Goal: Task Accomplishment & Management: Manage account settings

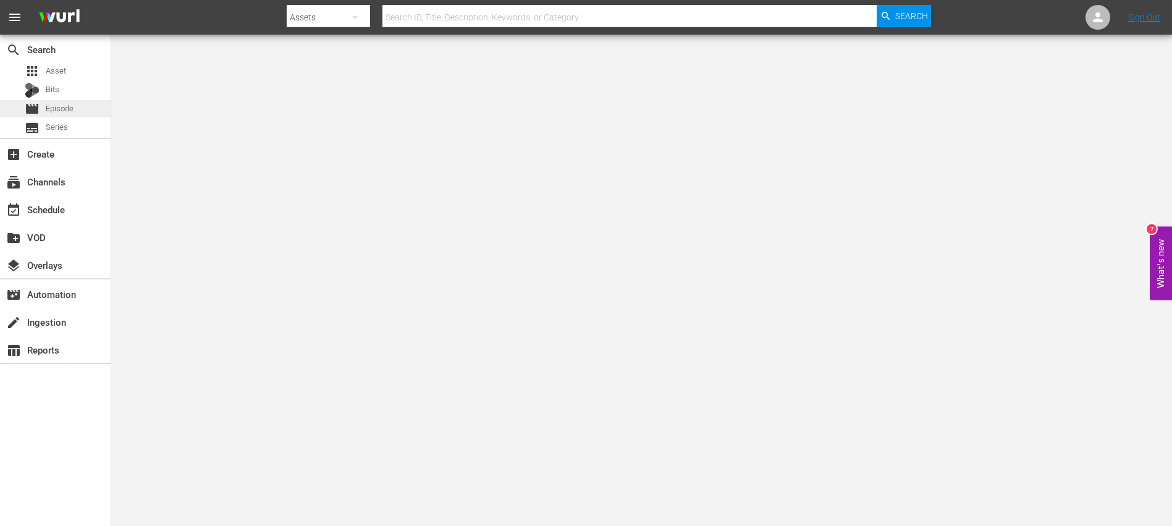
click at [88, 109] on div "movie Episode" at bounding box center [55, 108] width 111 height 17
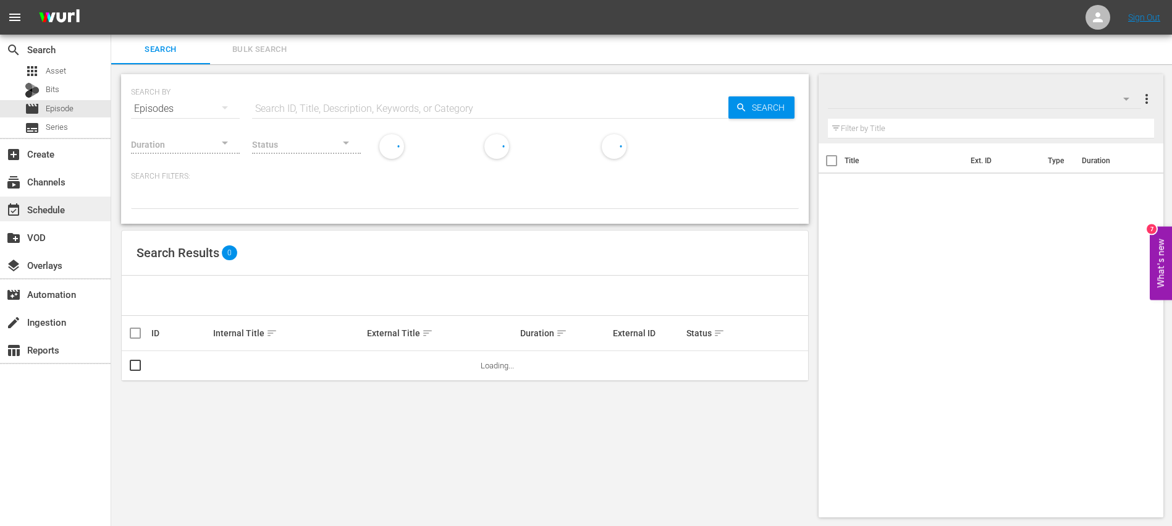
click at [67, 213] on div "event_available Schedule" at bounding box center [34, 207] width 69 height 11
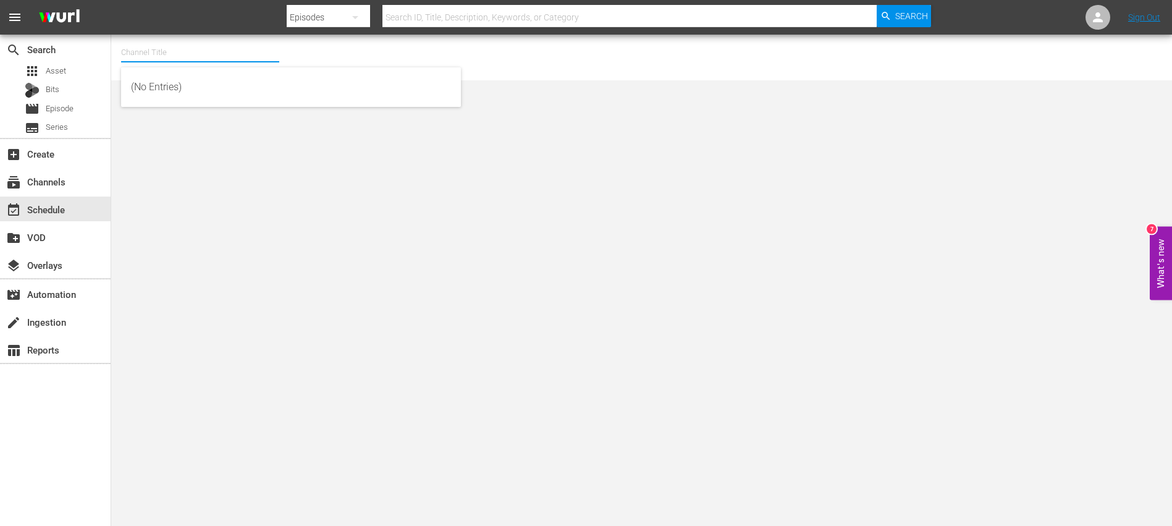
click at [146, 51] on input "text" at bounding box center [200, 53] width 158 height 30
type input "ㅛ"
click at [236, 51] on input "YG" at bounding box center [200, 53] width 158 height 30
click at [219, 54] on input "YG" at bounding box center [200, 53] width 158 height 30
click at [148, 53] on input "YG" at bounding box center [200, 53] width 158 height 30
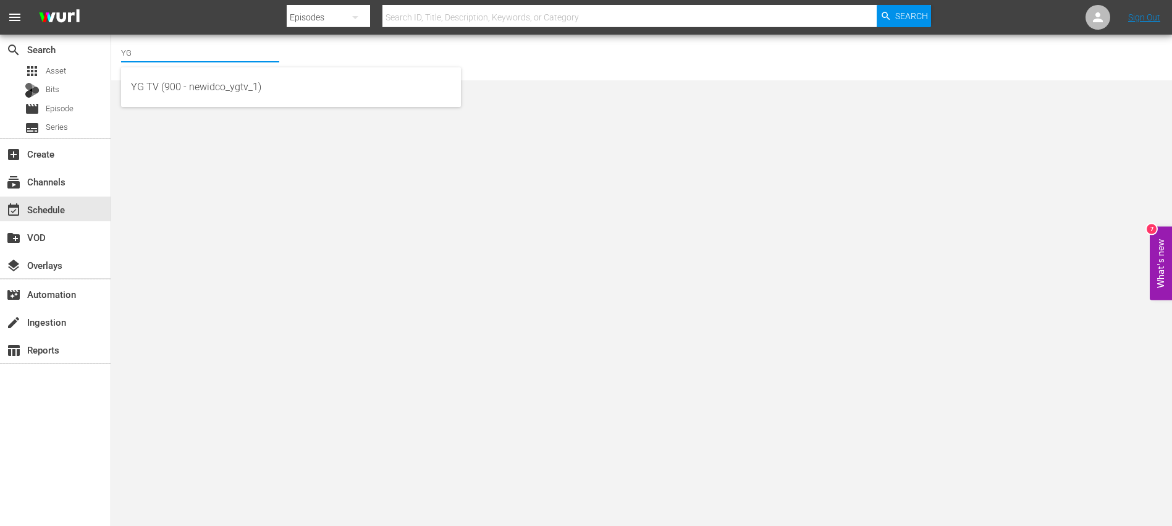
click at [165, 52] on input "YG" at bounding box center [200, 53] width 158 height 30
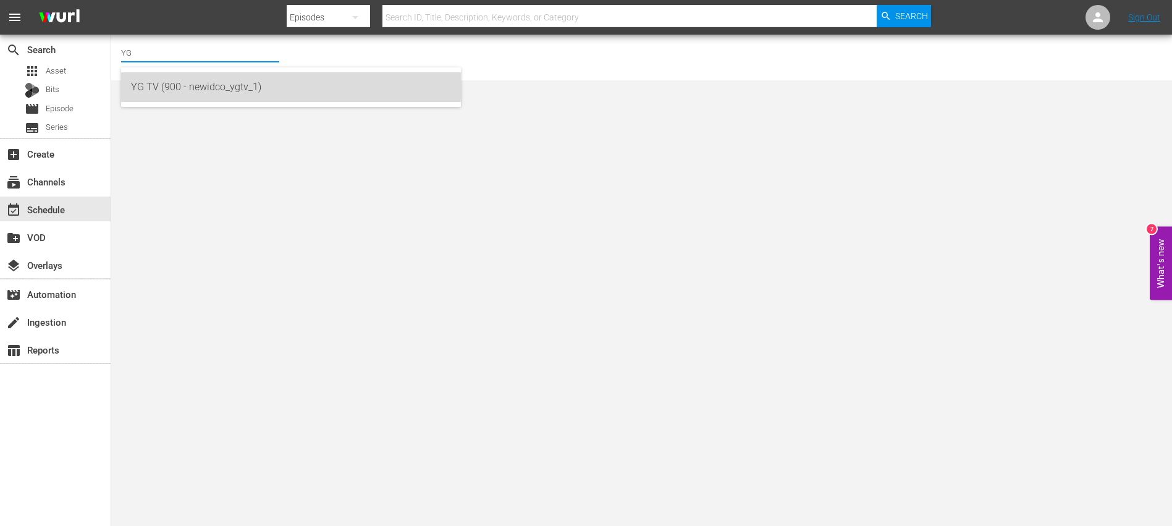
click at [170, 89] on div "YG TV (900 - newidco_ygtv_1)" at bounding box center [291, 87] width 320 height 30
type input "YG TV (900 - newidco_ygtv_1)"
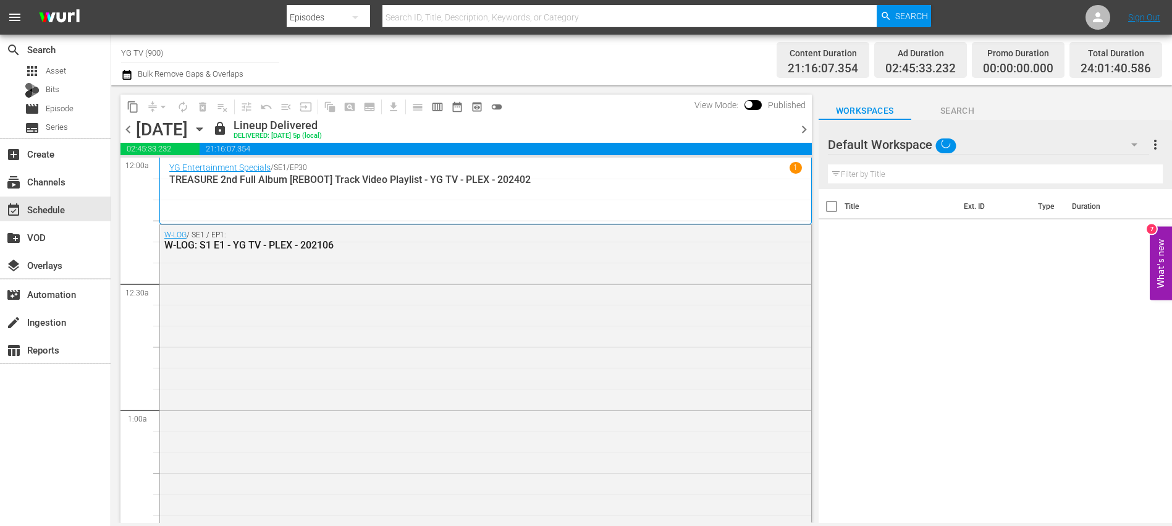
click at [800, 128] on span "chevron_right" at bounding box center [804, 129] width 15 height 15
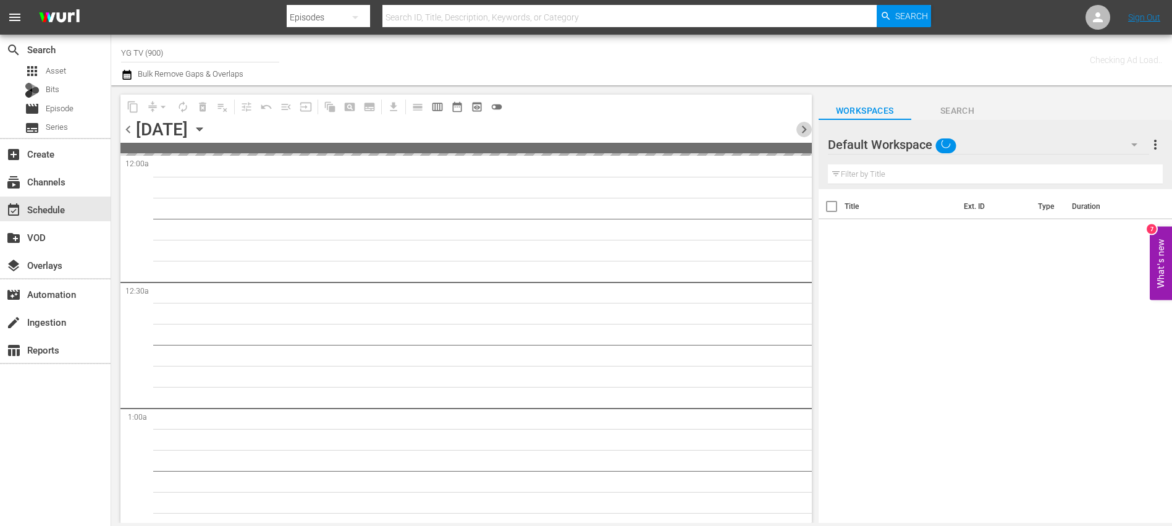
click at [800, 128] on span "chevron_right" at bounding box center [804, 129] width 15 height 15
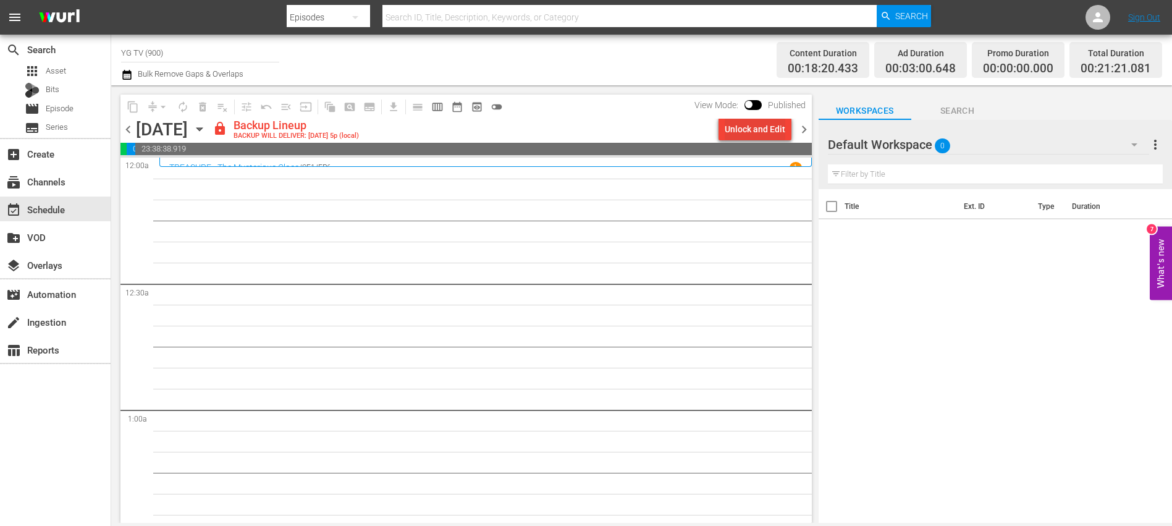
click at [759, 133] on div "Unlock and Edit" at bounding box center [755, 129] width 61 height 22
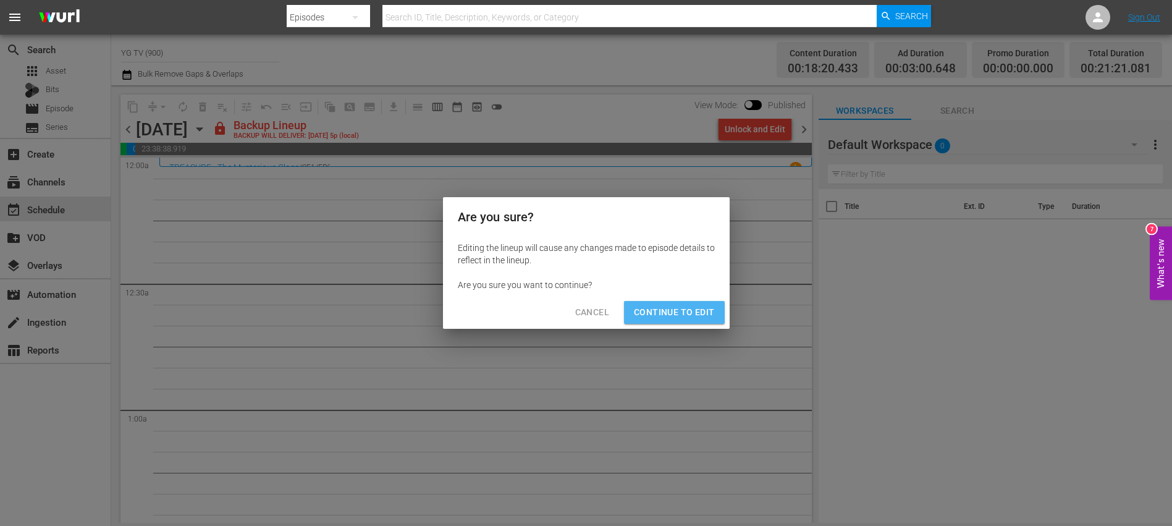
drag, startPoint x: 698, startPoint y: 310, endPoint x: 767, endPoint y: 240, distance: 98.8
click at [698, 310] on span "Continue to Edit" at bounding box center [674, 312] width 80 height 15
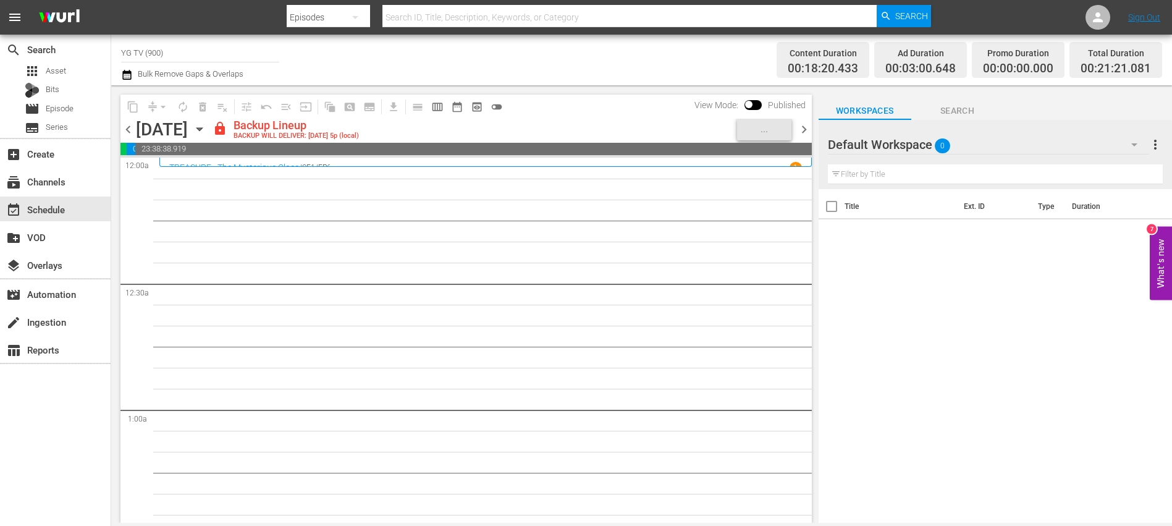
click at [801, 126] on span "chevron_right" at bounding box center [804, 129] width 15 height 15
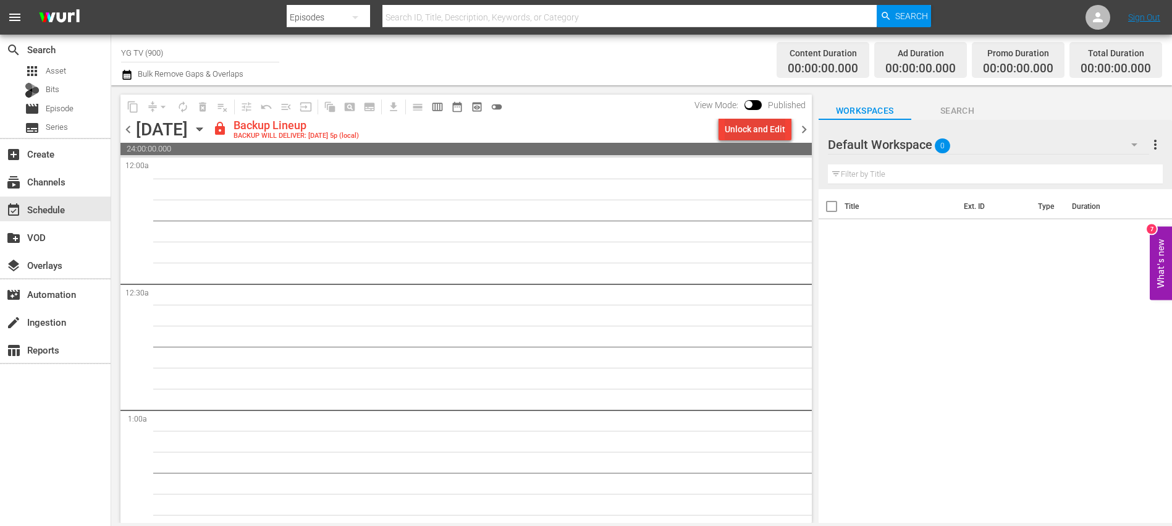
click at [735, 135] on div "Unlock and Edit" at bounding box center [755, 129] width 61 height 22
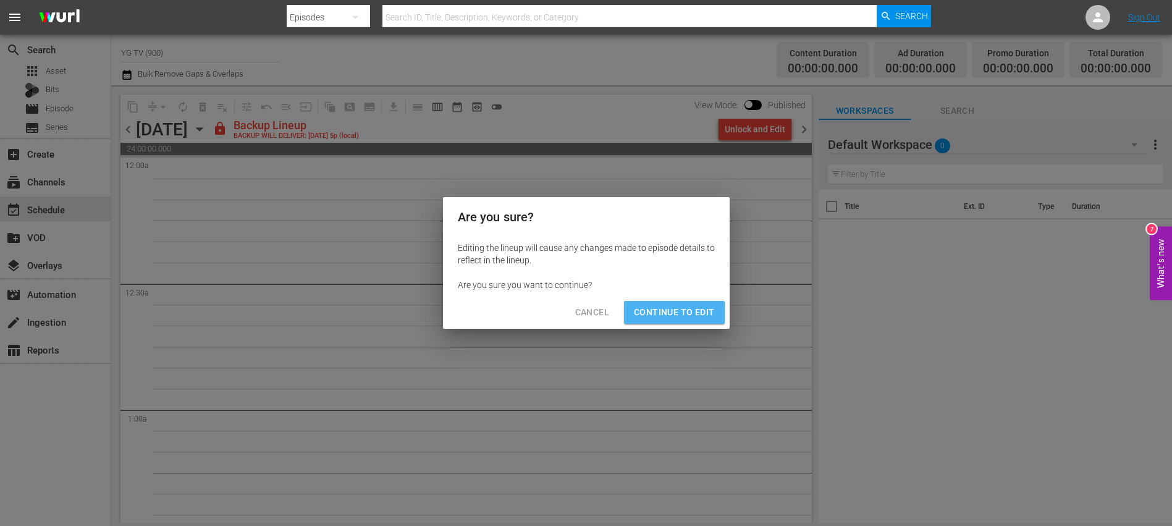
drag, startPoint x: 680, startPoint y: 312, endPoint x: 750, endPoint y: 222, distance: 114.5
click at [680, 311] on span "Continue to Edit" at bounding box center [674, 312] width 80 height 15
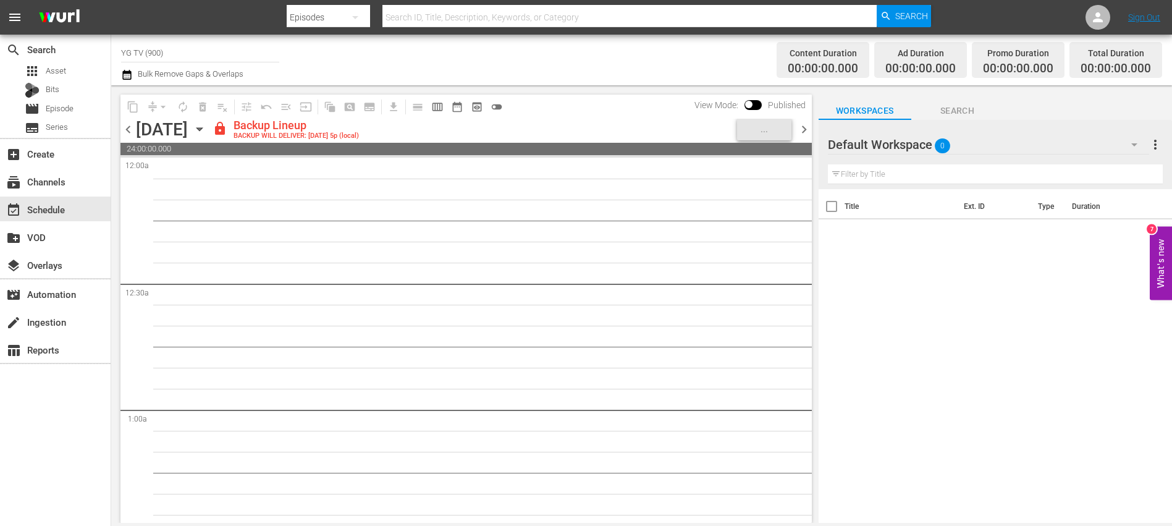
click at [800, 132] on span "chevron_right" at bounding box center [804, 129] width 15 height 15
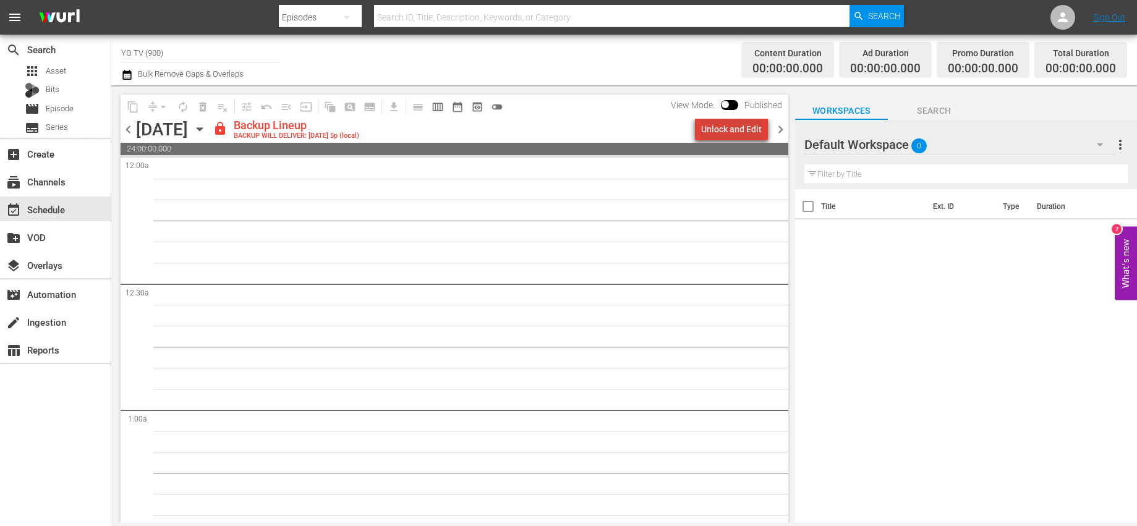
click at [745, 124] on div "Unlock and Edit" at bounding box center [731, 129] width 61 height 22
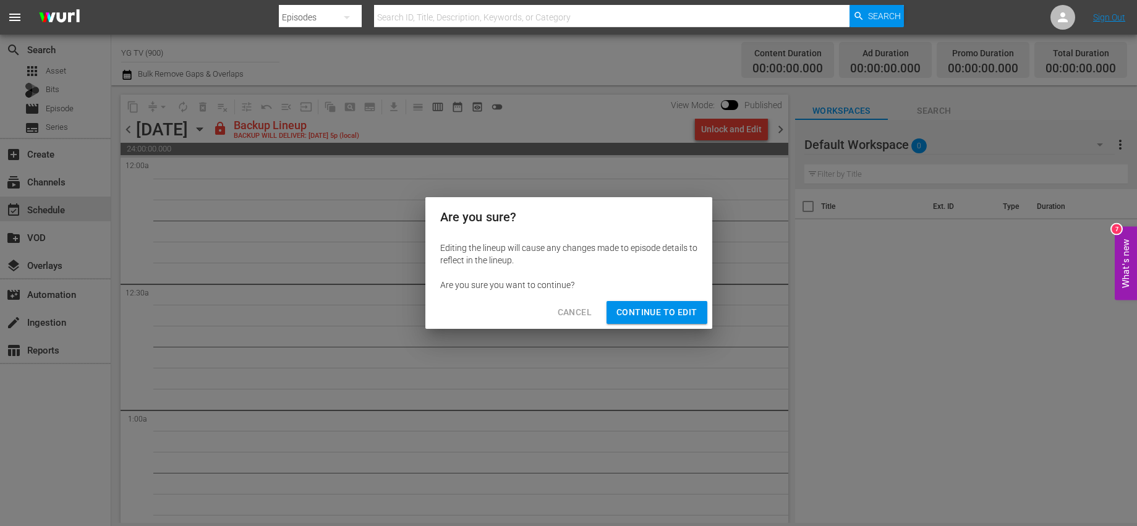
drag, startPoint x: 684, startPoint y: 318, endPoint x: 737, endPoint y: 243, distance: 91.7
click at [684, 317] on span "Continue to Edit" at bounding box center [656, 312] width 80 height 15
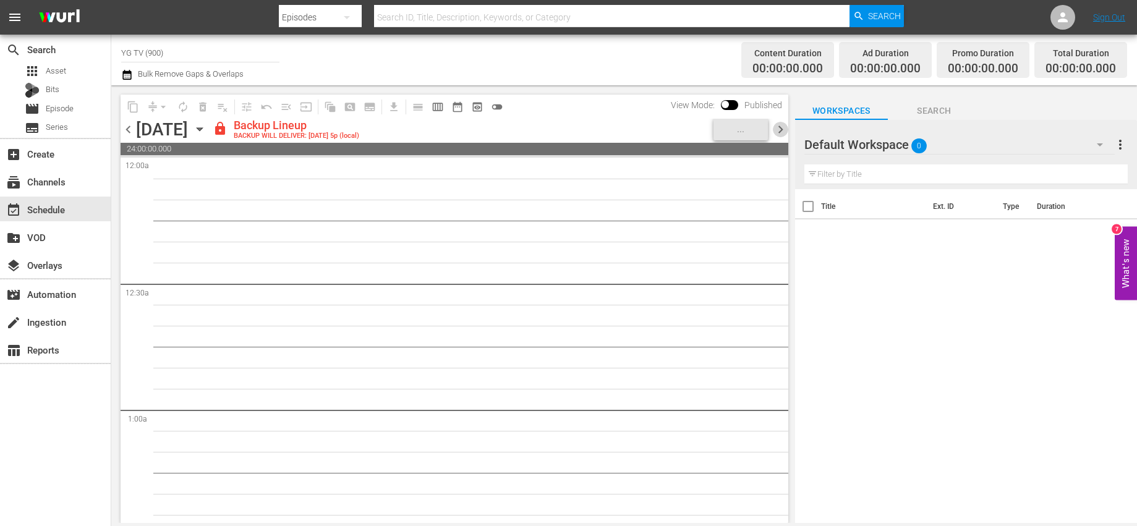
click at [782, 131] on span "chevron_right" at bounding box center [780, 129] width 15 height 15
click at [708, 132] on div "Unlock and Edit" at bounding box center [731, 129] width 61 height 22
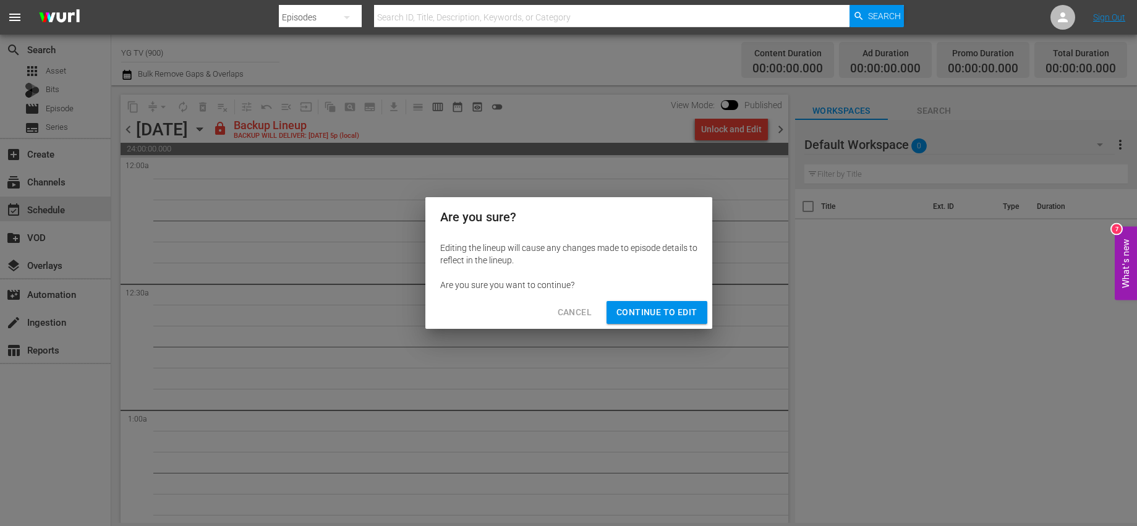
click at [653, 312] on span "Continue to Edit" at bounding box center [656, 312] width 80 height 15
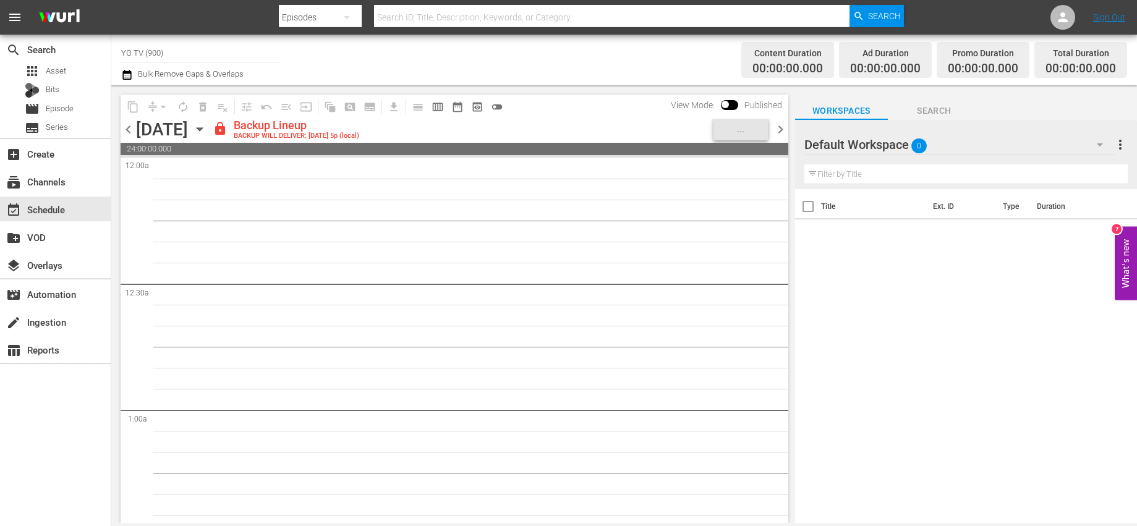
click at [779, 130] on span "chevron_right" at bounding box center [780, 129] width 15 height 15
click at [730, 132] on div "Unlock and Edit" at bounding box center [731, 129] width 61 height 22
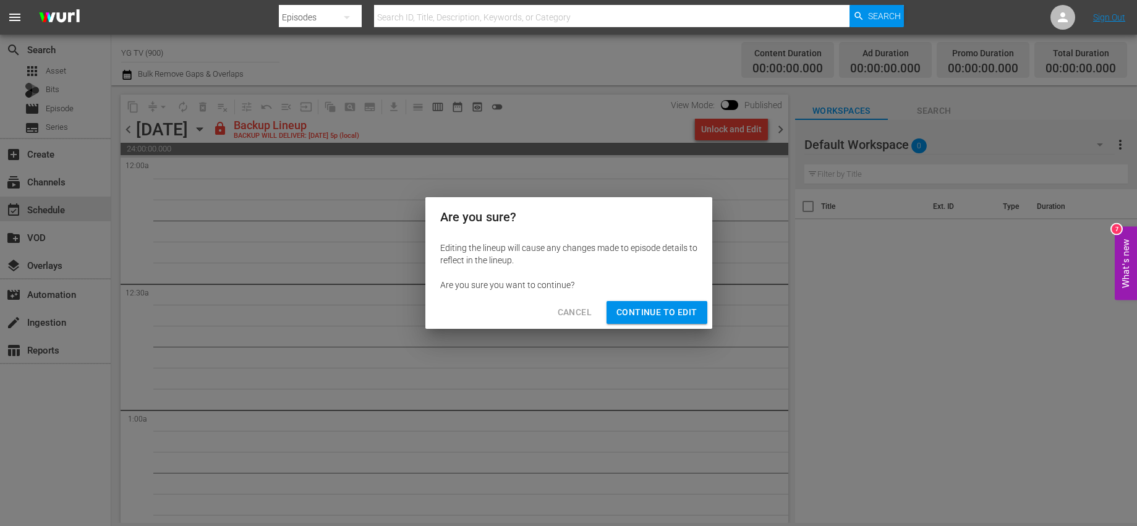
drag, startPoint x: 676, startPoint y: 307, endPoint x: 687, endPoint y: 292, distance: 18.2
click at [676, 307] on span "Continue to Edit" at bounding box center [656, 312] width 80 height 15
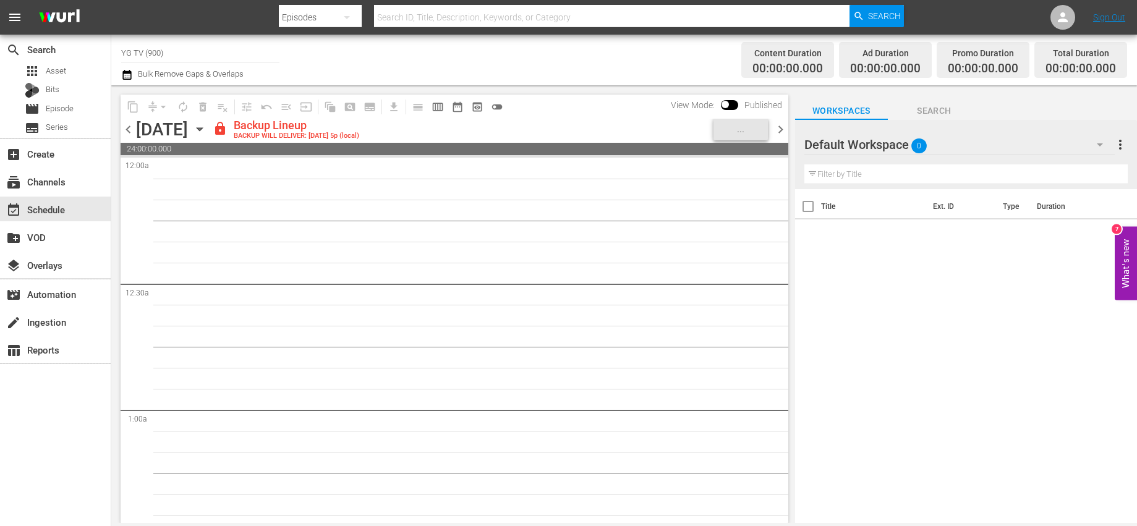
click at [780, 130] on span "chevron_right" at bounding box center [780, 129] width 15 height 15
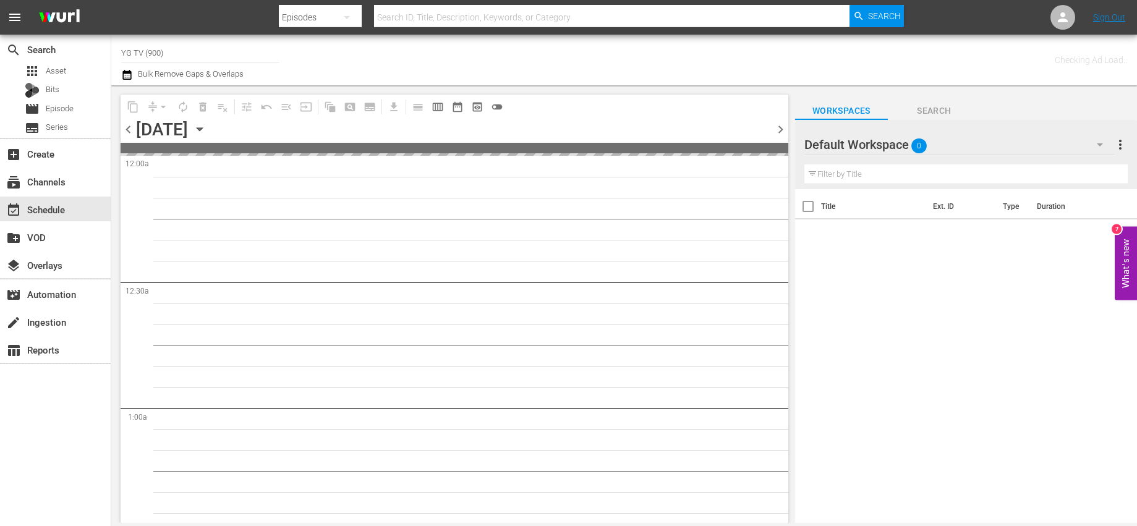
click at [129, 130] on span "chevron_left" at bounding box center [128, 129] width 15 height 15
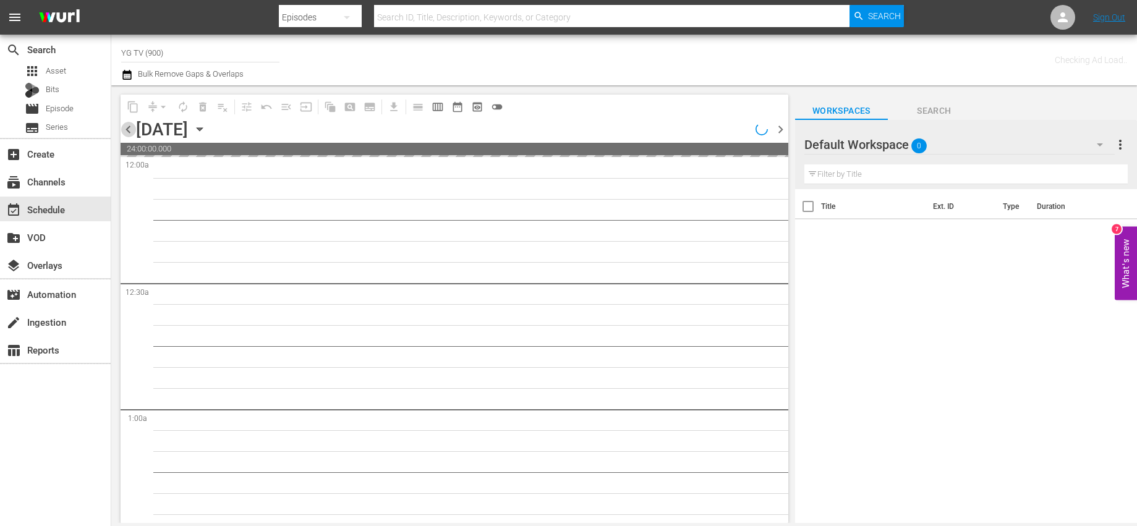
click at [129, 130] on span "chevron_left" at bounding box center [128, 129] width 15 height 15
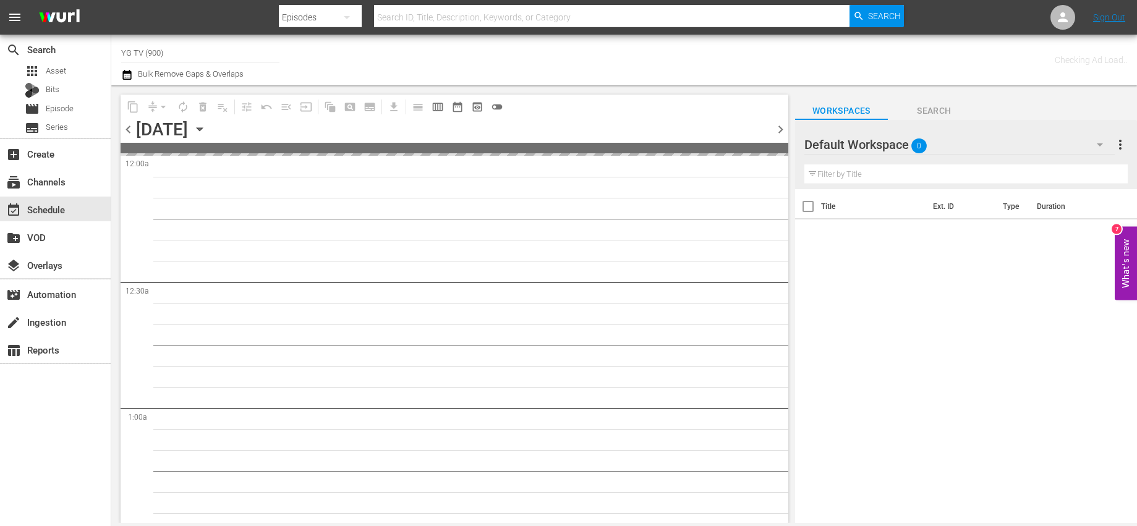
click at [129, 130] on span "chevron_left" at bounding box center [128, 129] width 15 height 15
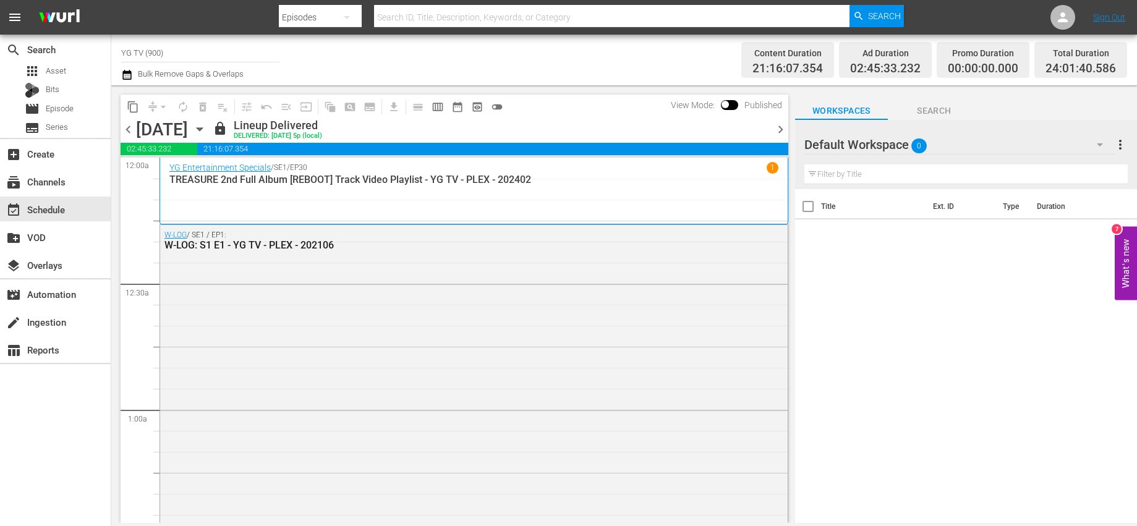
click at [781, 128] on span "chevron_right" at bounding box center [780, 129] width 15 height 15
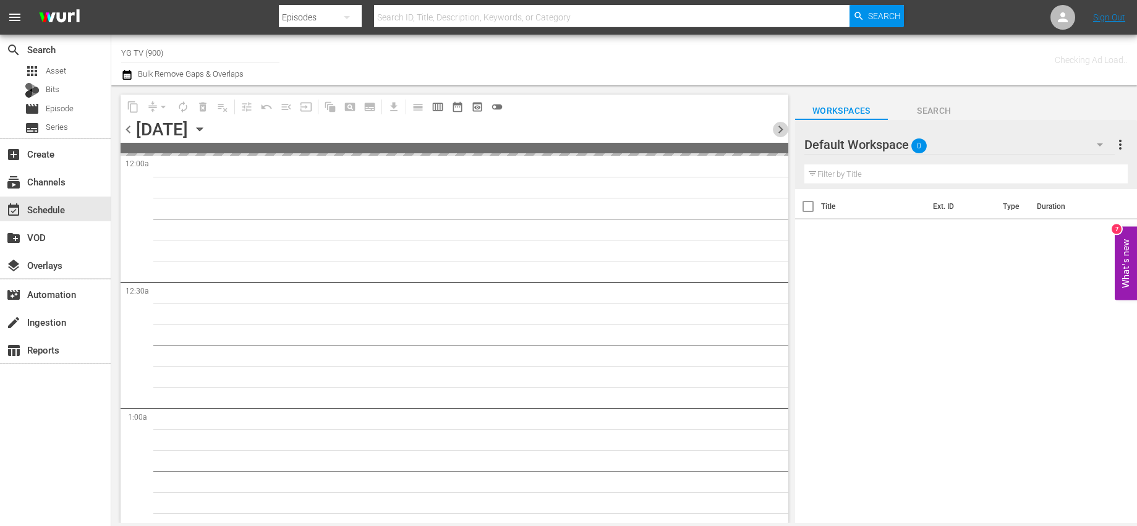
click at [781, 128] on span "chevron_right" at bounding box center [780, 129] width 15 height 15
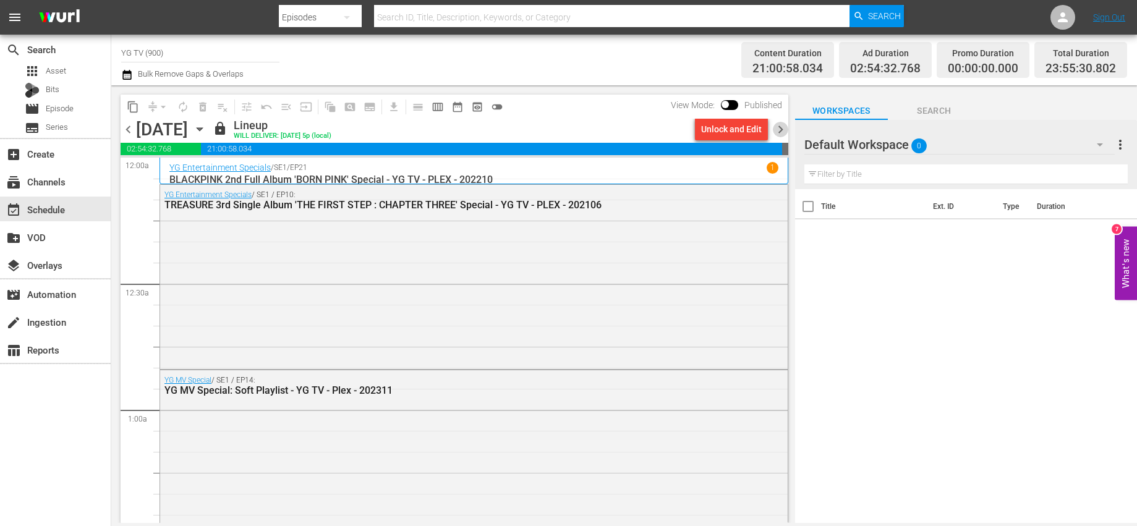
click at [781, 125] on span "chevron_right" at bounding box center [780, 129] width 15 height 15
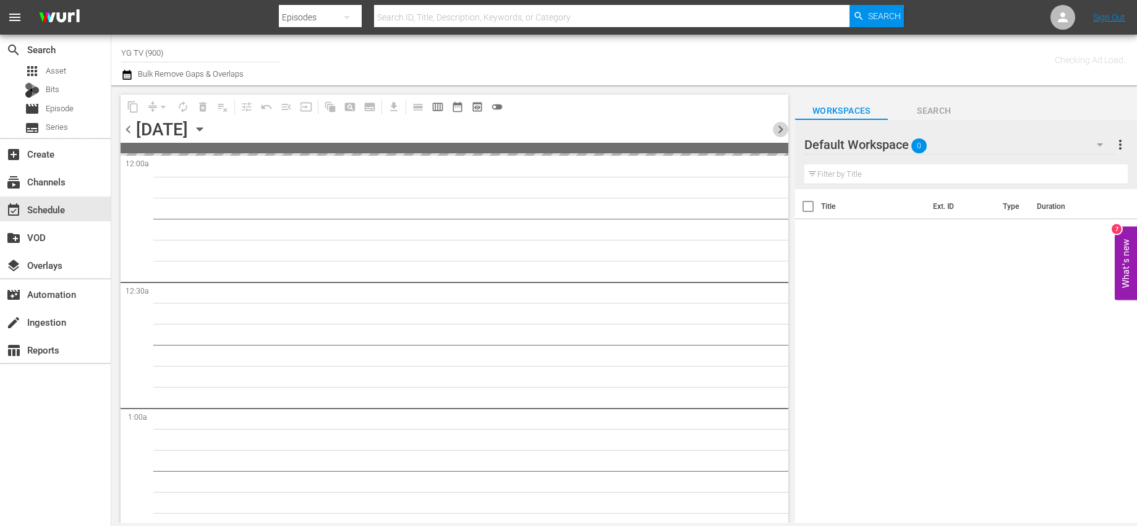
click at [781, 125] on span "chevron_right" at bounding box center [780, 129] width 15 height 15
click at [130, 133] on span "chevron_left" at bounding box center [128, 129] width 15 height 15
click at [1046, 140] on div "Default Workspace 0" at bounding box center [959, 144] width 310 height 35
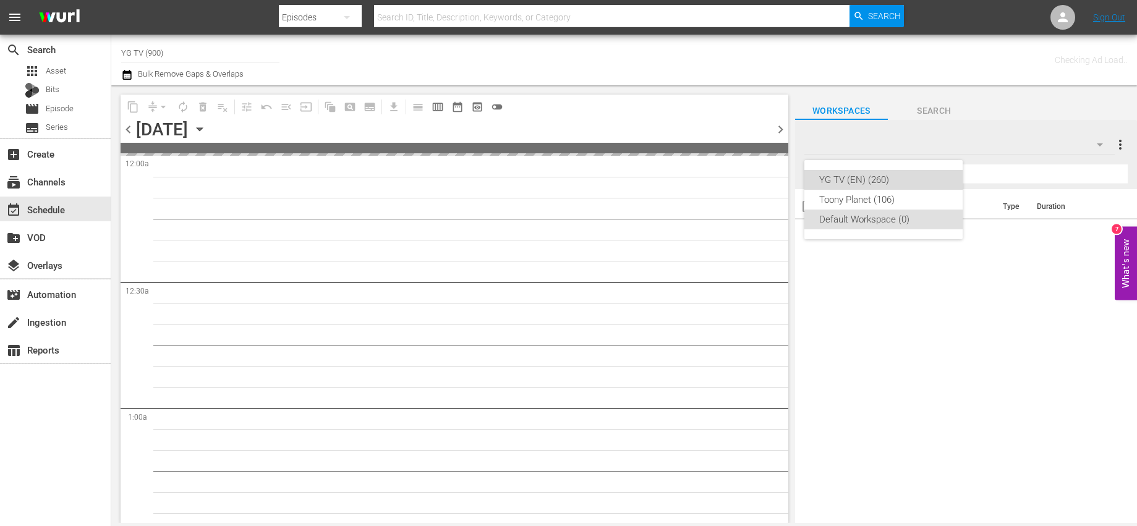
click at [889, 180] on div "YG TV (EN) (260)" at bounding box center [883, 180] width 129 height 20
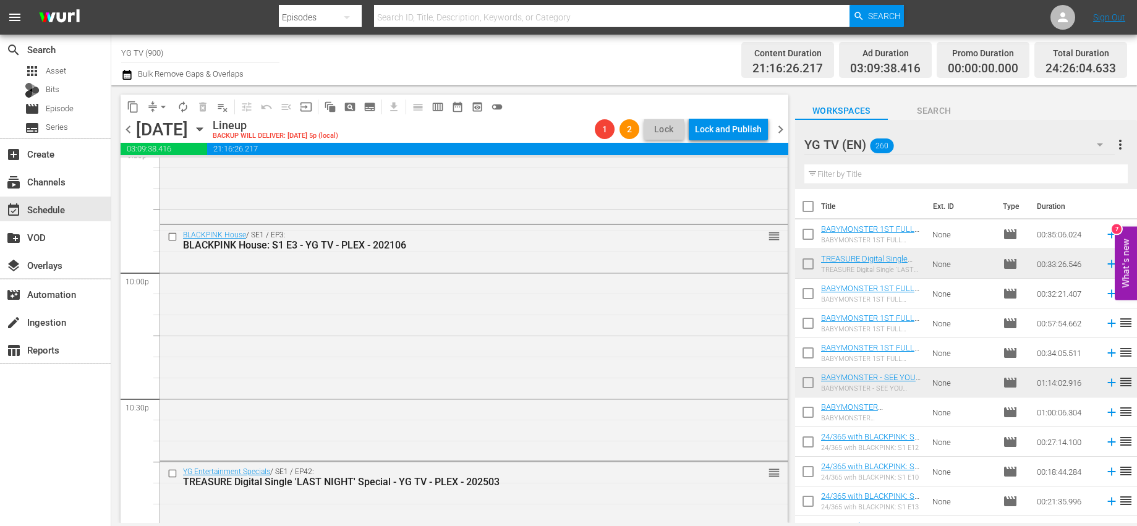
scroll to position [5710, 0]
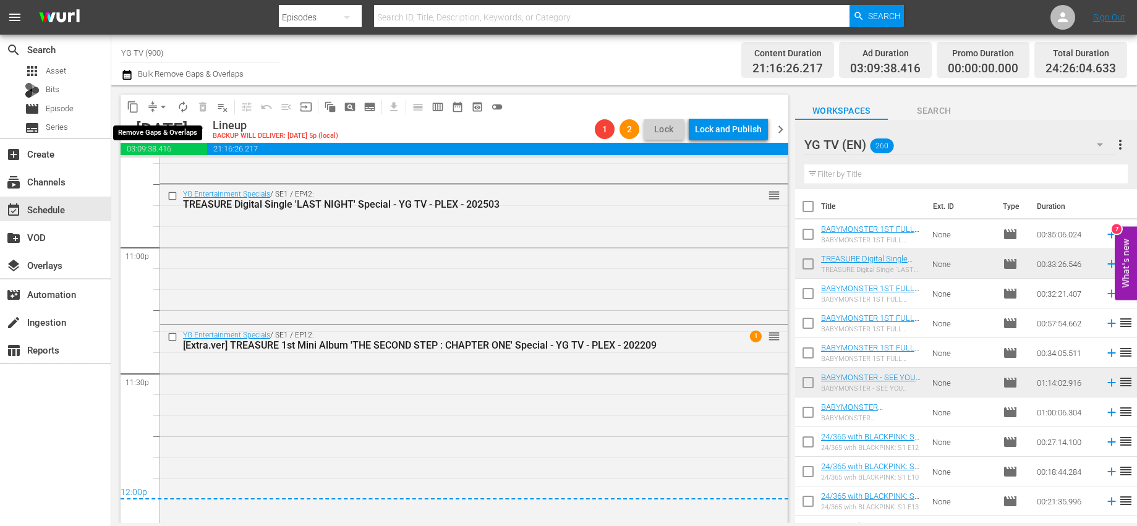
click at [159, 110] on span "arrow_drop_down" at bounding box center [163, 107] width 12 height 12
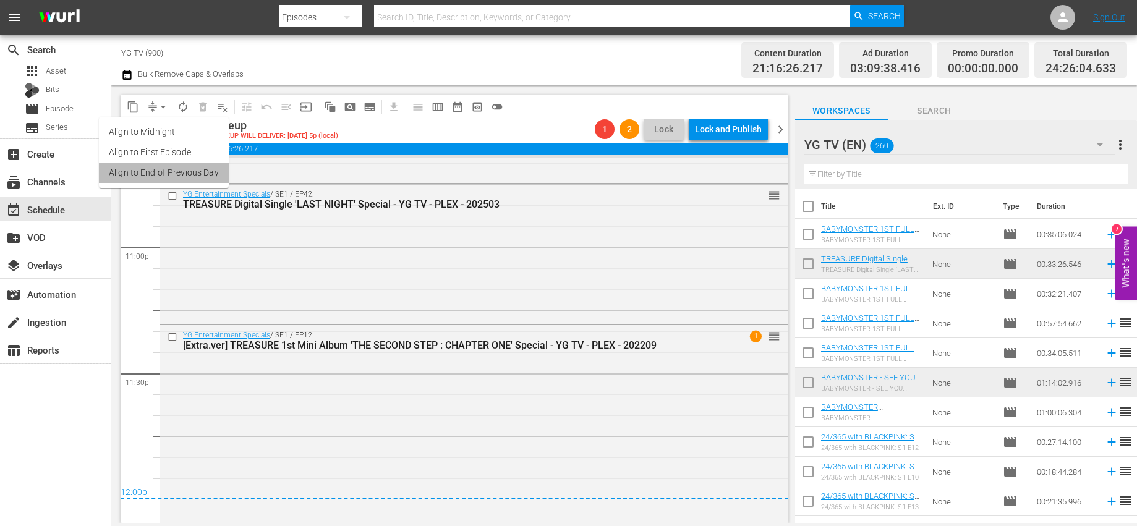
click at [172, 176] on li "Align to End of Previous Day" at bounding box center [164, 173] width 130 height 20
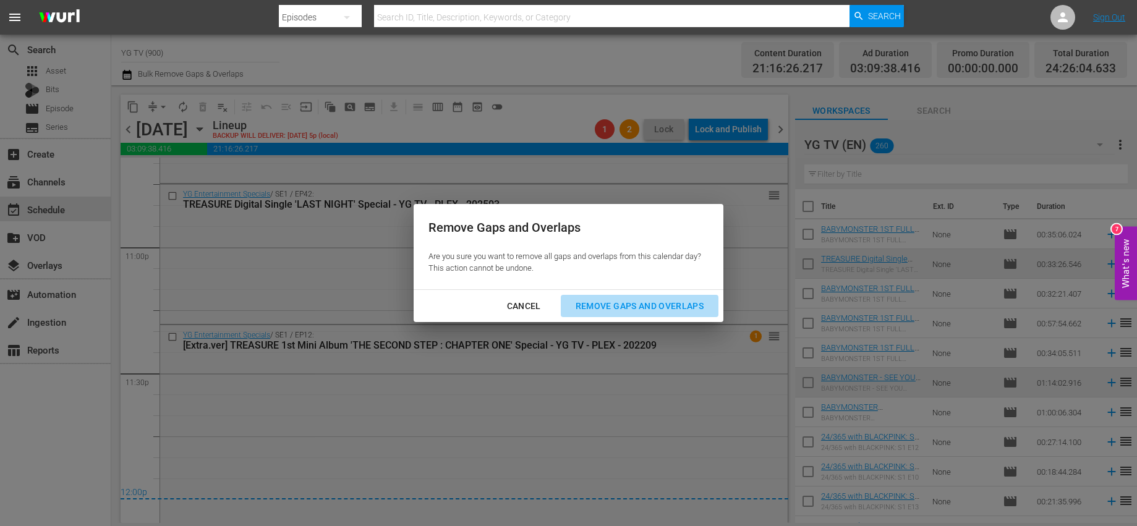
click at [652, 297] on button "Remove Gaps and Overlaps" at bounding box center [640, 306] width 158 height 23
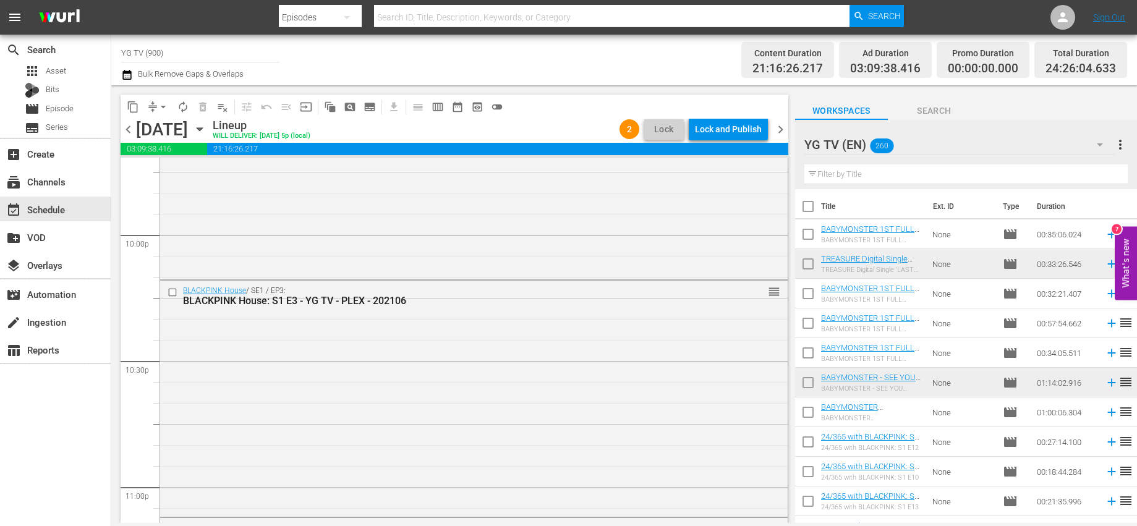
scroll to position [5803, 0]
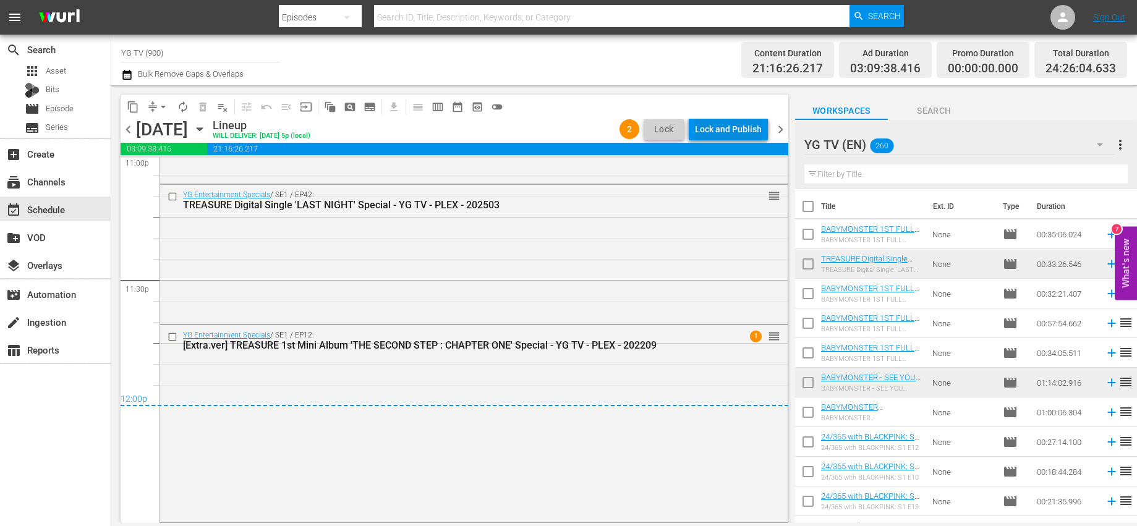
click at [731, 124] on div "Lock and Publish" at bounding box center [728, 129] width 67 height 22
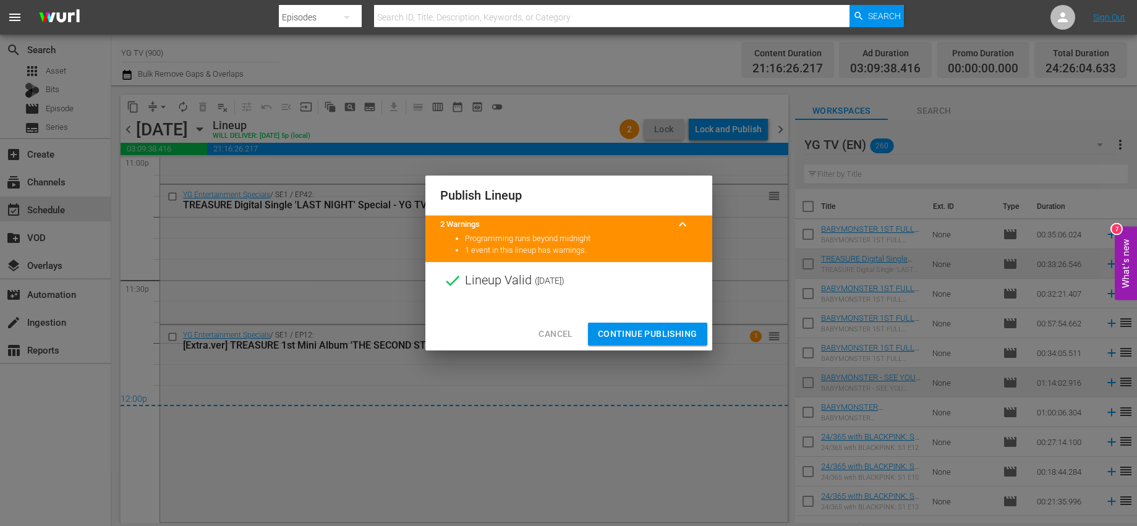
click at [633, 341] on span "Continue Publishing" at bounding box center [648, 333] width 100 height 15
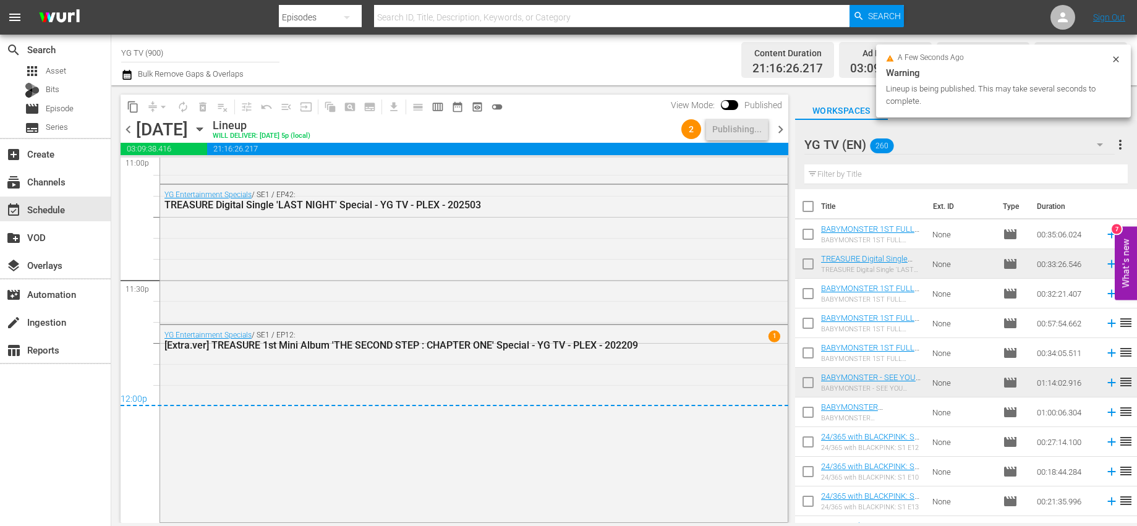
click at [776, 127] on span "chevron_right" at bounding box center [780, 129] width 15 height 15
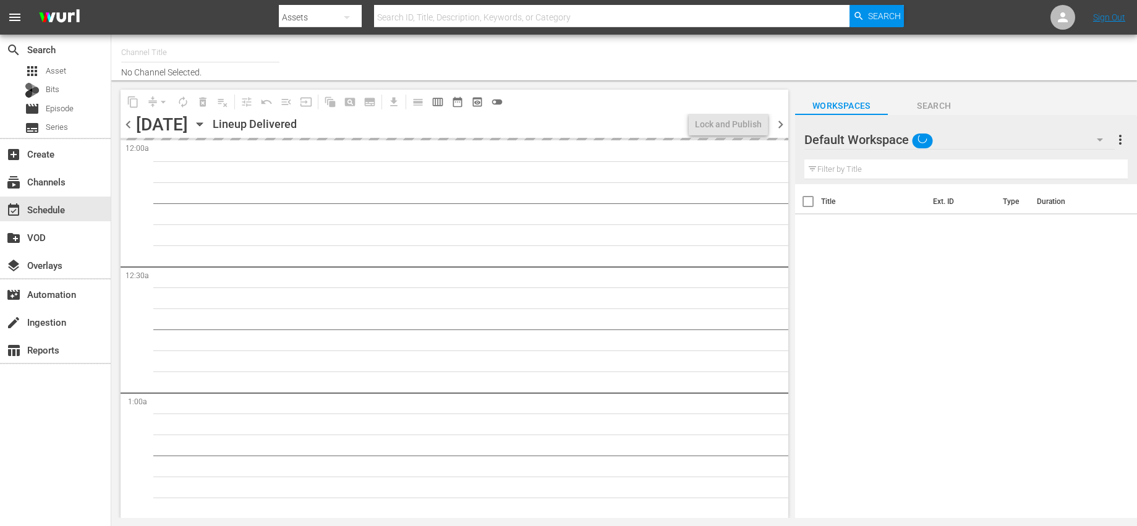
type input "YG TV (900)"
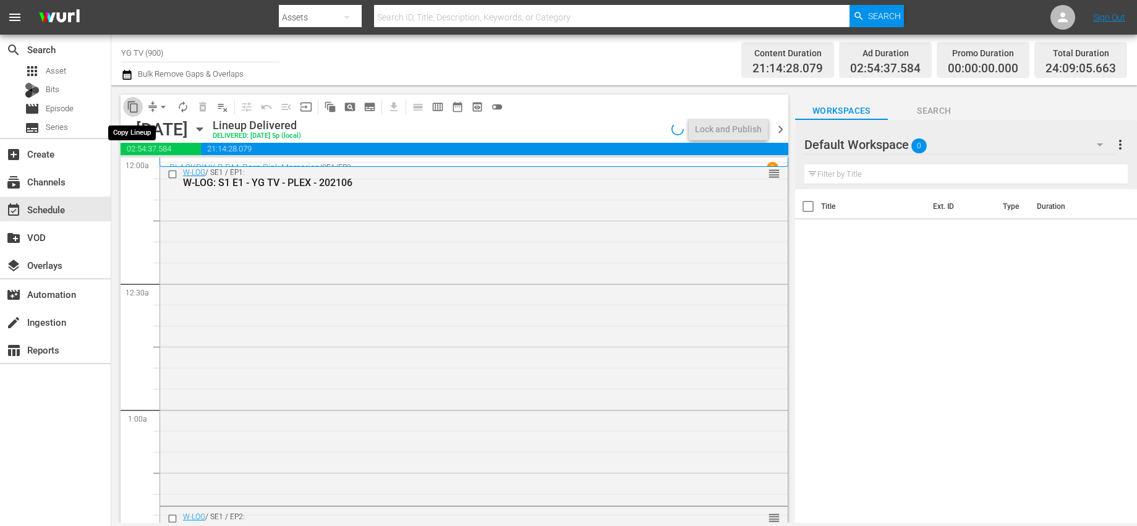
click at [133, 106] on span "content_copy" at bounding box center [133, 107] width 12 height 12
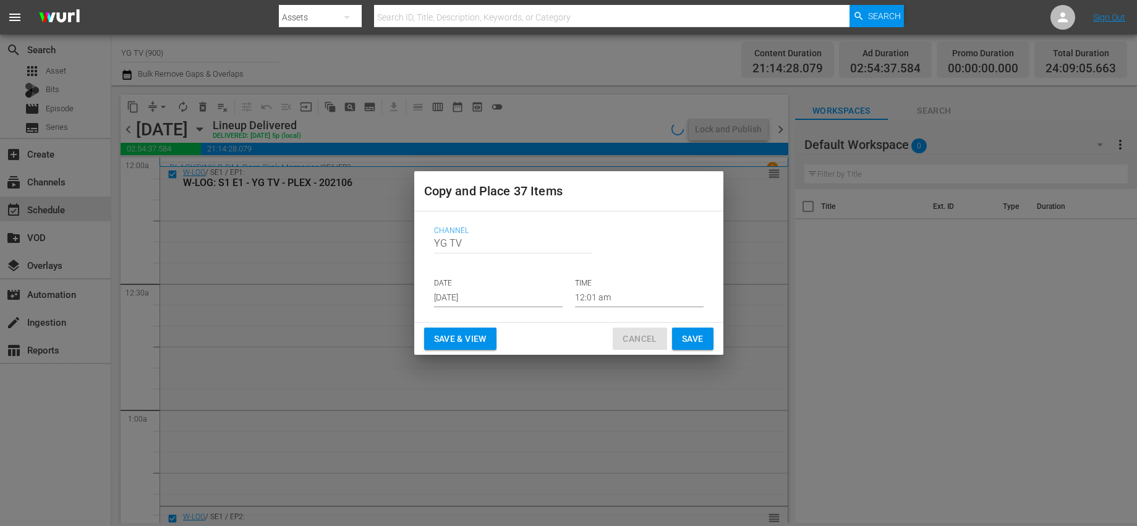
click at [642, 336] on span "Cancel" at bounding box center [639, 338] width 34 height 15
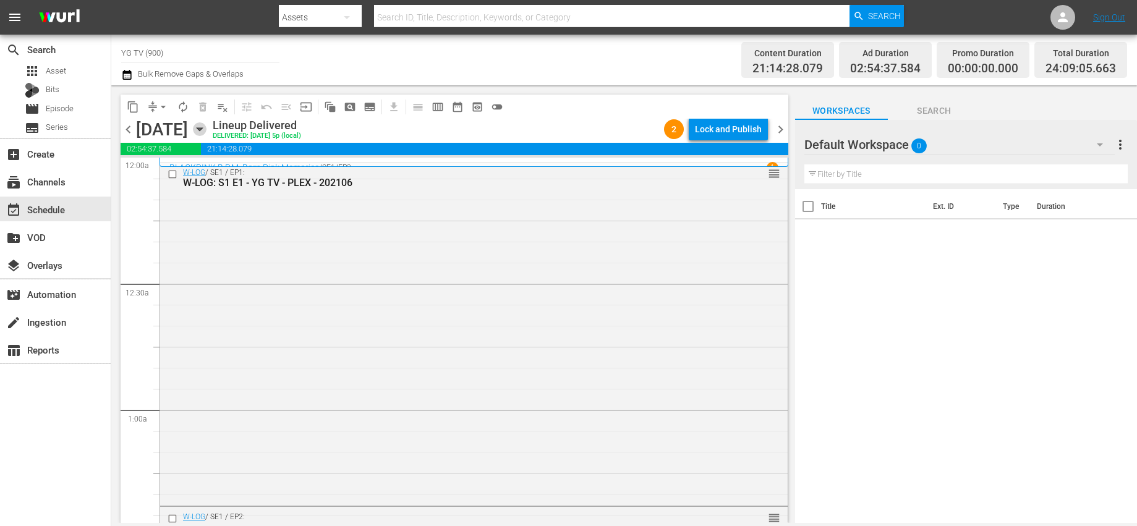
click at [206, 132] on icon "button" at bounding box center [200, 129] width 14 height 14
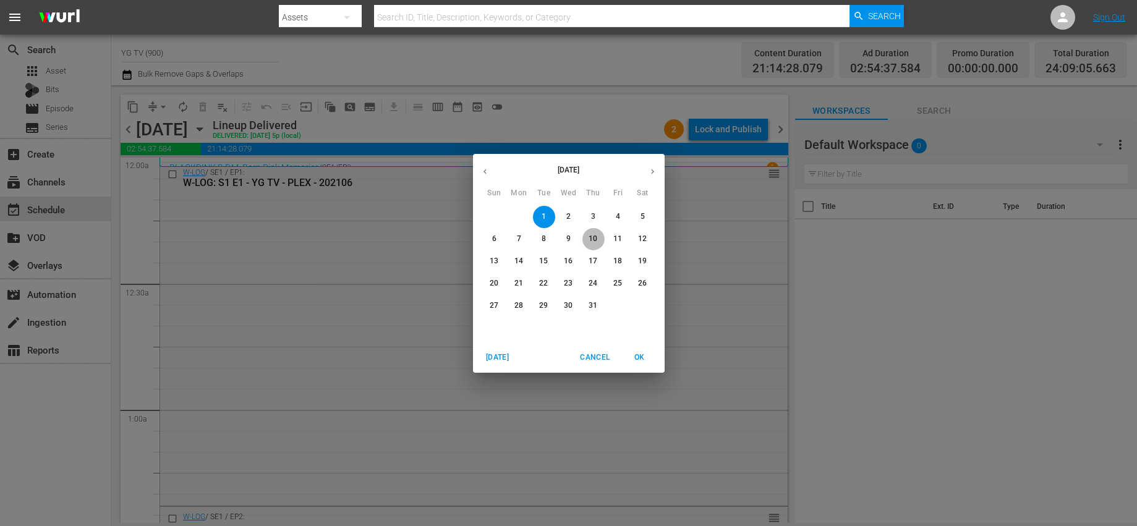
click at [598, 244] on button "10" at bounding box center [593, 239] width 22 height 22
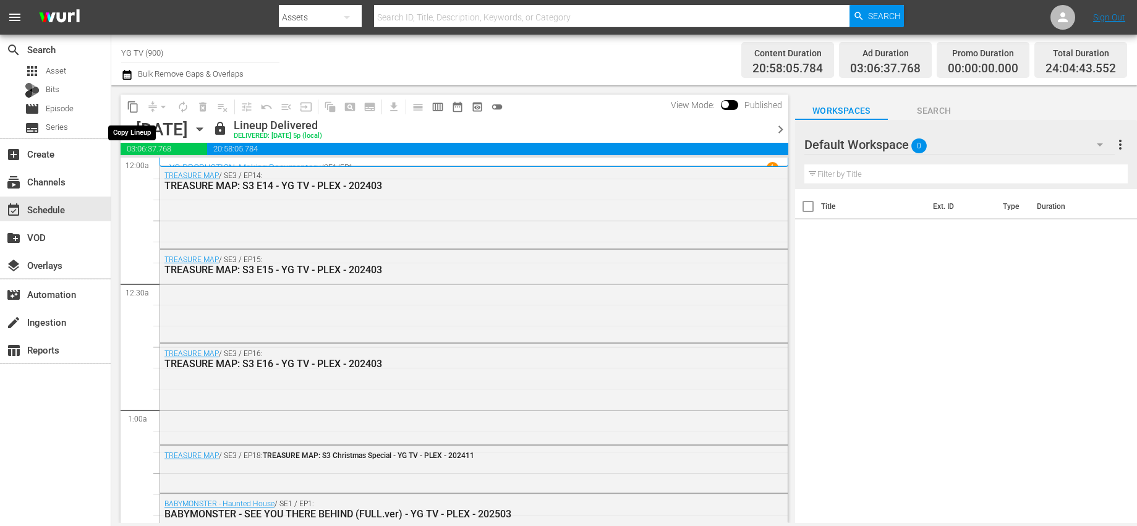
click at [135, 108] on span "content_copy" at bounding box center [133, 107] width 12 height 12
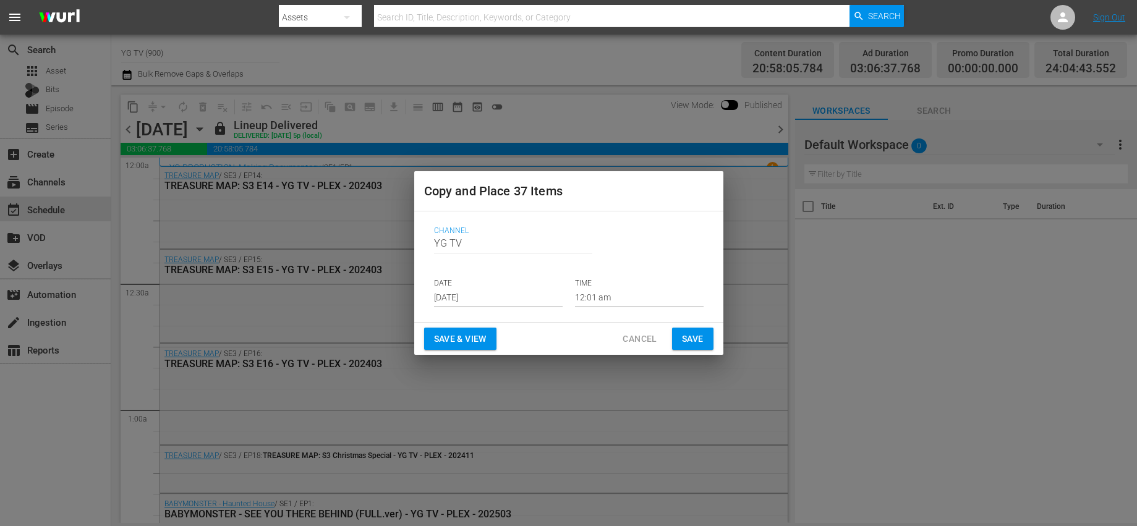
click at [489, 299] on input "Sep 3rd 2025" at bounding box center [498, 298] width 129 height 19
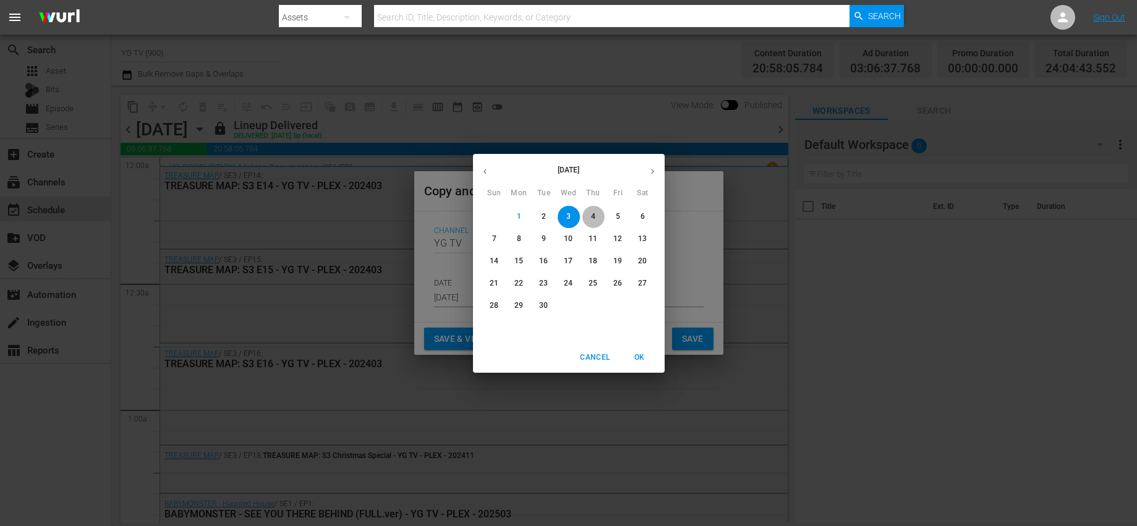
drag, startPoint x: 588, startPoint y: 216, endPoint x: 598, endPoint y: 228, distance: 15.5
click at [588, 216] on span "4" at bounding box center [593, 216] width 22 height 11
type input "Sep 4th 2025"
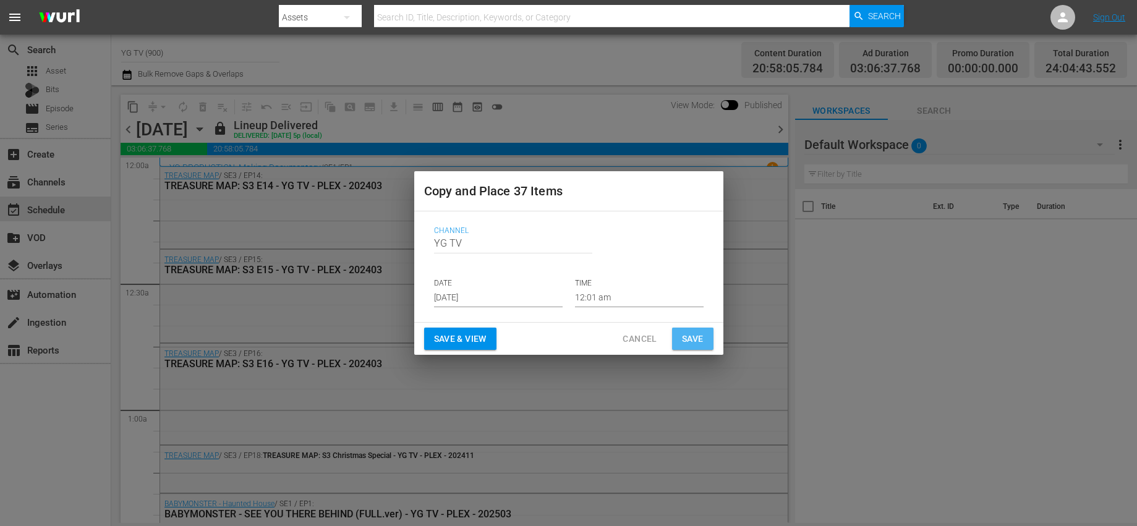
click at [691, 333] on span "Save" at bounding box center [693, 338] width 22 height 15
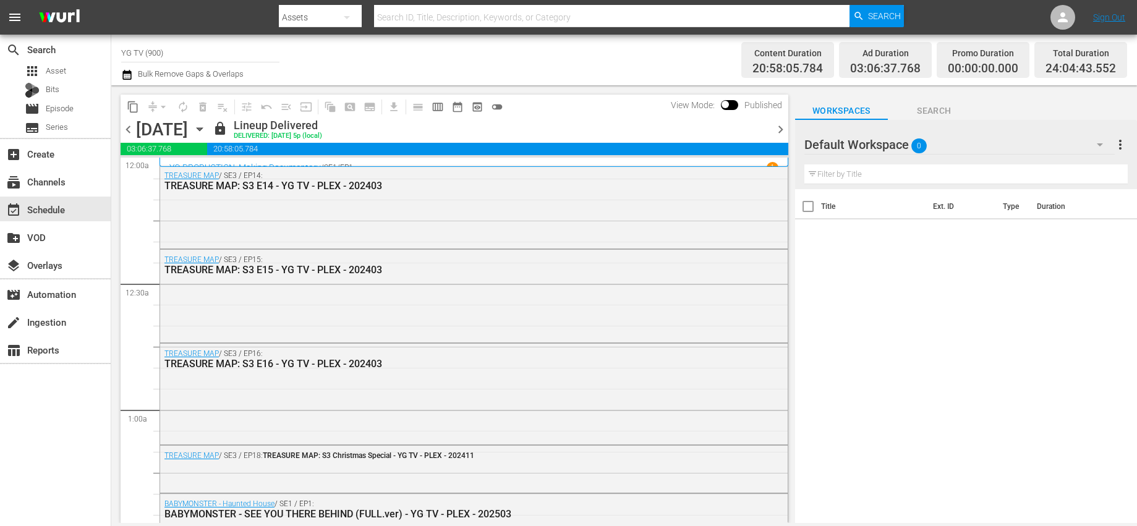
click at [775, 127] on span "chevron_right" at bounding box center [780, 129] width 15 height 15
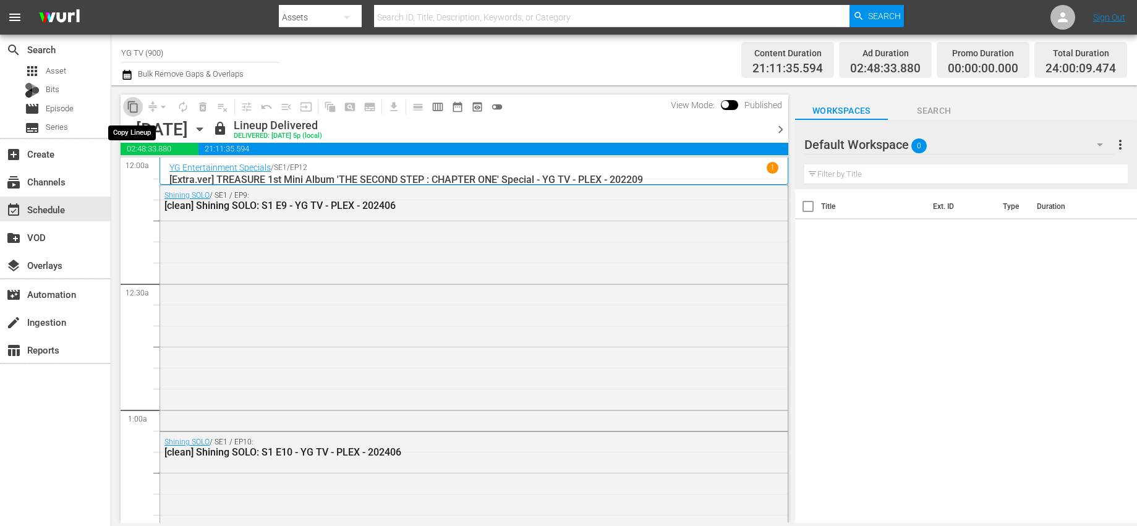
click at [130, 108] on span "content_copy" at bounding box center [133, 107] width 12 height 12
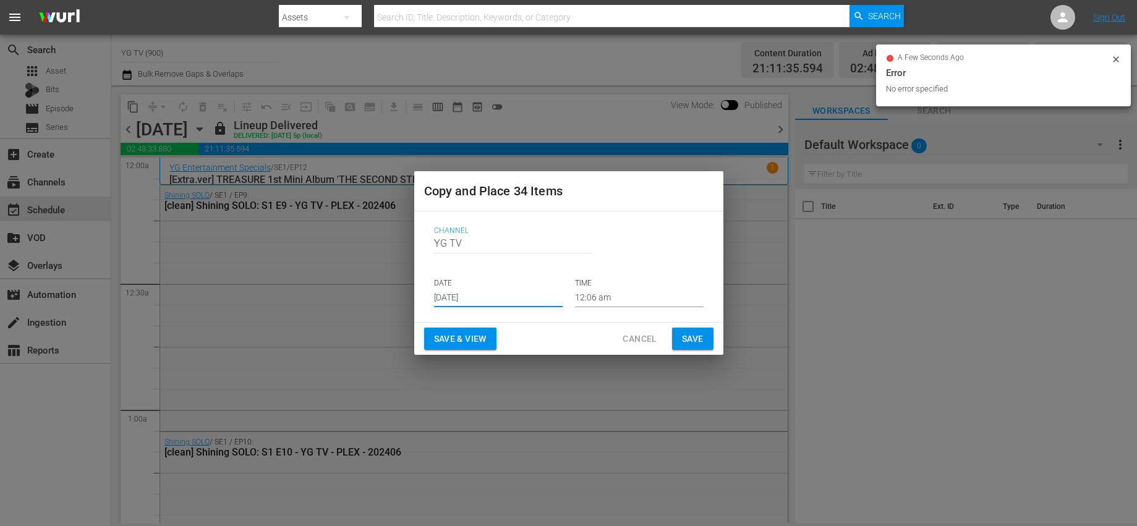
click at [481, 301] on input "Sep 3rd 2025" at bounding box center [498, 298] width 129 height 19
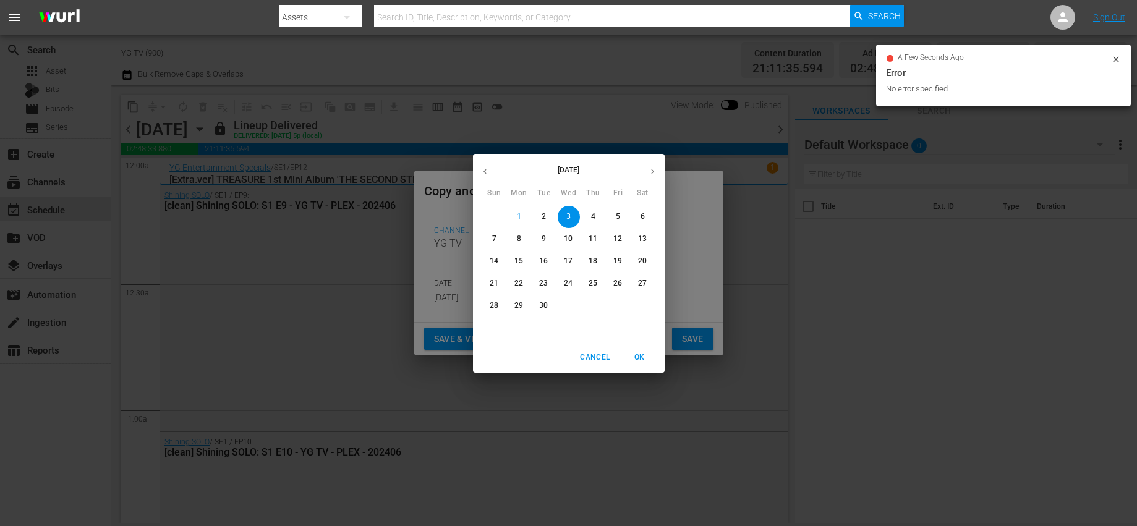
click at [619, 219] on p "5" at bounding box center [618, 216] width 4 height 11
type input "Sep 5th 2025"
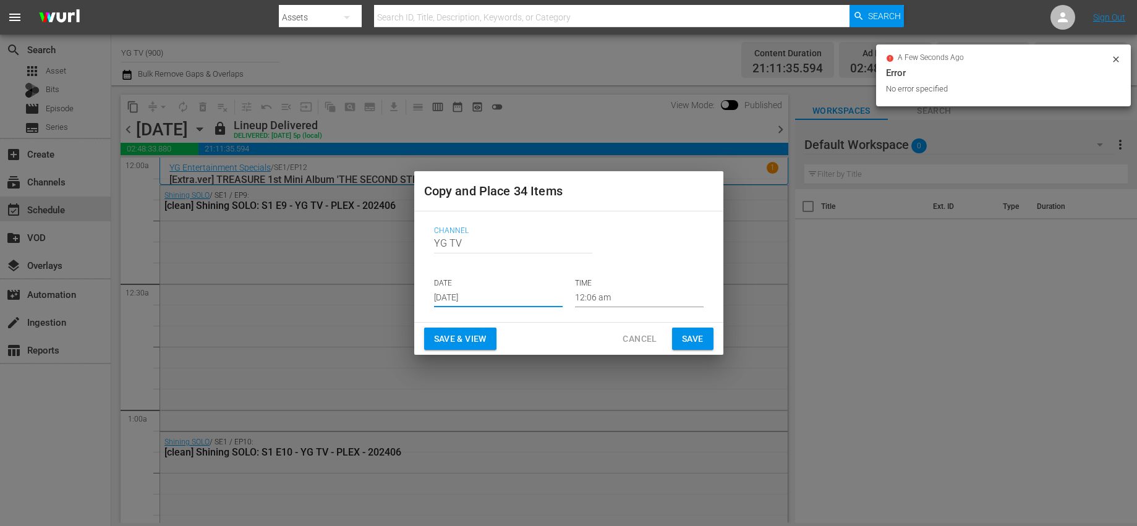
click at [694, 341] on span "Save" at bounding box center [693, 338] width 22 height 15
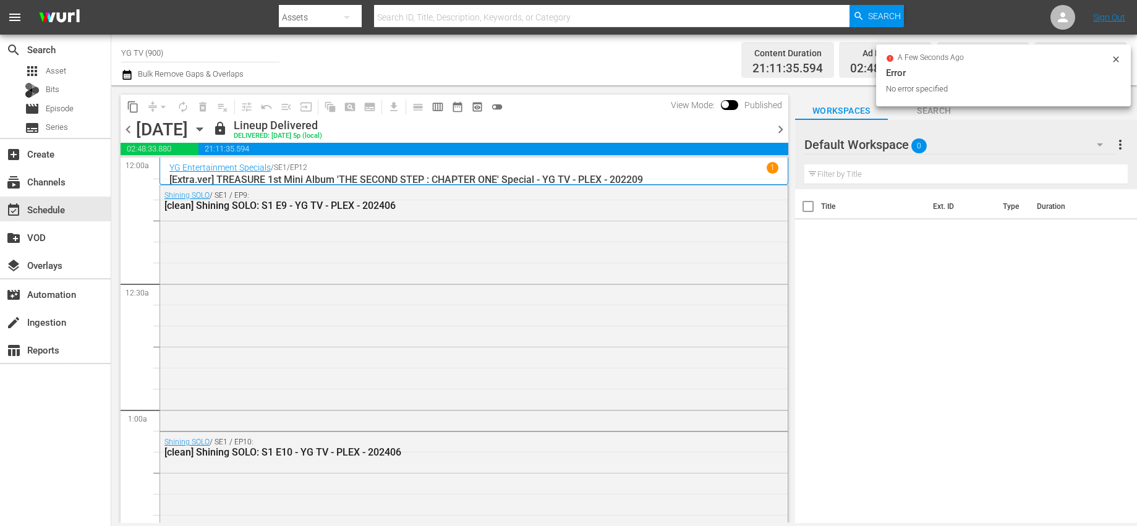
click at [779, 127] on span "chevron_right" at bounding box center [780, 129] width 15 height 15
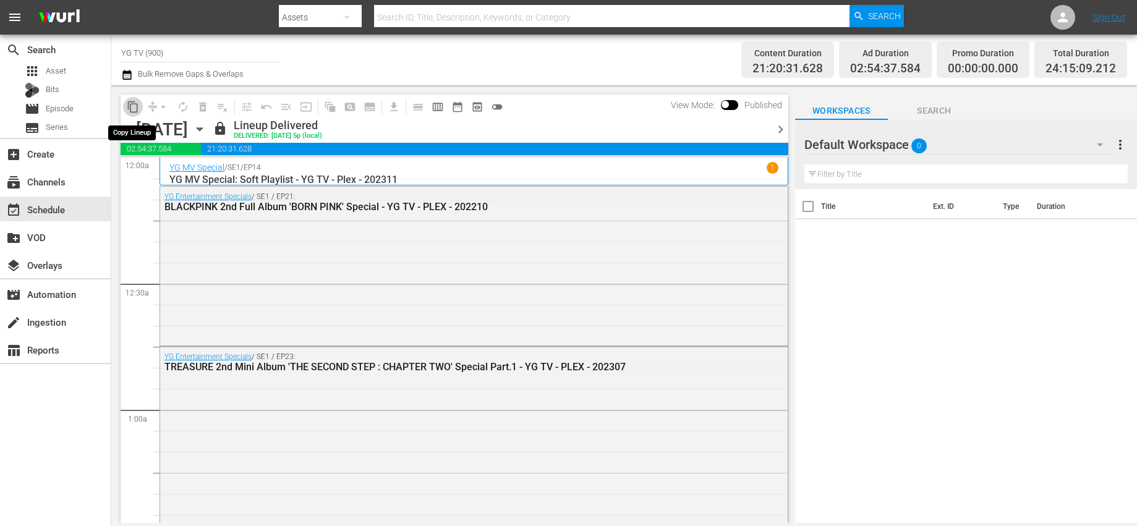
click at [133, 110] on span "content_copy" at bounding box center [133, 107] width 12 height 12
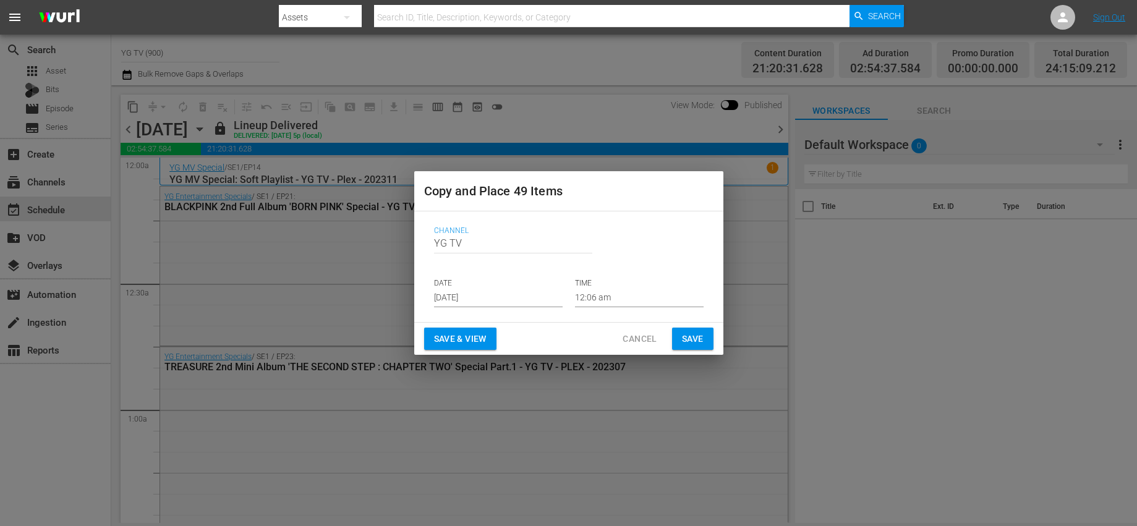
click at [470, 290] on input "Sep 3rd 2025" at bounding box center [498, 298] width 129 height 19
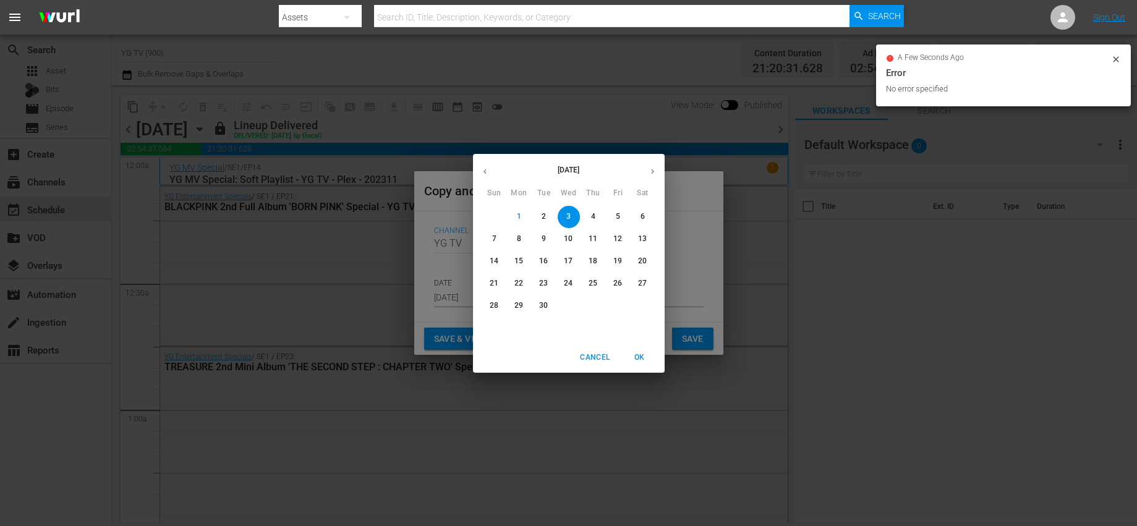
click at [642, 217] on p "6" at bounding box center [642, 216] width 4 height 11
type input "Sep 6th 2025"
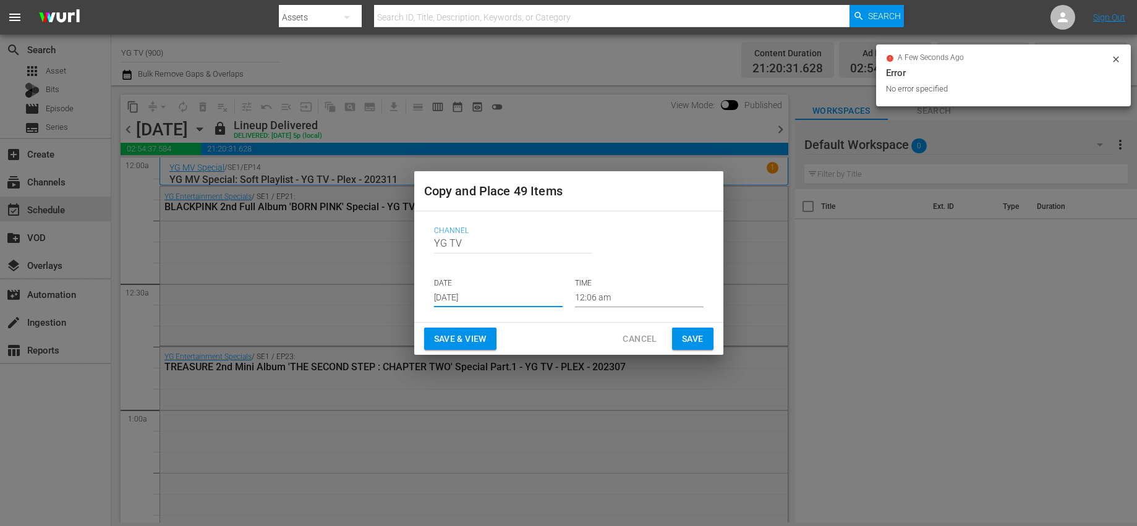
click at [700, 343] on span "Save" at bounding box center [693, 338] width 22 height 15
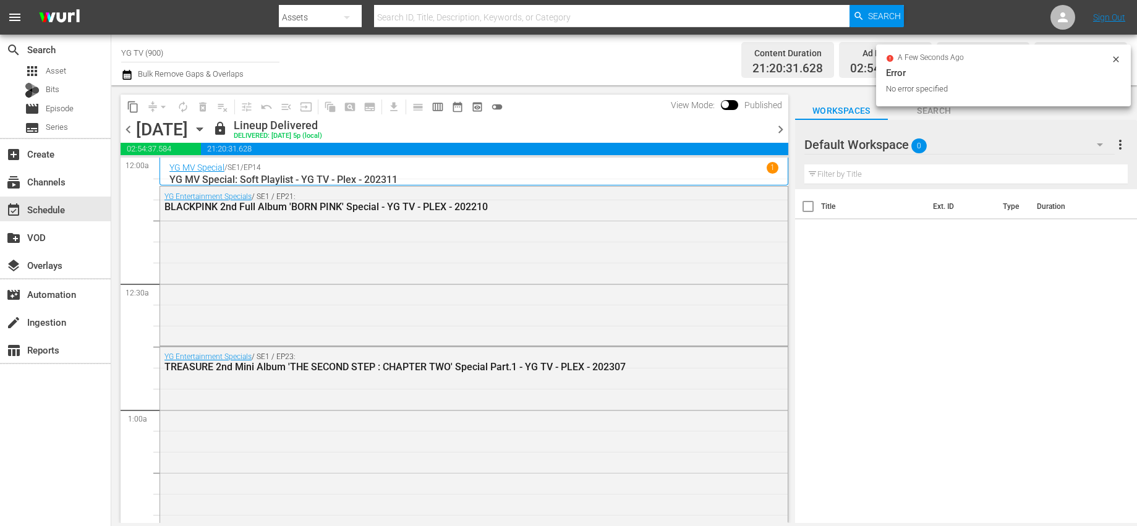
click at [778, 127] on span "chevron_right" at bounding box center [780, 129] width 15 height 15
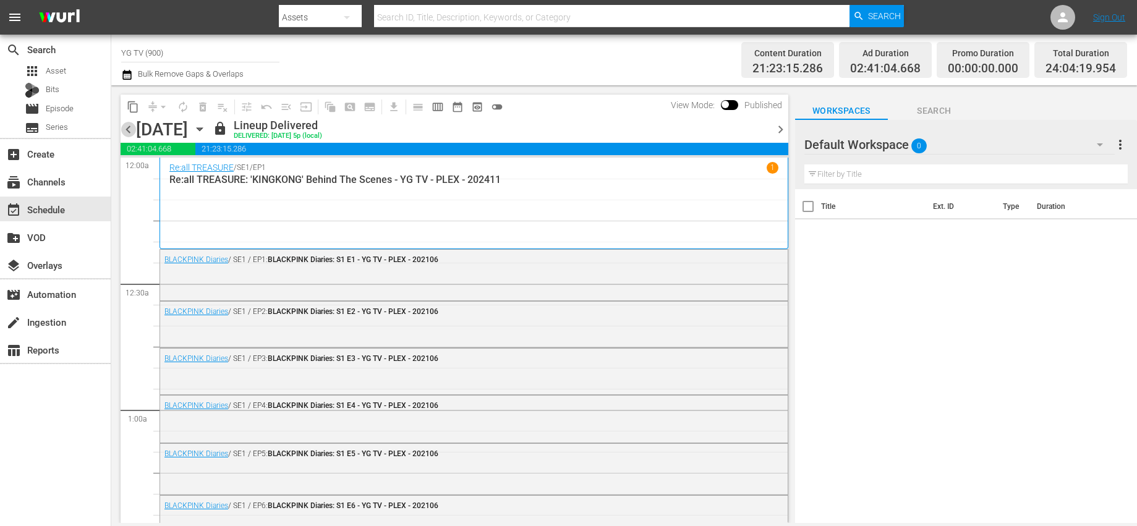
click at [132, 129] on span "chevron_left" at bounding box center [128, 129] width 15 height 15
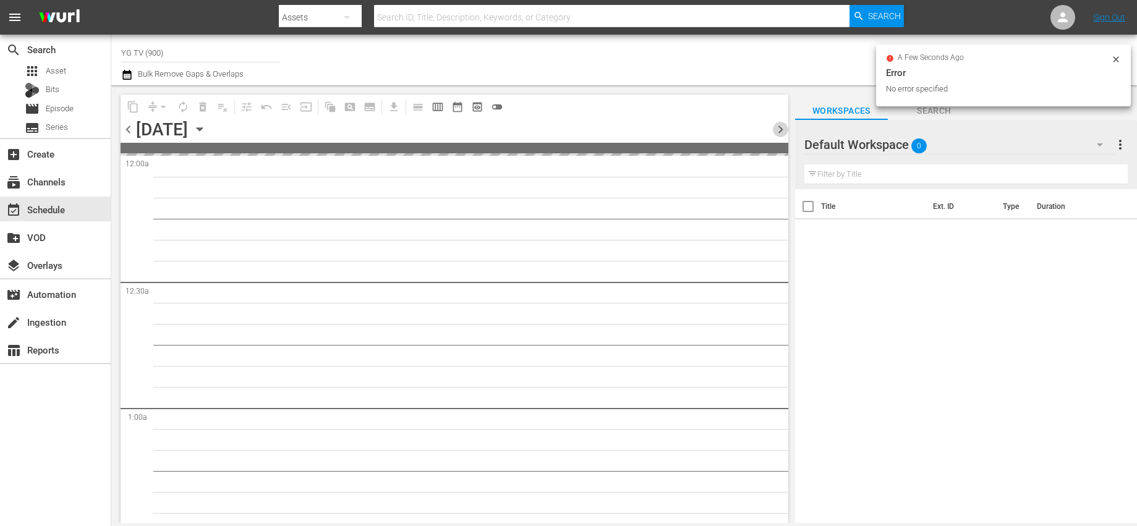
click at [781, 130] on span "chevron_right" at bounding box center [780, 129] width 15 height 15
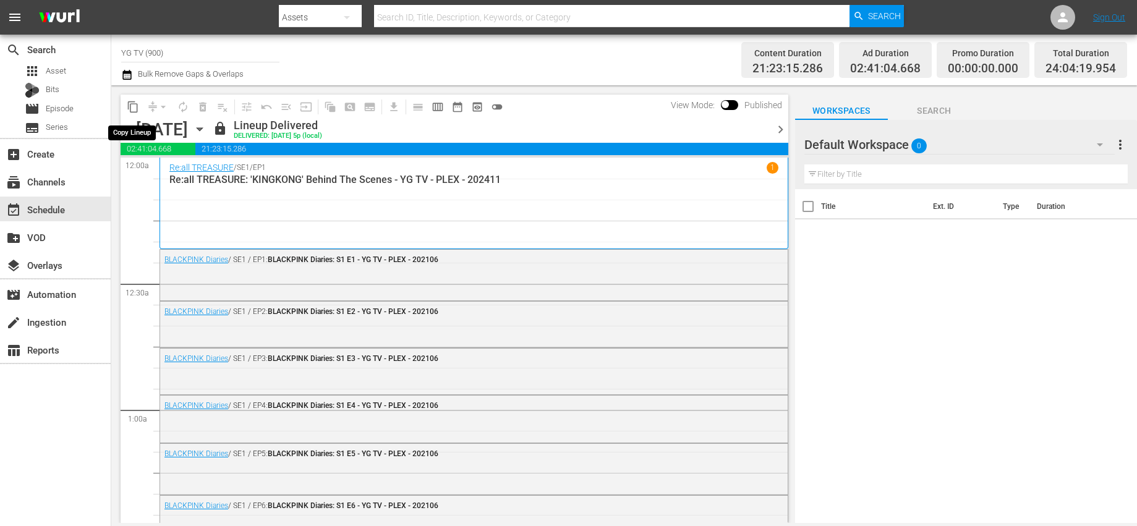
click at [133, 111] on span "content_copy" at bounding box center [133, 107] width 12 height 12
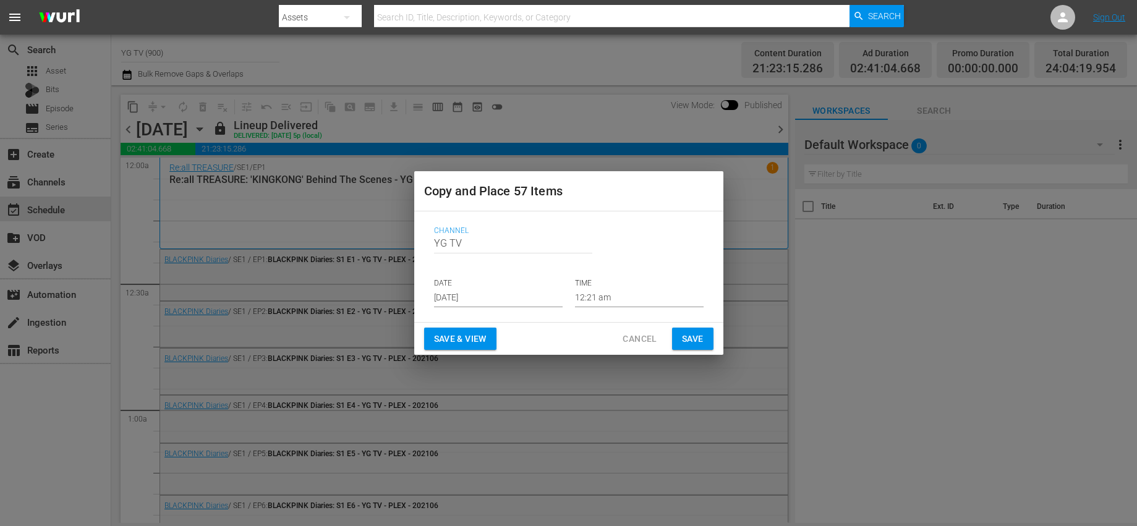
click at [475, 290] on input "Sep 3rd 2025" at bounding box center [498, 298] width 129 height 19
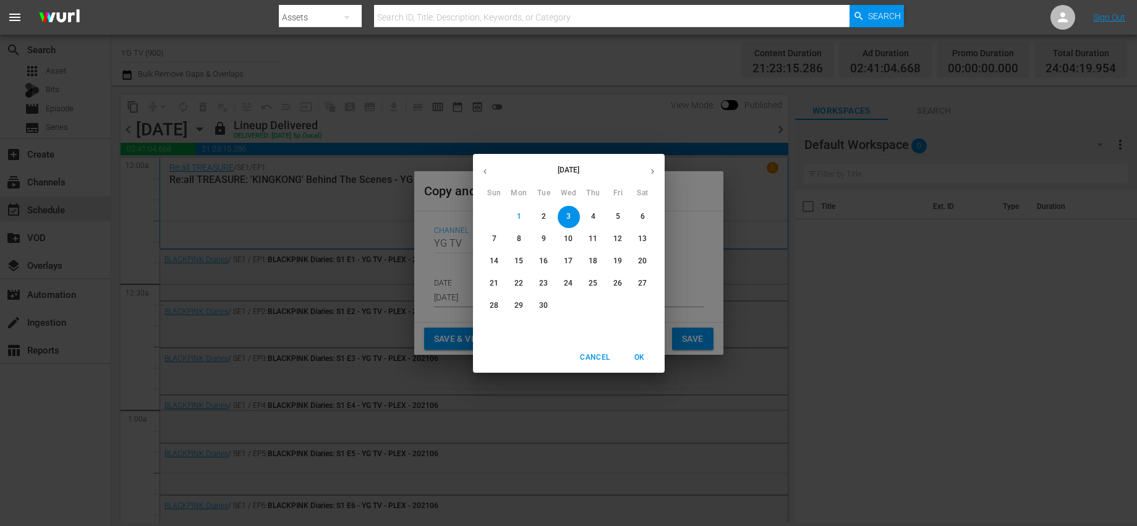
click at [489, 239] on span "7" at bounding box center [494, 239] width 22 height 11
type input "Sep 7th 2025"
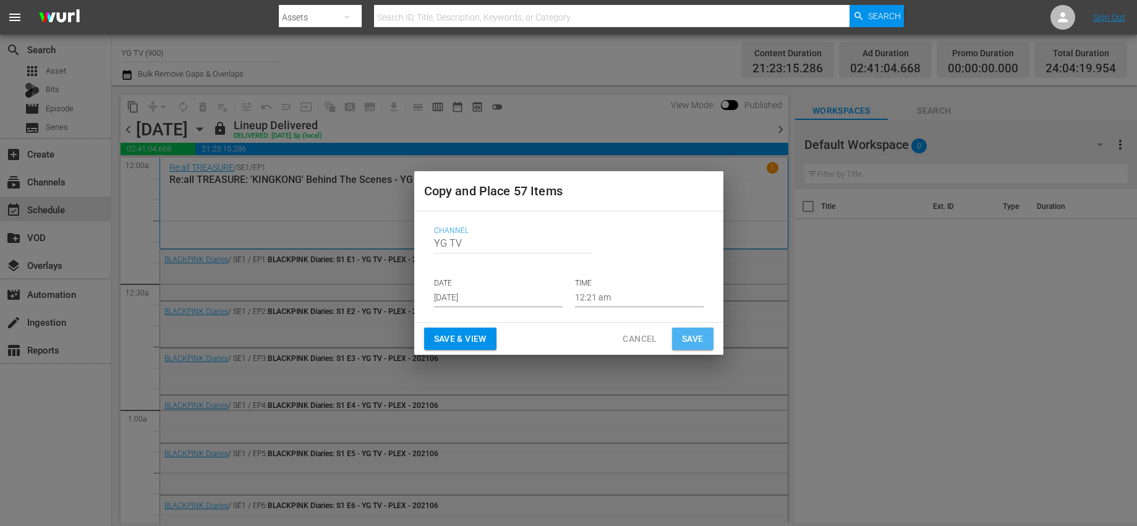
click at [690, 340] on span "Save" at bounding box center [693, 338] width 22 height 15
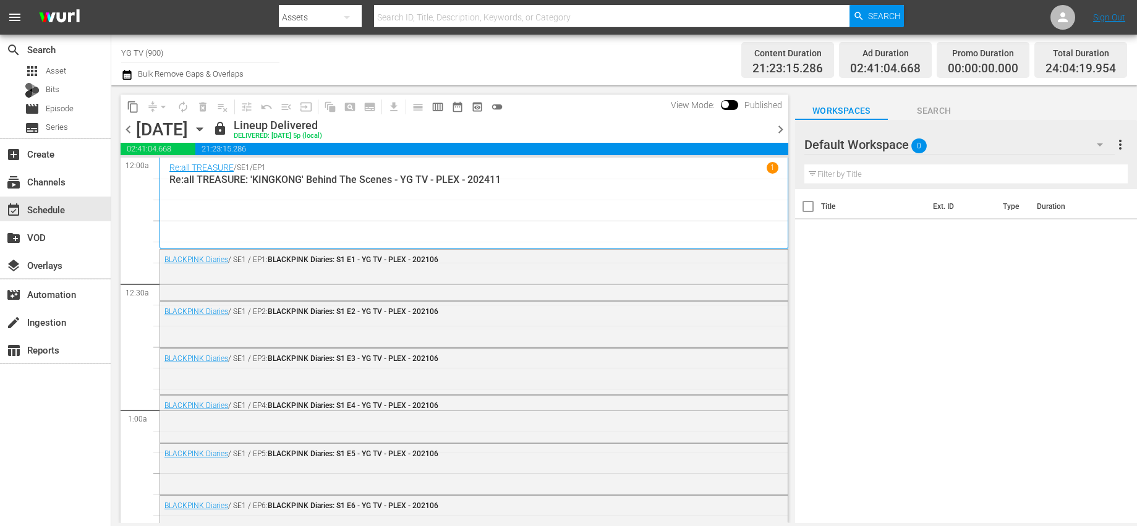
click at [782, 127] on span "chevron_right" at bounding box center [780, 129] width 15 height 15
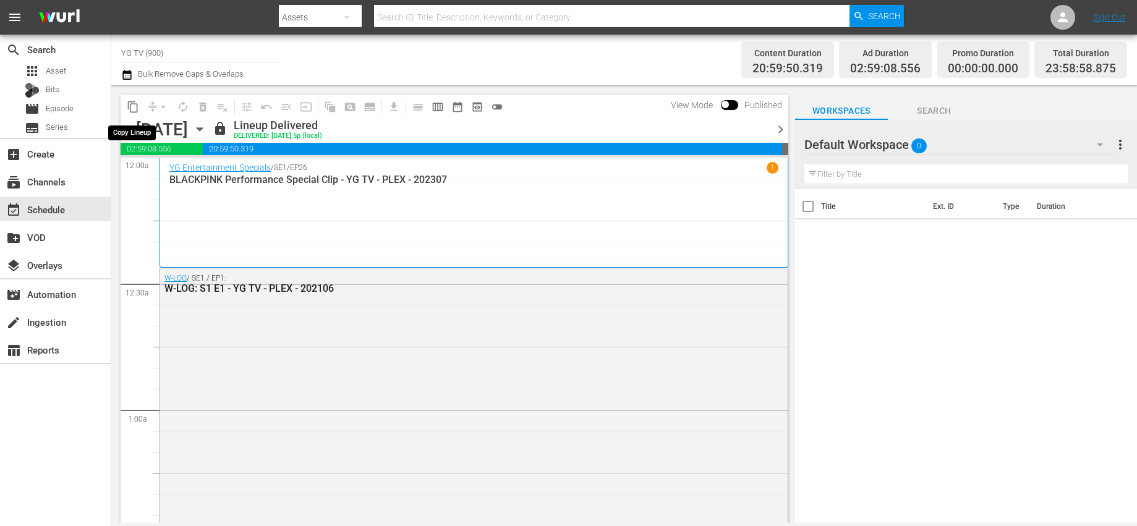
click at [130, 112] on span "content_copy" at bounding box center [133, 107] width 12 height 12
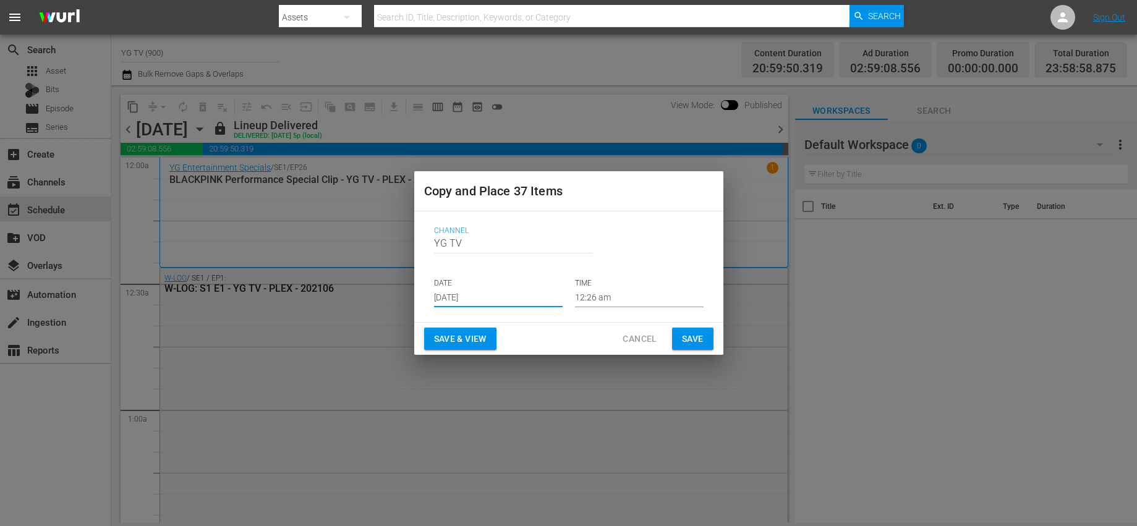
click at [482, 293] on input "Sep 3rd 2025" at bounding box center [498, 298] width 129 height 19
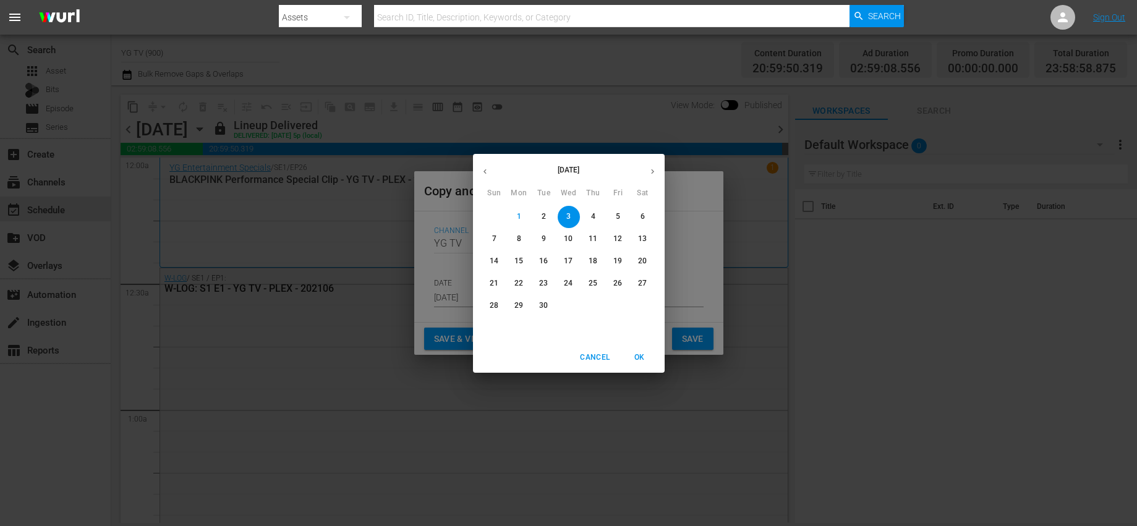
click at [542, 240] on p "9" at bounding box center [543, 239] width 4 height 11
type input "Sep 9th 2025"
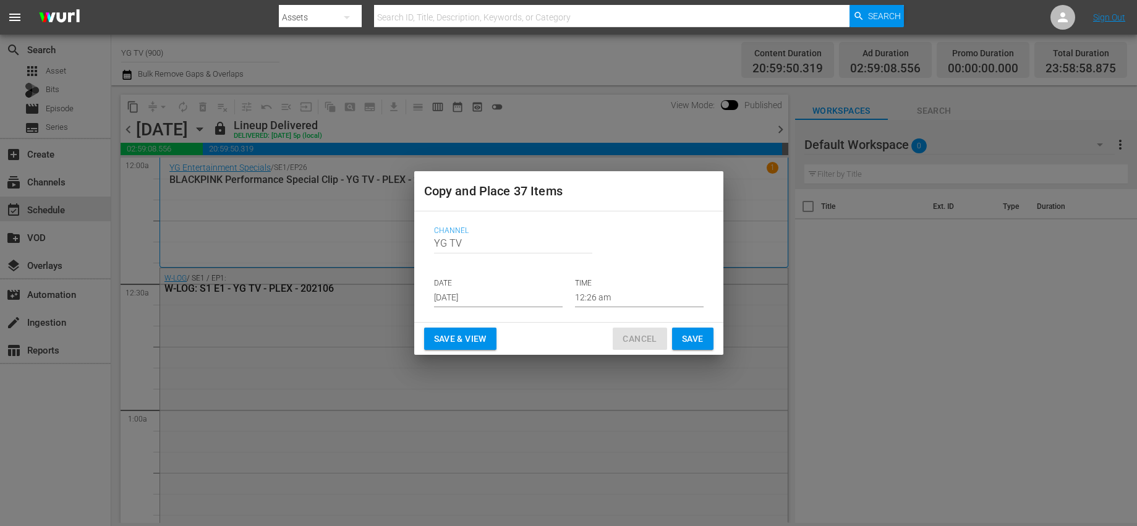
click at [640, 331] on span "Cancel" at bounding box center [639, 338] width 34 height 15
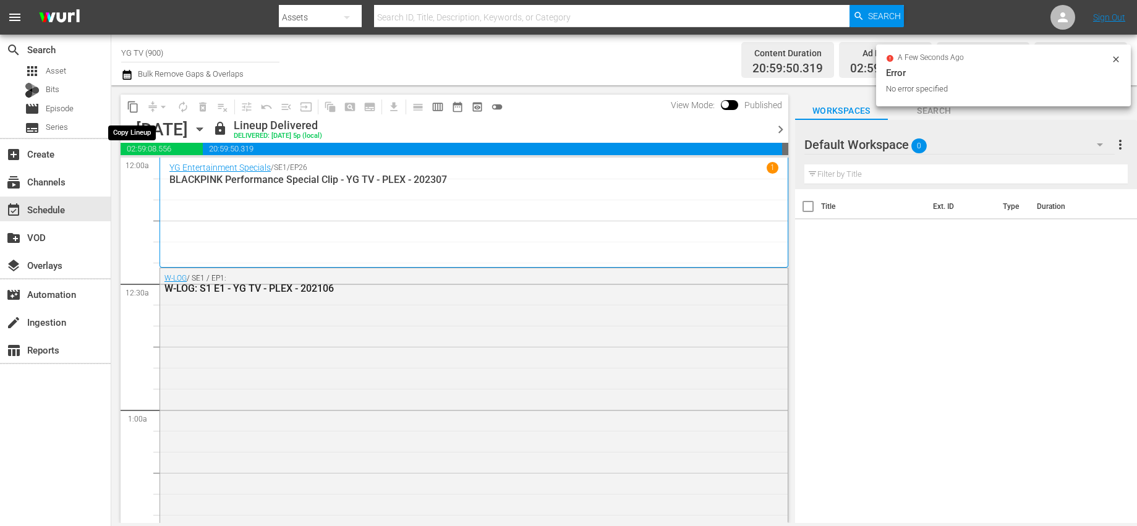
click at [140, 109] on button "content_copy" at bounding box center [133, 107] width 20 height 20
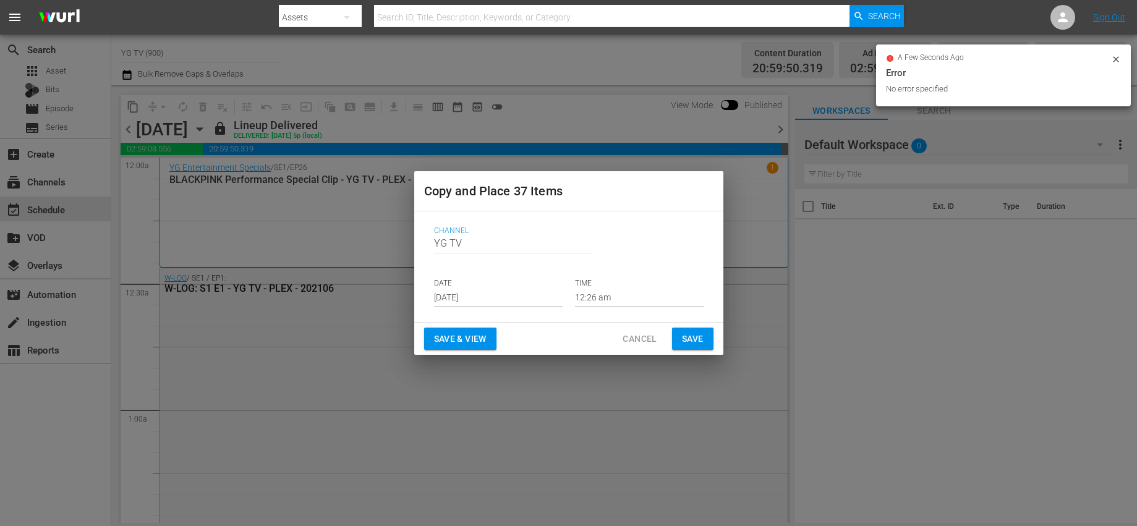
click at [516, 308] on div "Channel Channel Title YG TV DATE Sep 3rd 2025 TIME 12:26 am" at bounding box center [568, 266] width 289 height 101
click at [518, 303] on input "Sep 3rd 2025" at bounding box center [498, 298] width 129 height 19
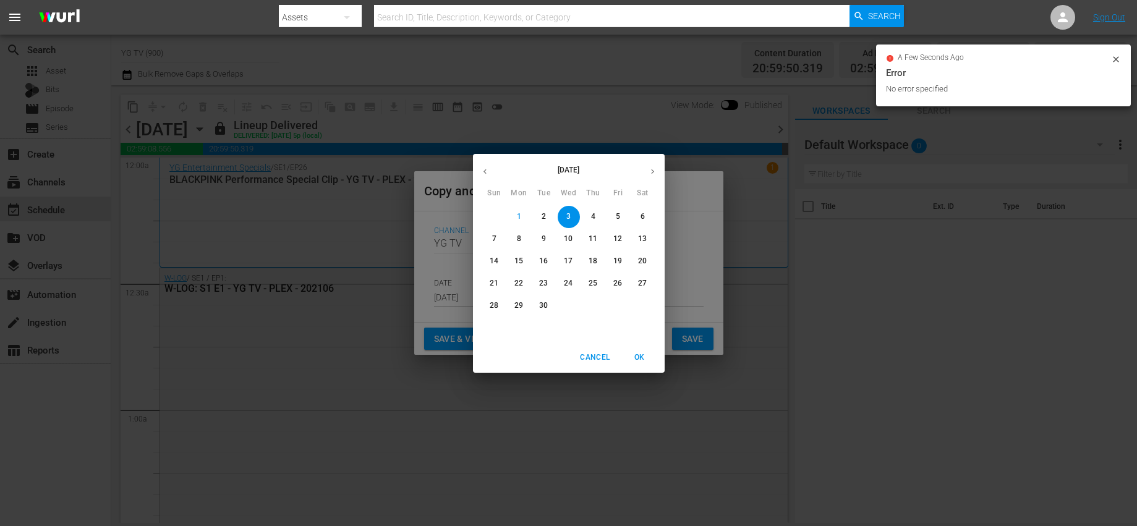
click at [523, 239] on span "8" at bounding box center [519, 239] width 22 height 11
type input "Sep 8th 2025"
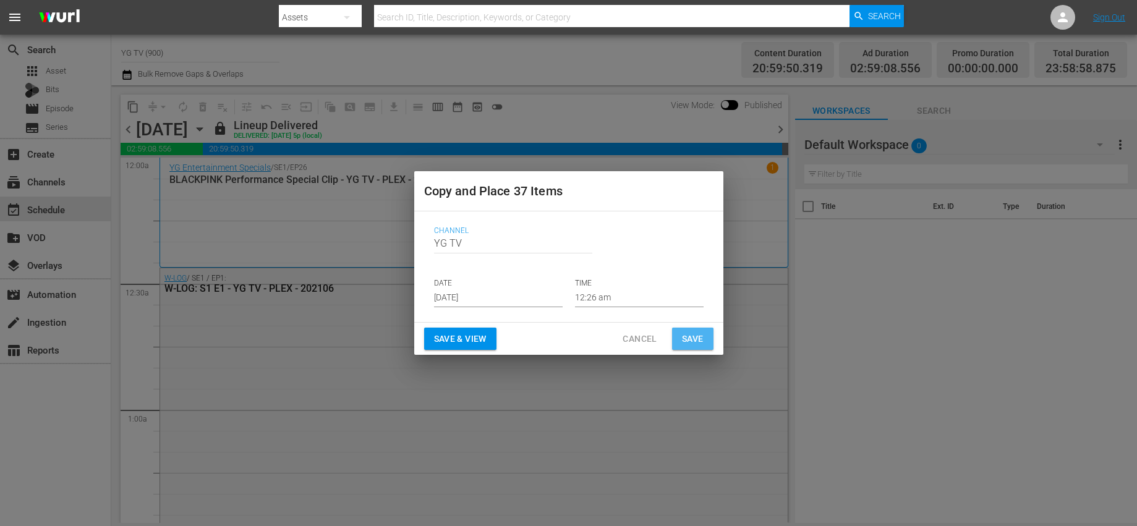
click at [692, 336] on span "Save" at bounding box center [693, 338] width 22 height 15
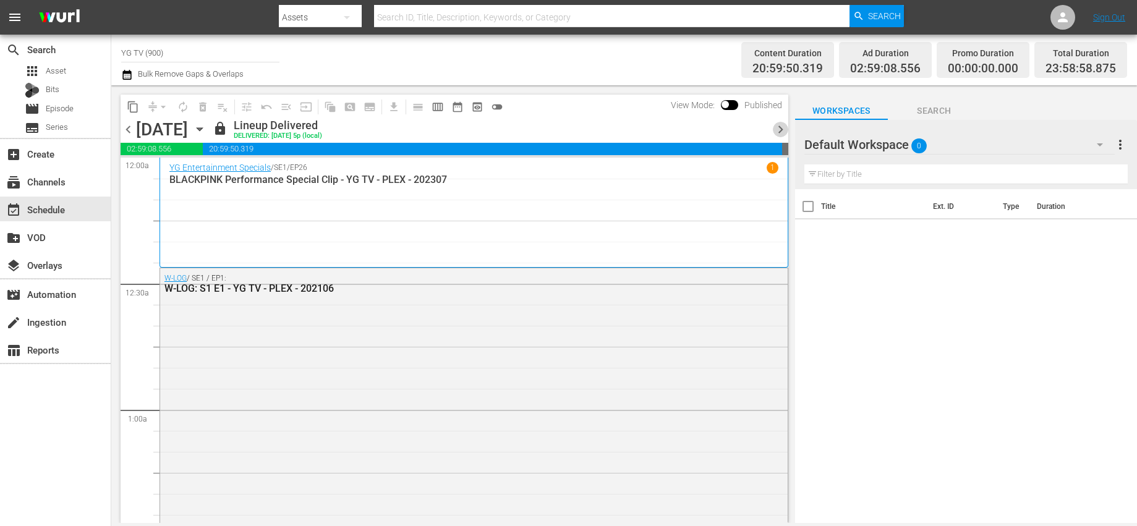
click at [778, 127] on span "chevron_right" at bounding box center [780, 129] width 15 height 15
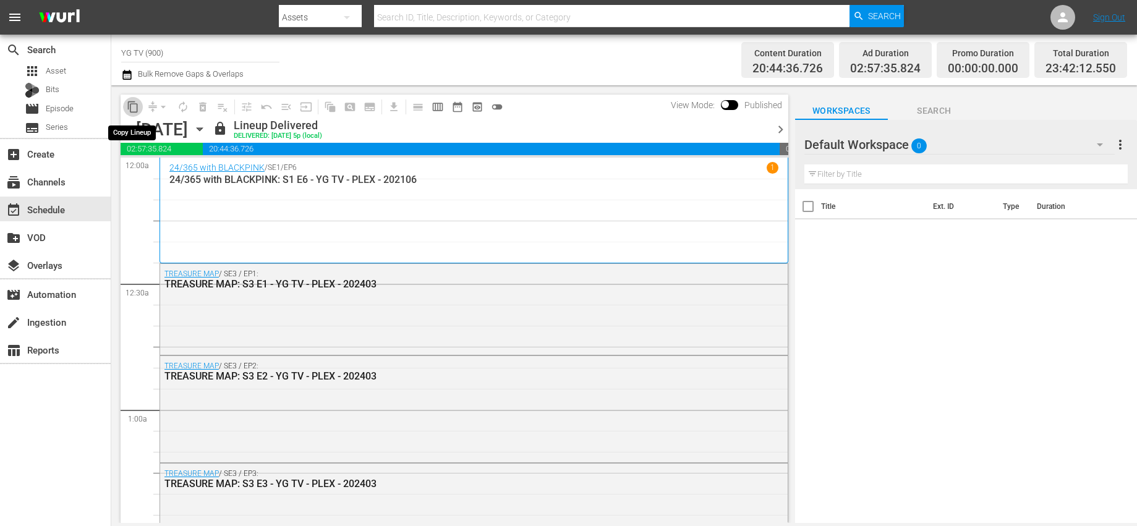
click at [140, 111] on button "content_copy" at bounding box center [133, 107] width 20 height 20
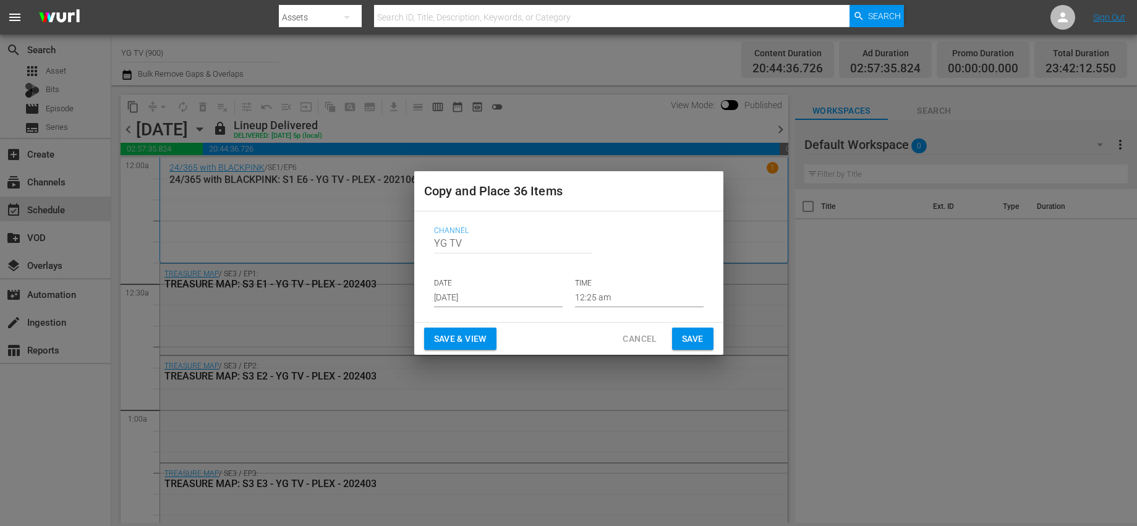
click at [488, 305] on input "Sep 3rd 2025" at bounding box center [498, 298] width 129 height 19
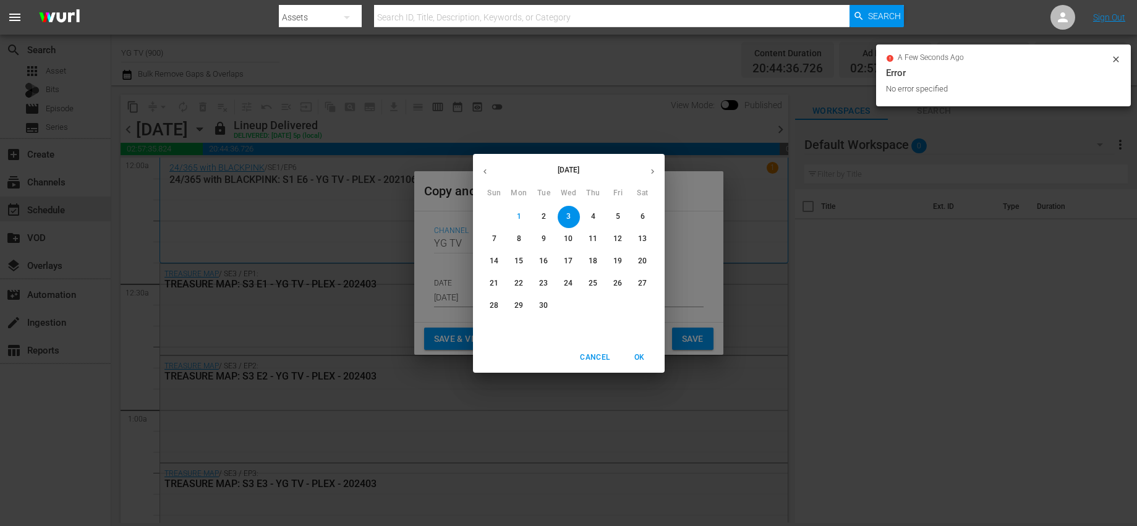
click at [551, 235] on span "9" at bounding box center [544, 239] width 22 height 11
type input "Sep 9th 2025"
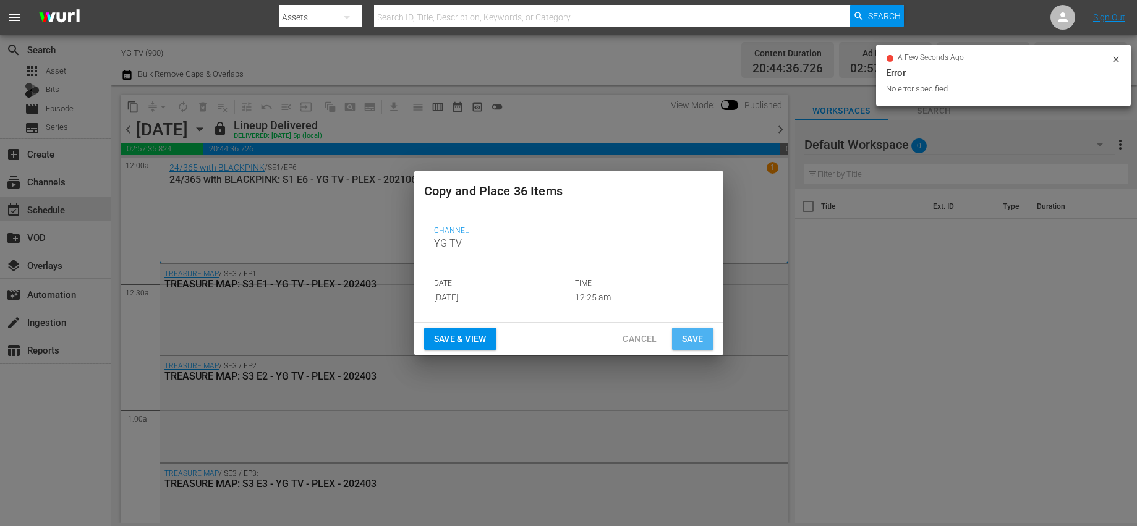
click at [685, 333] on span "Save" at bounding box center [693, 338] width 22 height 15
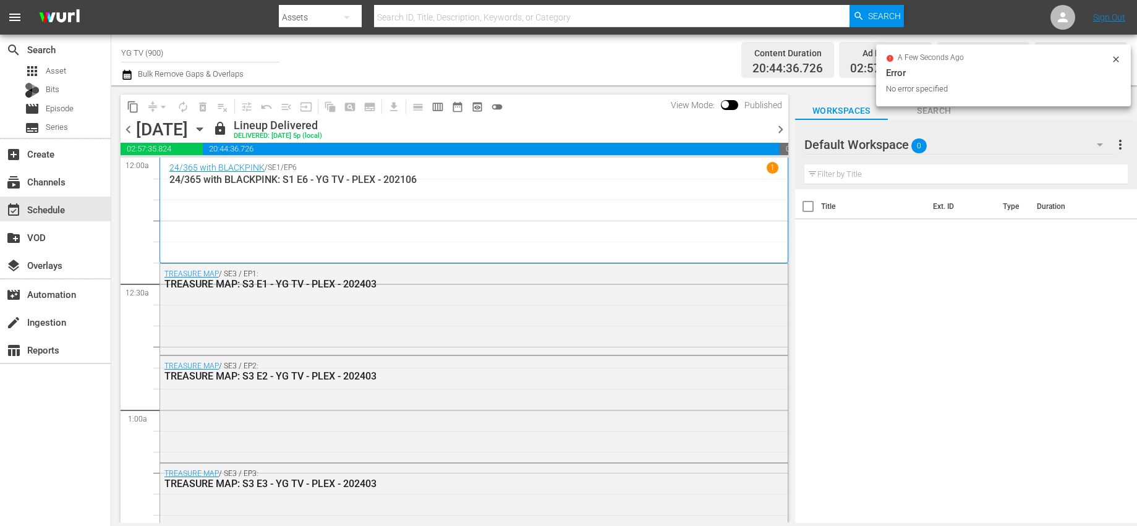
click at [781, 124] on span "chevron_right" at bounding box center [780, 129] width 15 height 15
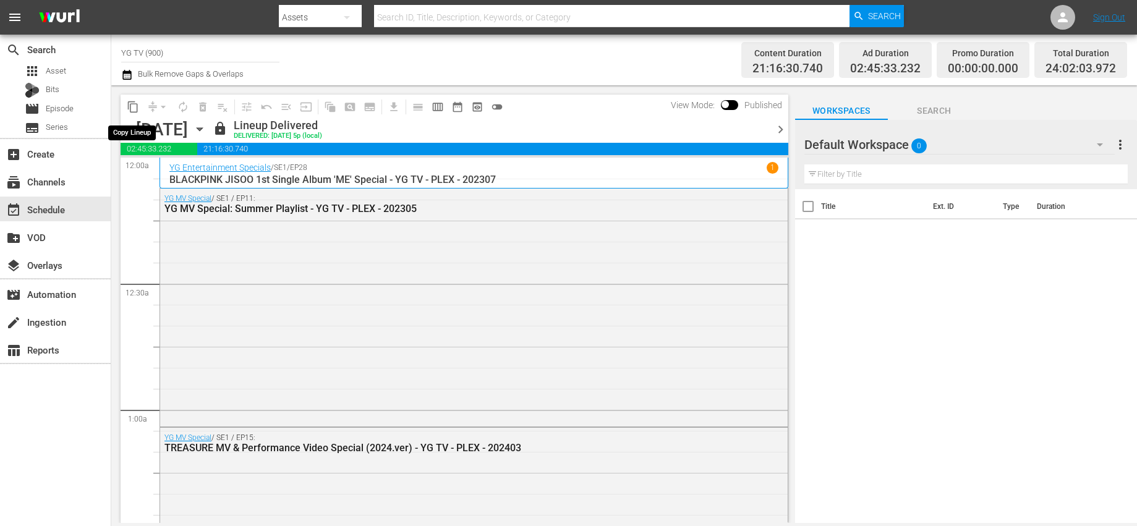
click at [137, 109] on span "content_copy" at bounding box center [133, 107] width 12 height 12
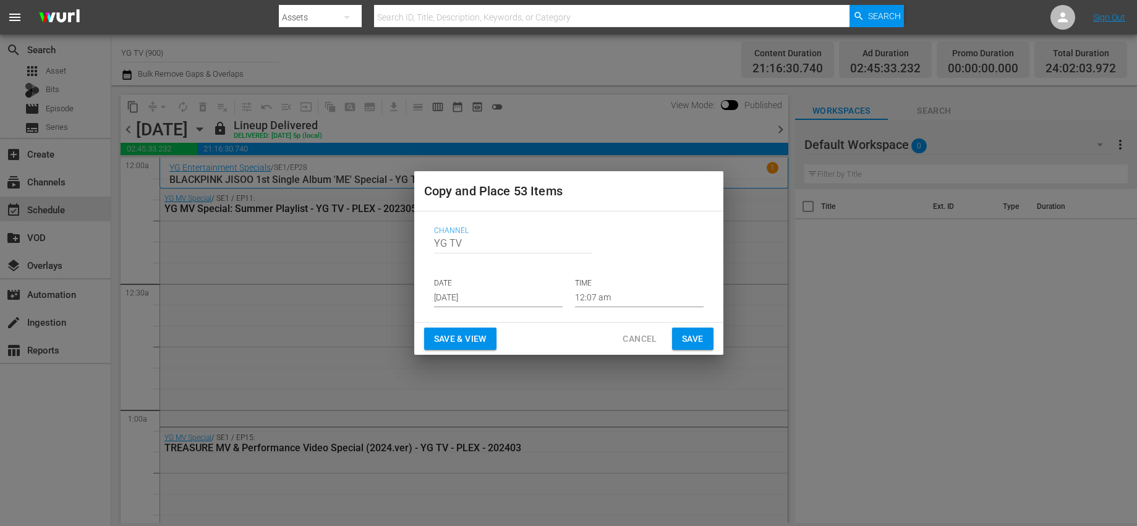
click at [508, 298] on input "Sep 3rd 2025" at bounding box center [498, 298] width 129 height 19
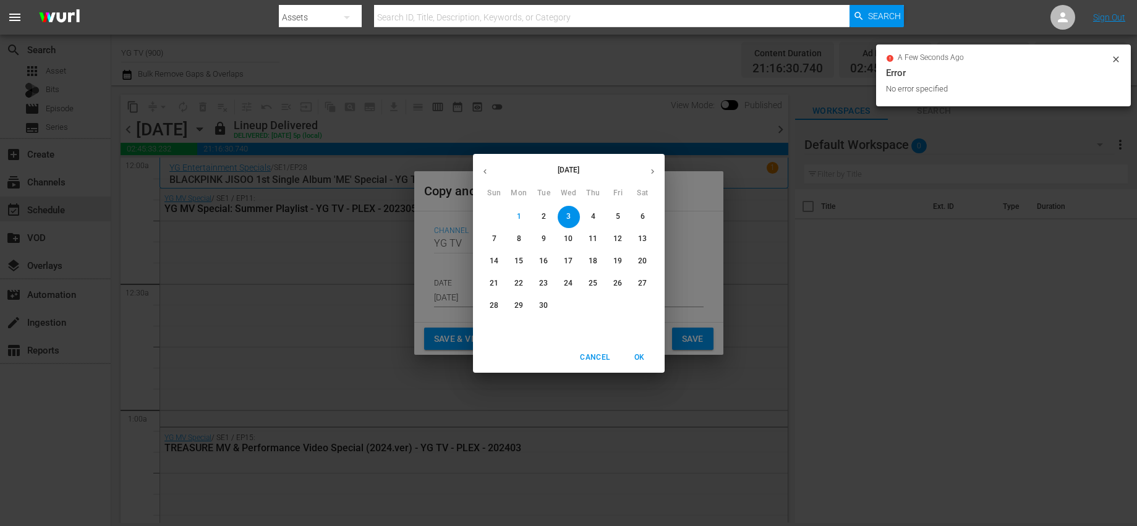
click at [564, 240] on p "10" at bounding box center [568, 239] width 9 height 11
type input "Sep 10th 2025"
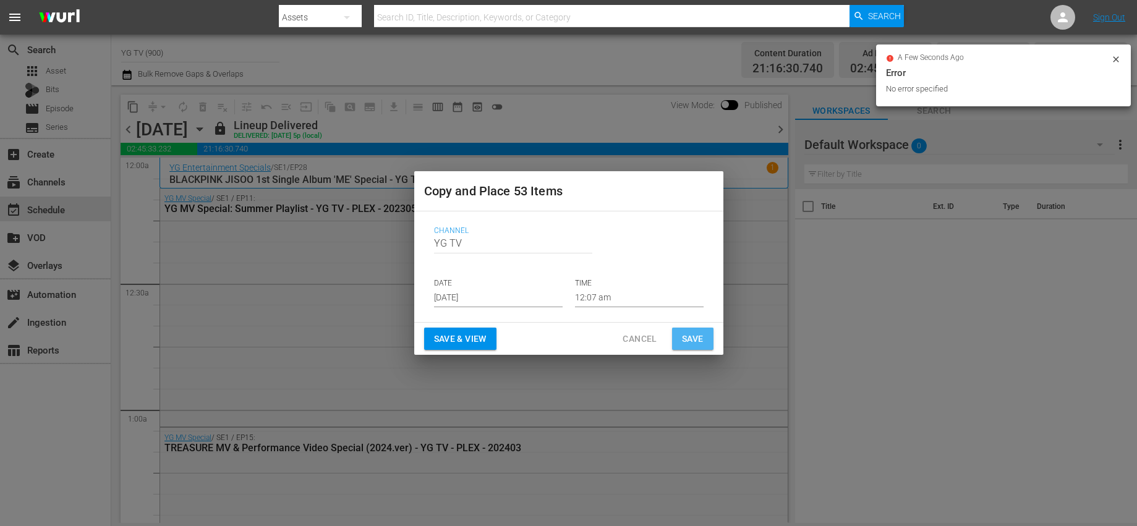
click at [692, 334] on span "Save" at bounding box center [693, 338] width 22 height 15
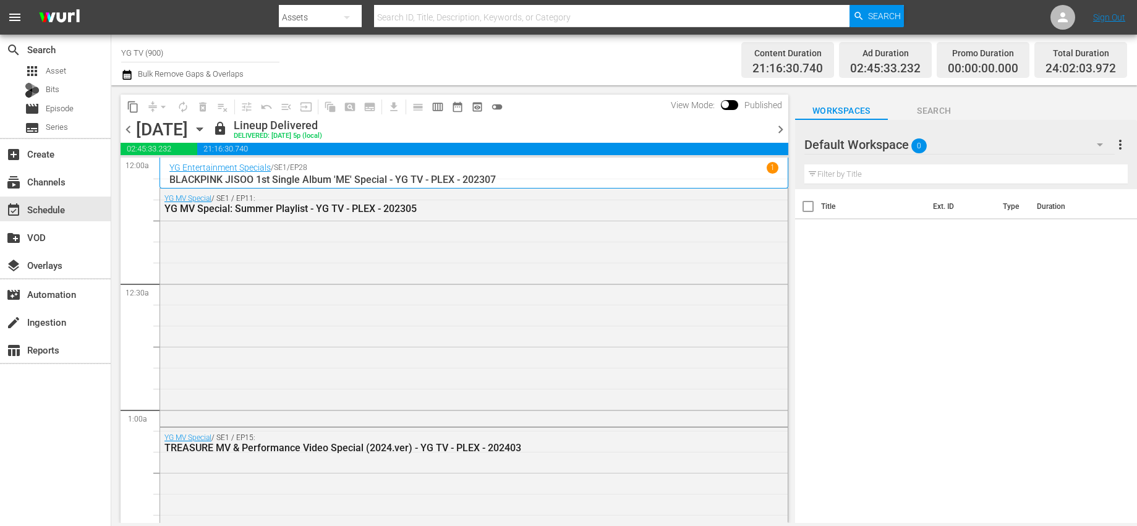
click at [779, 130] on span "chevron_right" at bounding box center [780, 129] width 15 height 15
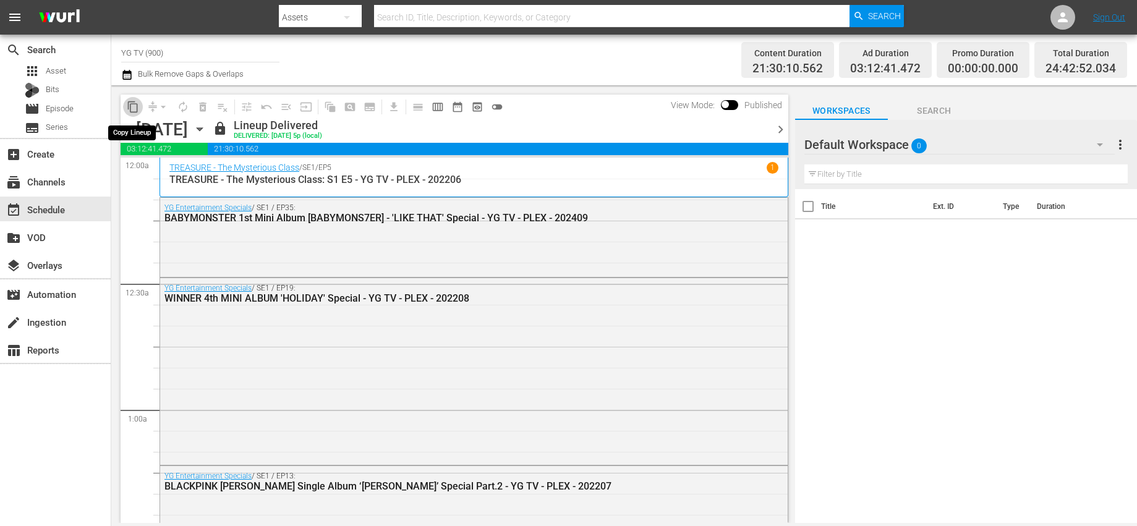
click at [135, 105] on span "content_copy" at bounding box center [133, 107] width 12 height 12
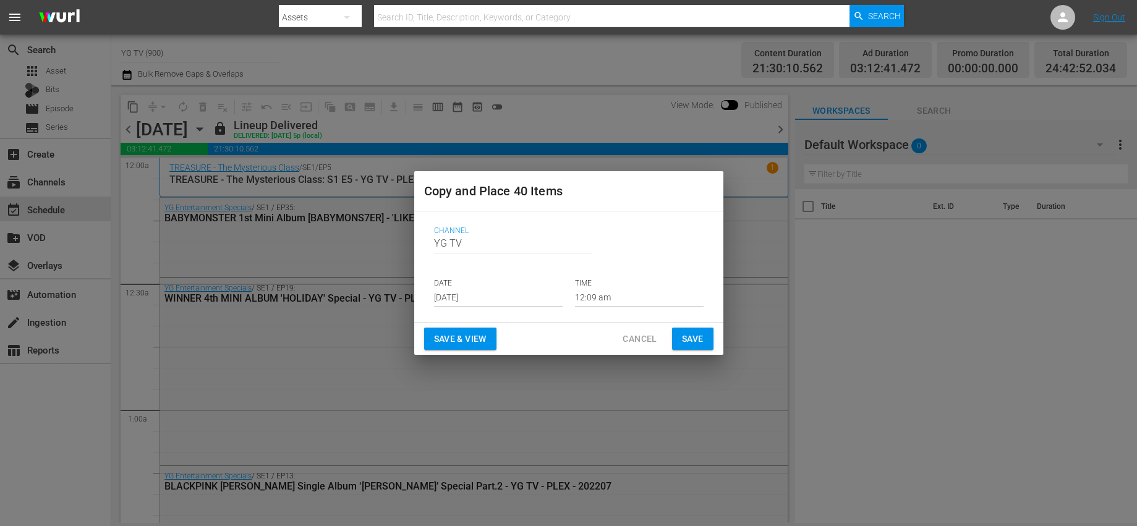
click at [492, 291] on input "Sep 3rd 2025" at bounding box center [498, 298] width 129 height 19
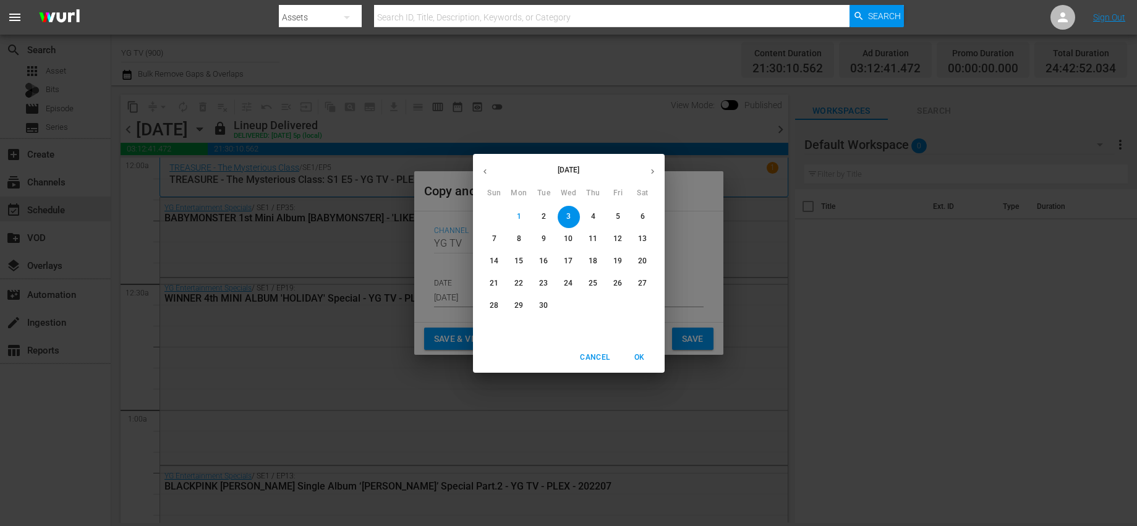
click at [595, 238] on p "11" at bounding box center [592, 239] width 9 height 11
type input "Sep 11th 2025"
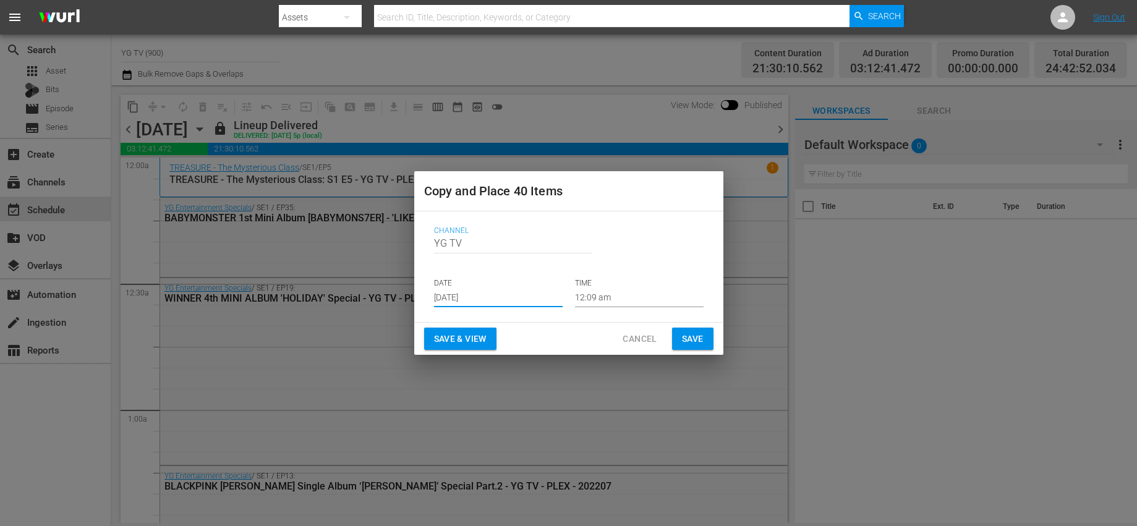
click at [699, 330] on button "Save" at bounding box center [692, 339] width 41 height 23
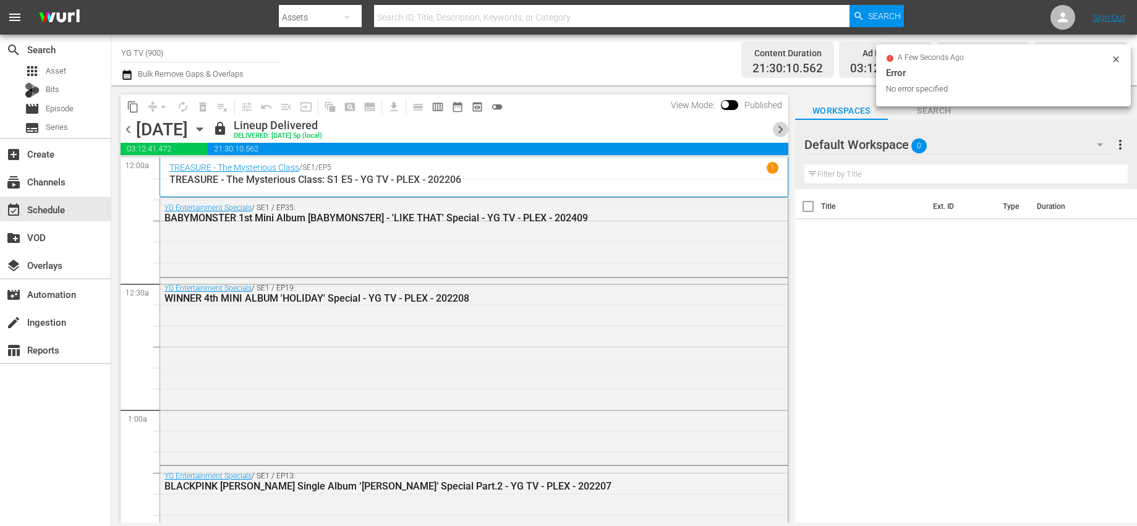
click at [779, 127] on span "chevron_right" at bounding box center [780, 129] width 15 height 15
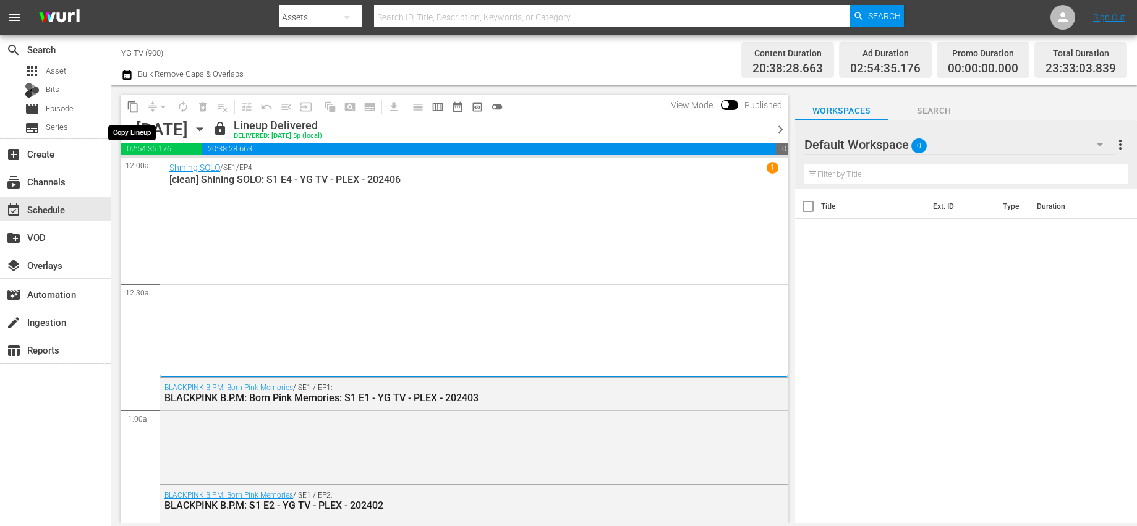
click at [132, 103] on span "content_copy" at bounding box center [133, 107] width 12 height 12
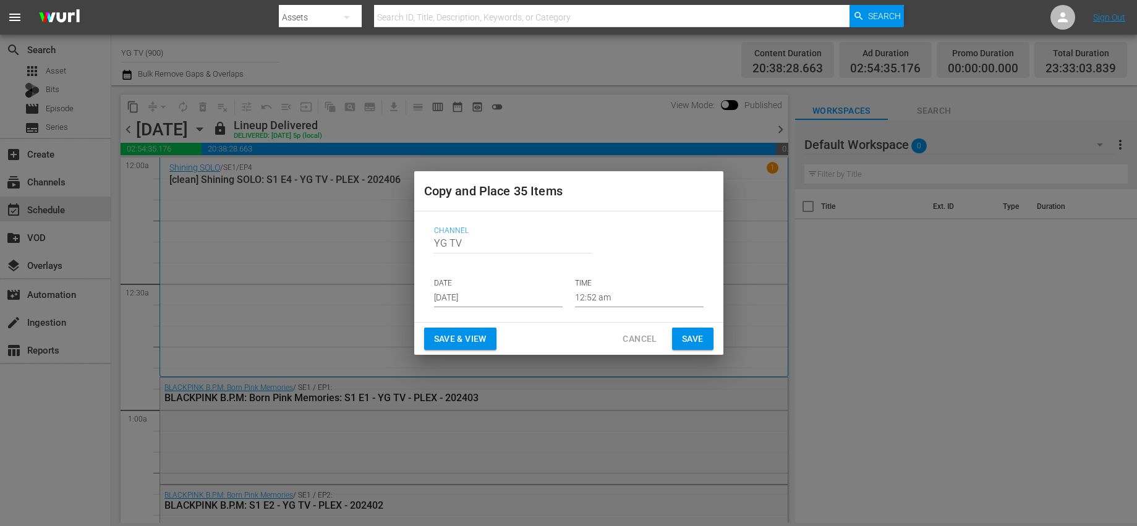
click at [485, 303] on input "Sep 3rd 2025" at bounding box center [498, 298] width 129 height 19
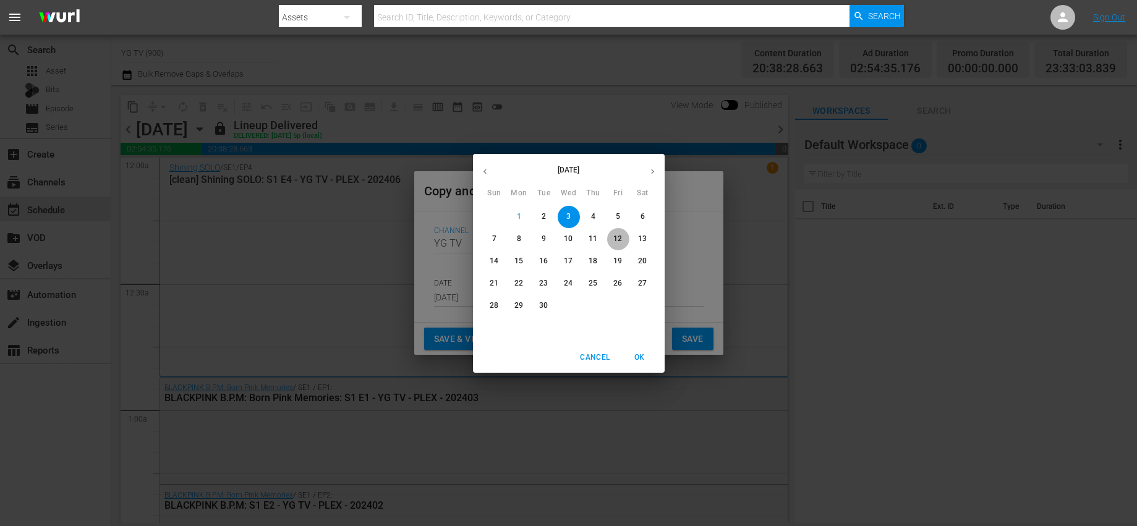
click at [616, 239] on p "12" at bounding box center [617, 239] width 9 height 11
type input "Sep 12th 2025"
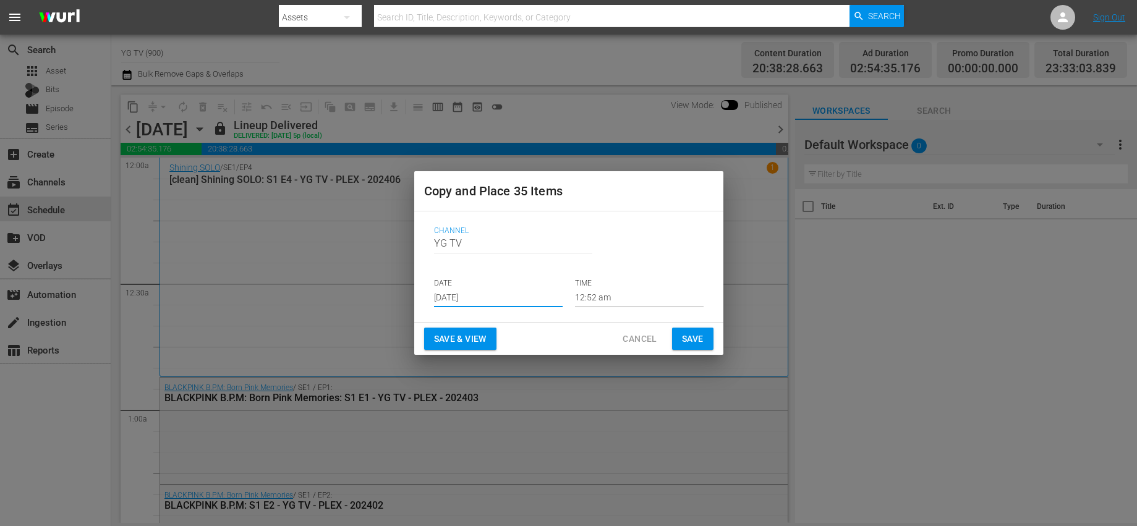
click at [706, 341] on button "Save" at bounding box center [692, 339] width 41 height 23
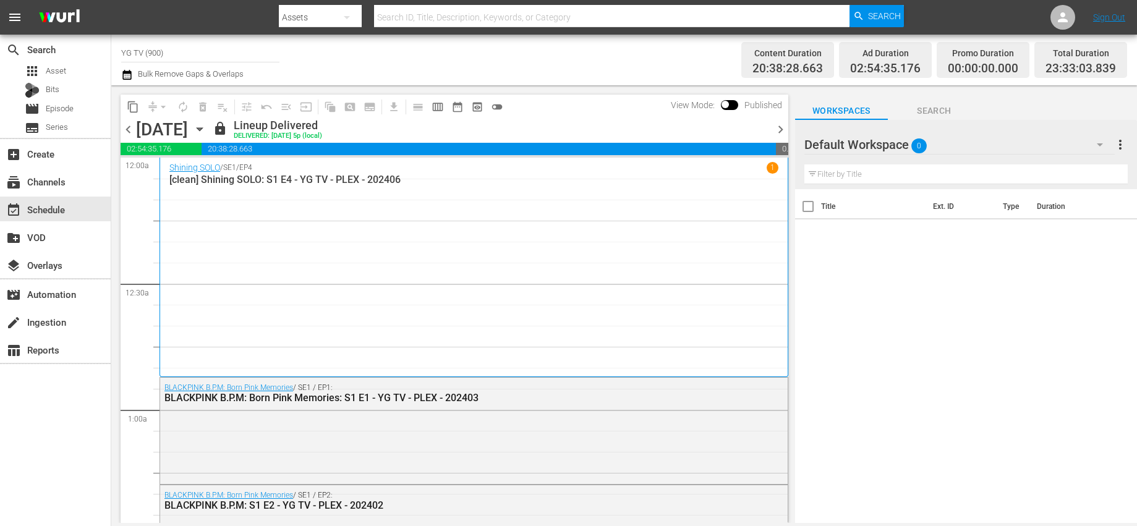
click at [773, 124] on span "chevron_right" at bounding box center [780, 129] width 15 height 15
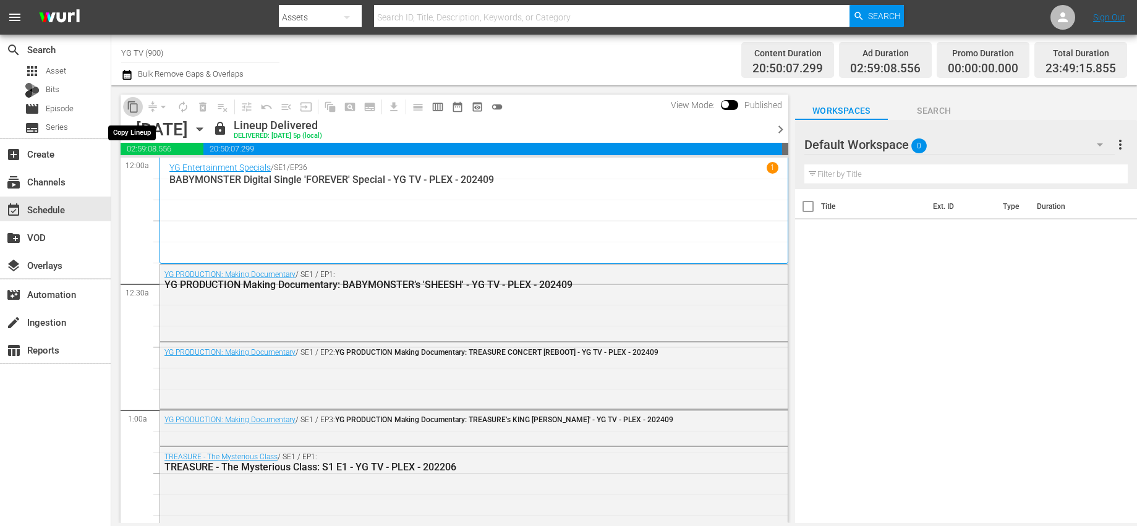
click at [131, 106] on span "content_copy" at bounding box center [133, 107] width 12 height 12
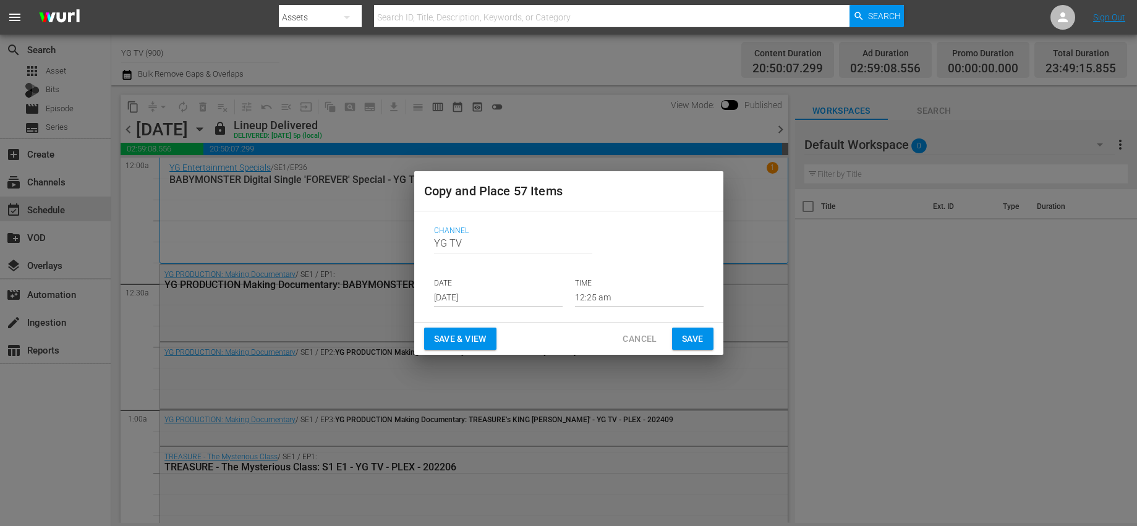
click at [506, 290] on input "Sep 3rd 2025" at bounding box center [498, 298] width 129 height 19
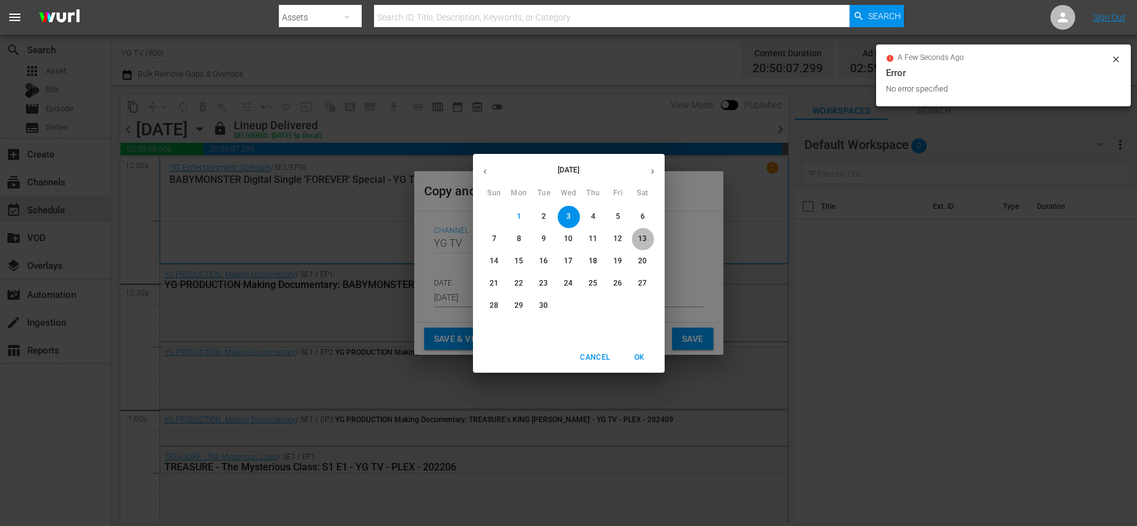
click at [643, 244] on p "13" at bounding box center [642, 239] width 9 height 11
type input "Sep 13th 2025"
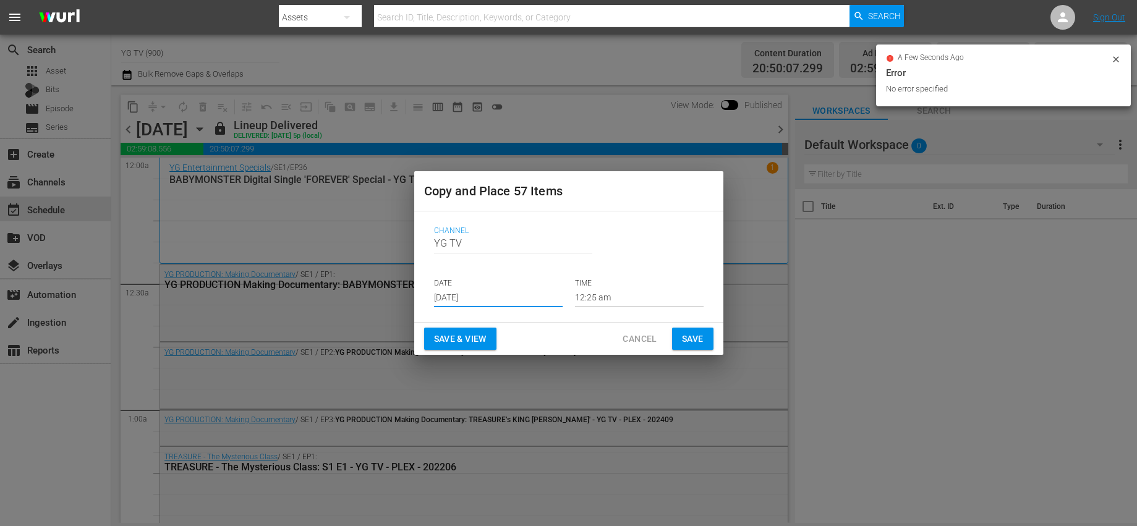
click at [698, 336] on span "Save" at bounding box center [693, 338] width 22 height 15
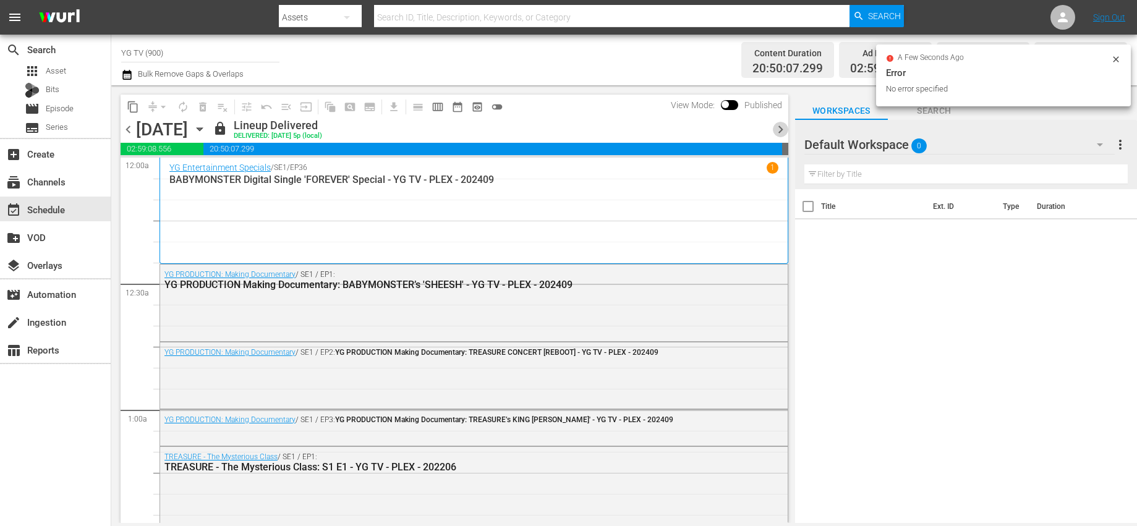
click at [779, 132] on span "chevron_right" at bounding box center [780, 129] width 15 height 15
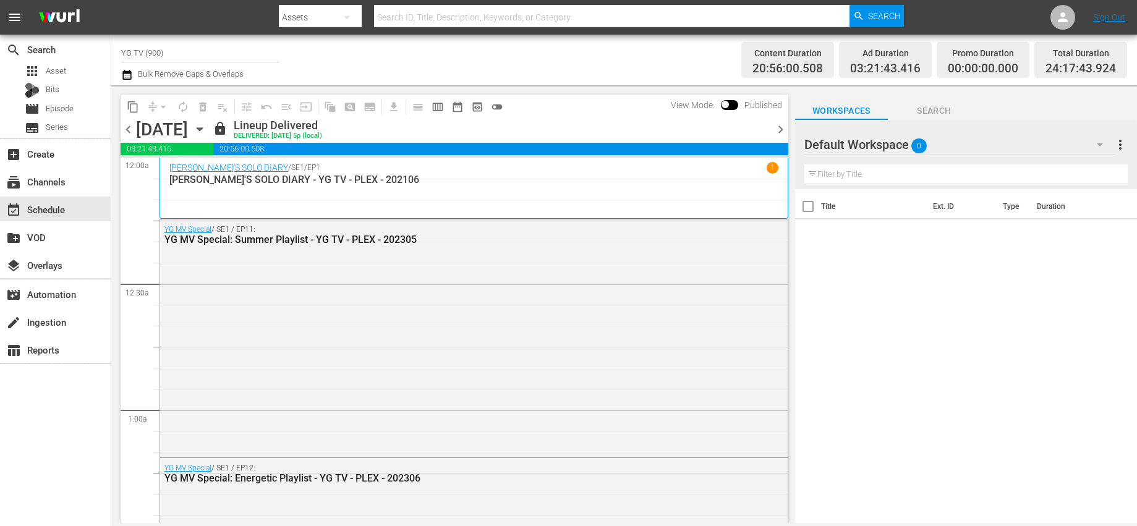
click at [132, 108] on span "content_copy" at bounding box center [133, 107] width 12 height 12
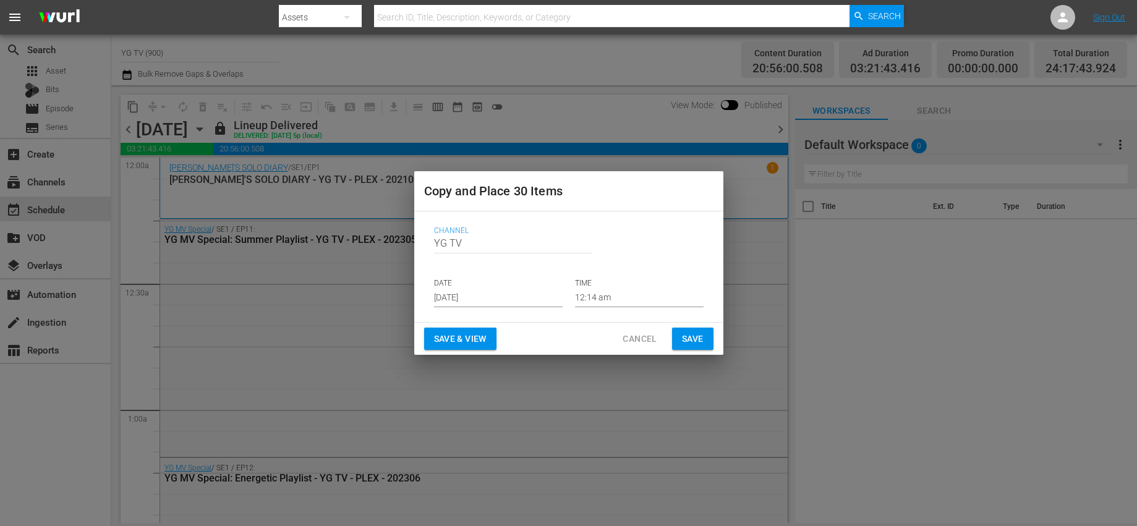
click at [506, 286] on p "DATE" at bounding box center [498, 283] width 129 height 11
click at [517, 294] on input "Sep 3rd 2025" at bounding box center [498, 298] width 129 height 19
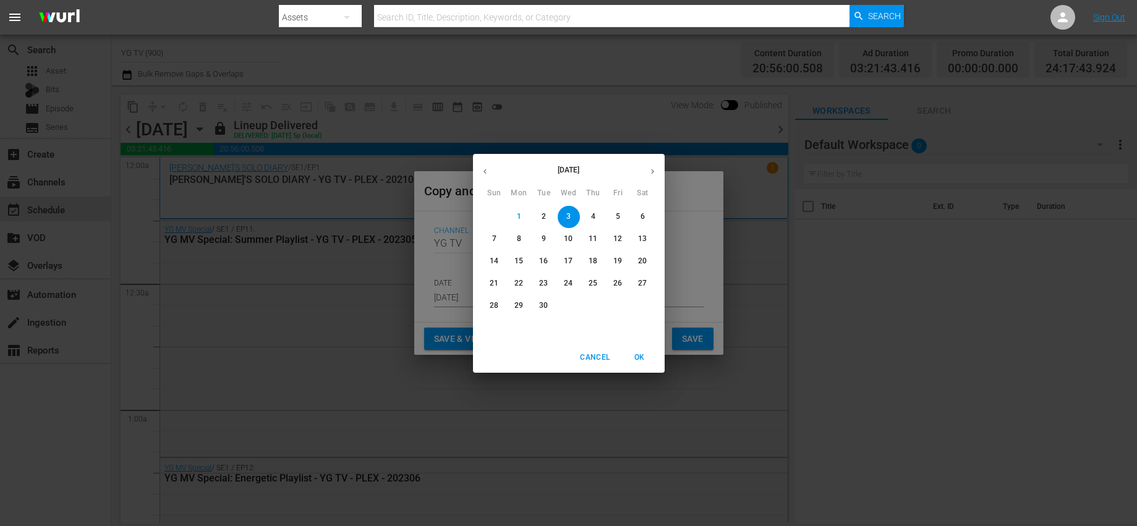
click at [496, 266] on button "14" at bounding box center [494, 261] width 22 height 22
type input "Sep 14th 2025"
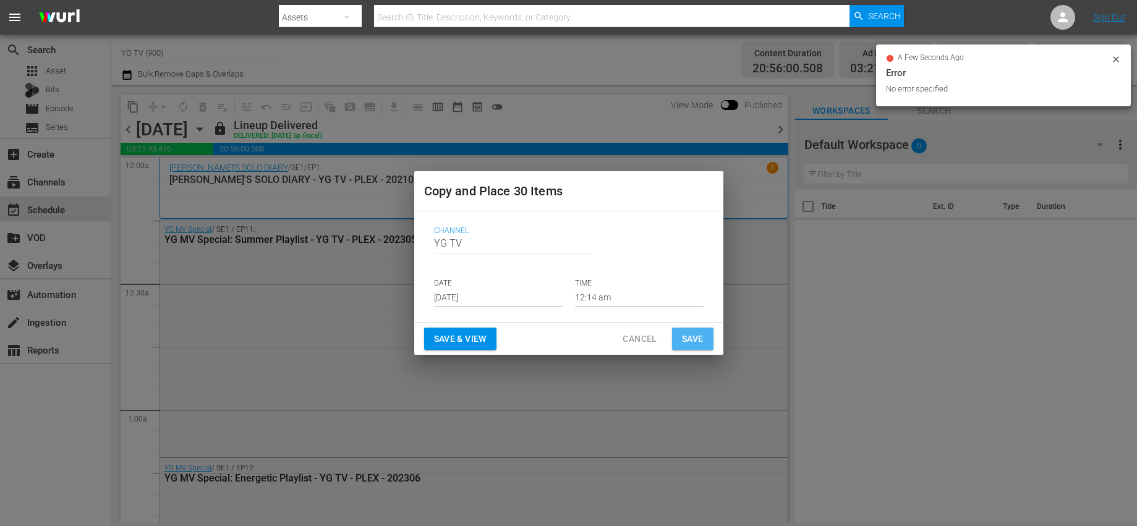
click at [691, 337] on span "Save" at bounding box center [693, 338] width 22 height 15
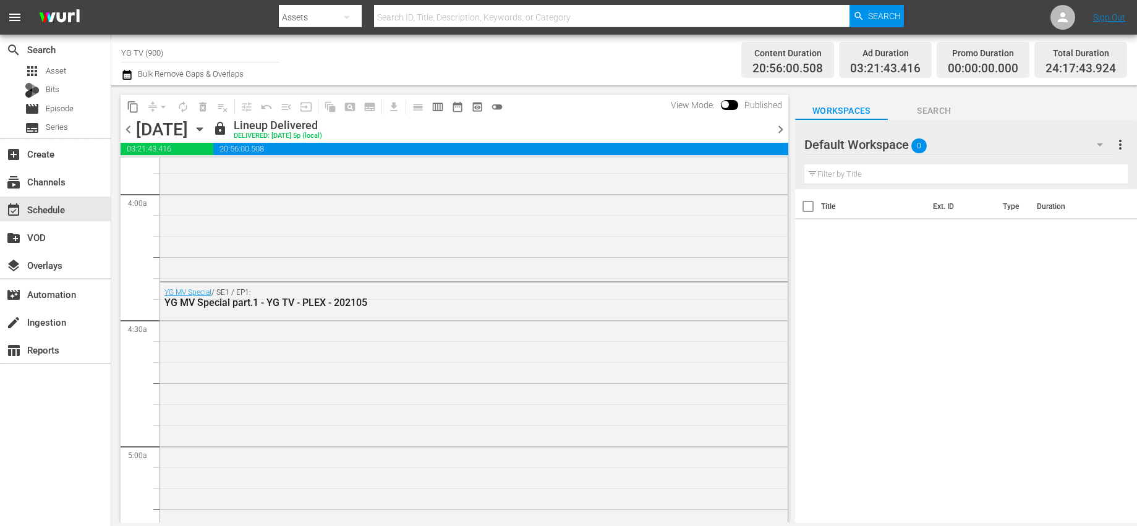
scroll to position [1139, 0]
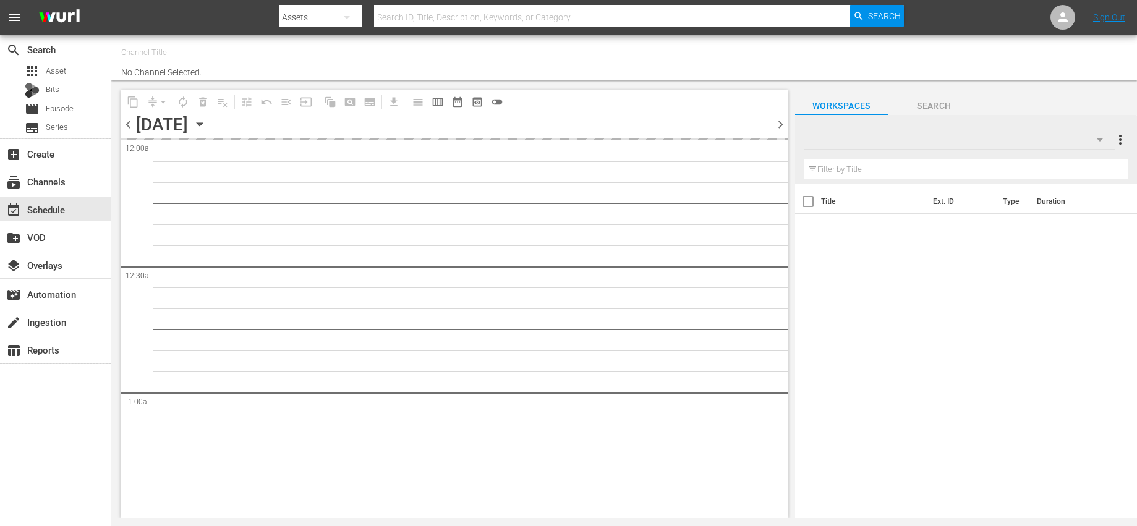
type input "YG TV (900)"
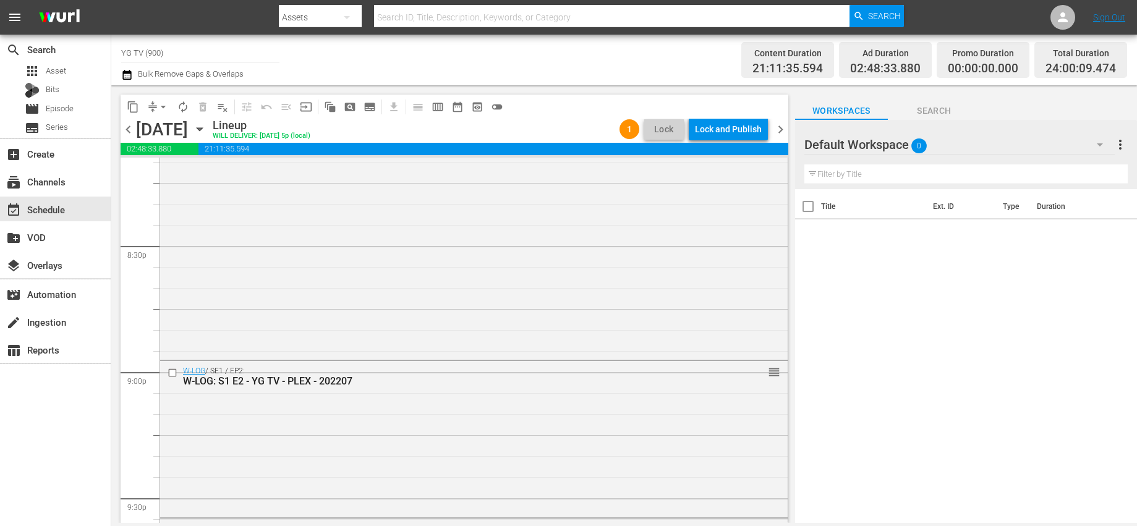
scroll to position [5712, 0]
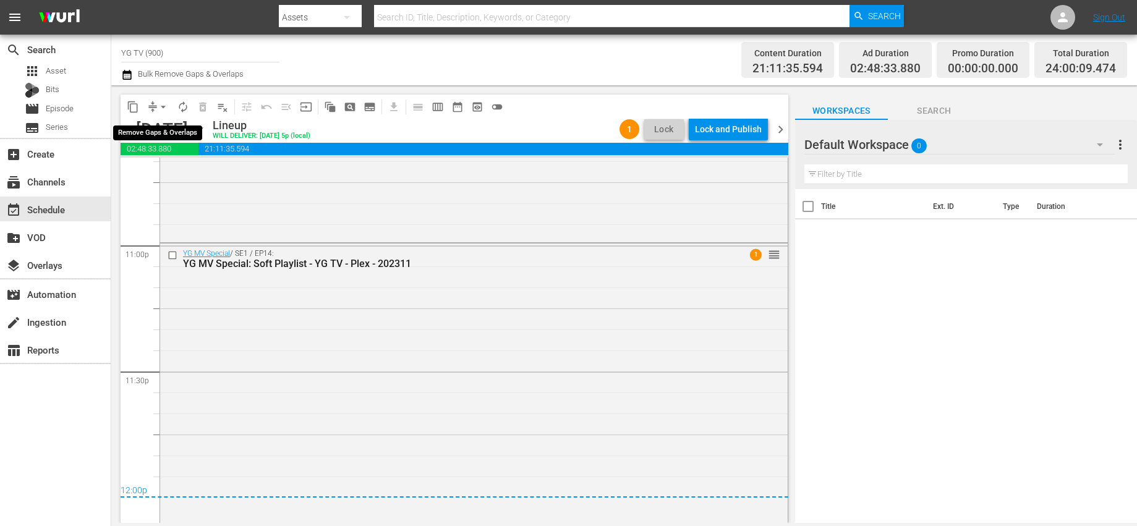
click at [163, 103] on span "arrow_drop_down" at bounding box center [163, 107] width 12 height 12
click at [176, 169] on li "Align to End of Previous Day" at bounding box center [164, 173] width 130 height 20
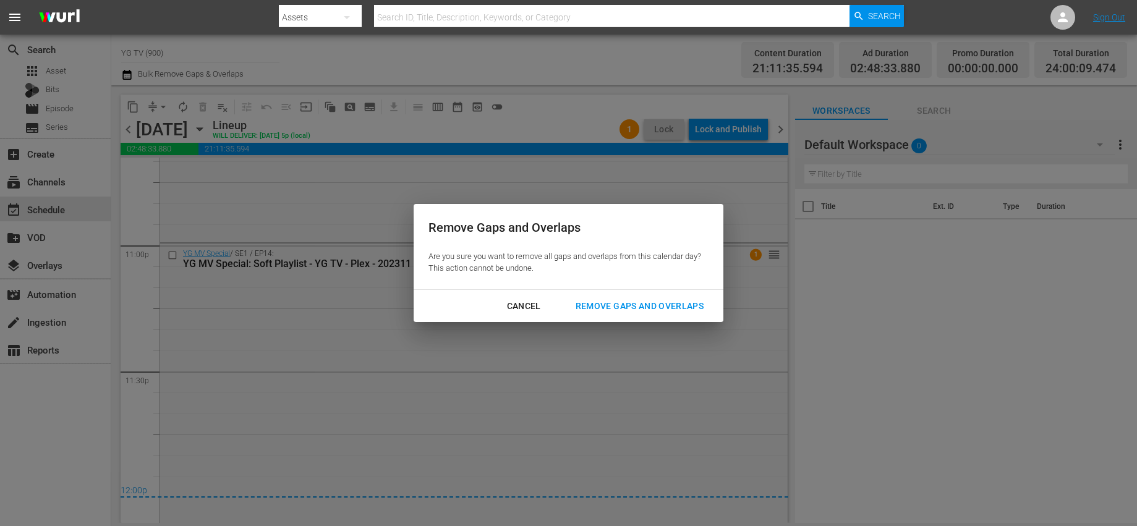
click at [629, 307] on div "Remove Gaps and Overlaps" at bounding box center [640, 306] width 148 height 15
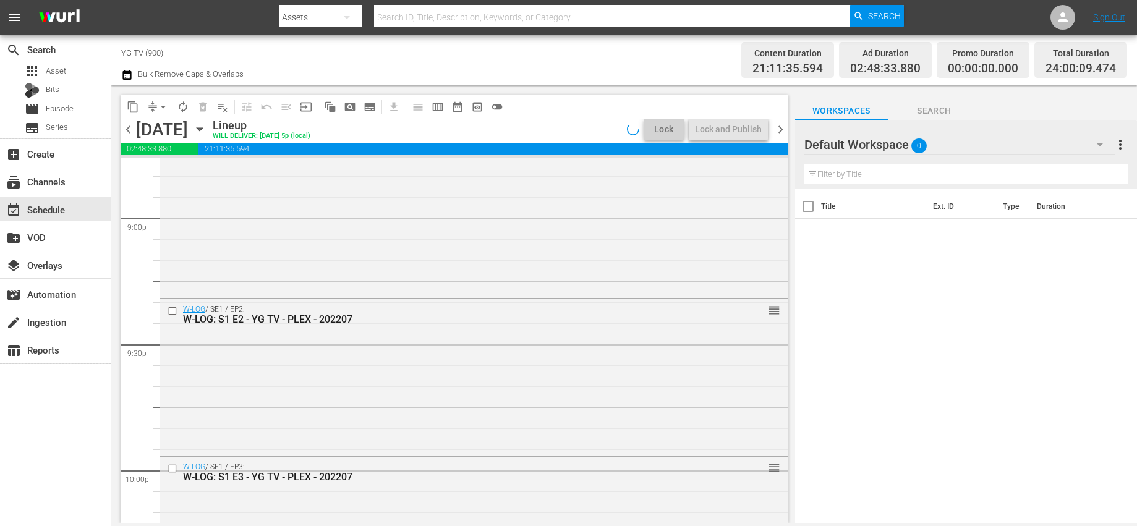
scroll to position [5804, 0]
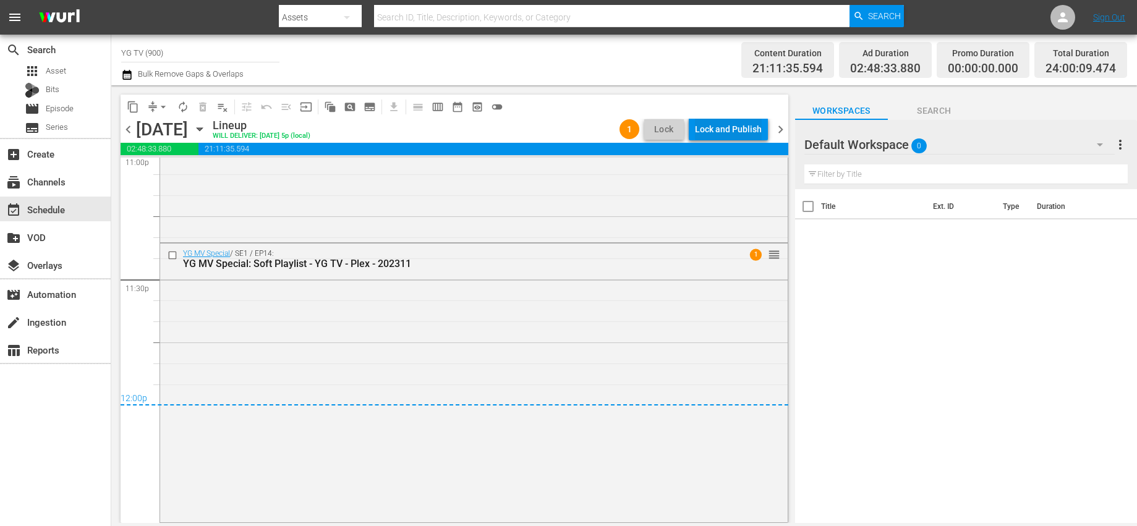
click at [709, 125] on div "Lock and Publish" at bounding box center [728, 129] width 67 height 22
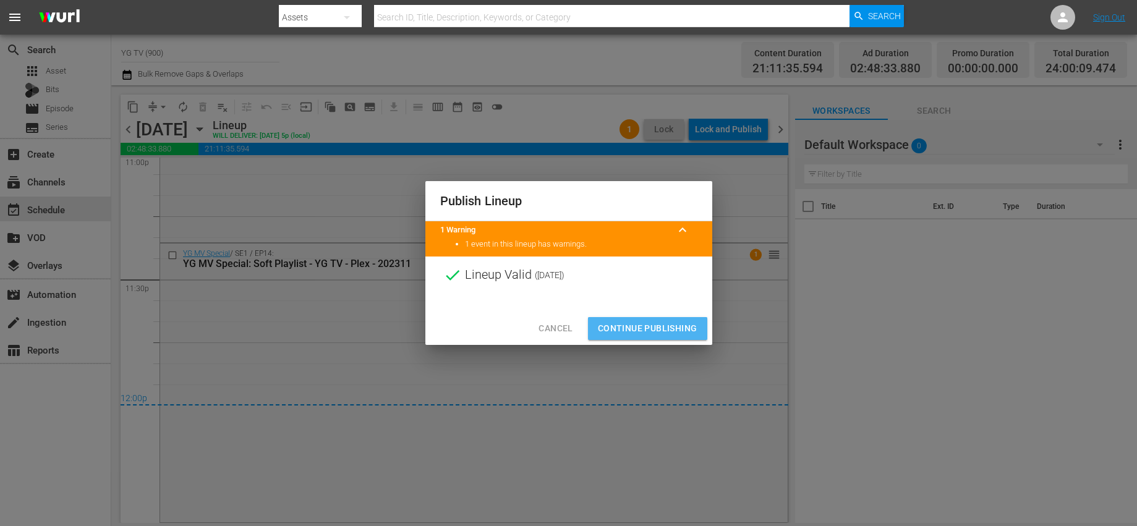
click at [671, 333] on span "Continue Publishing" at bounding box center [648, 328] width 100 height 15
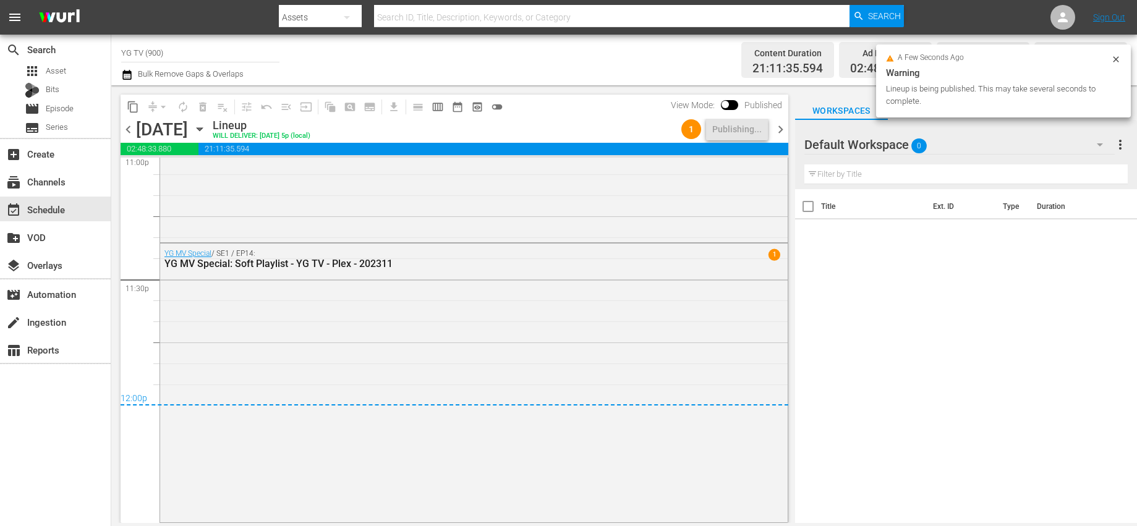
click at [775, 130] on span "chevron_right" at bounding box center [780, 129] width 15 height 15
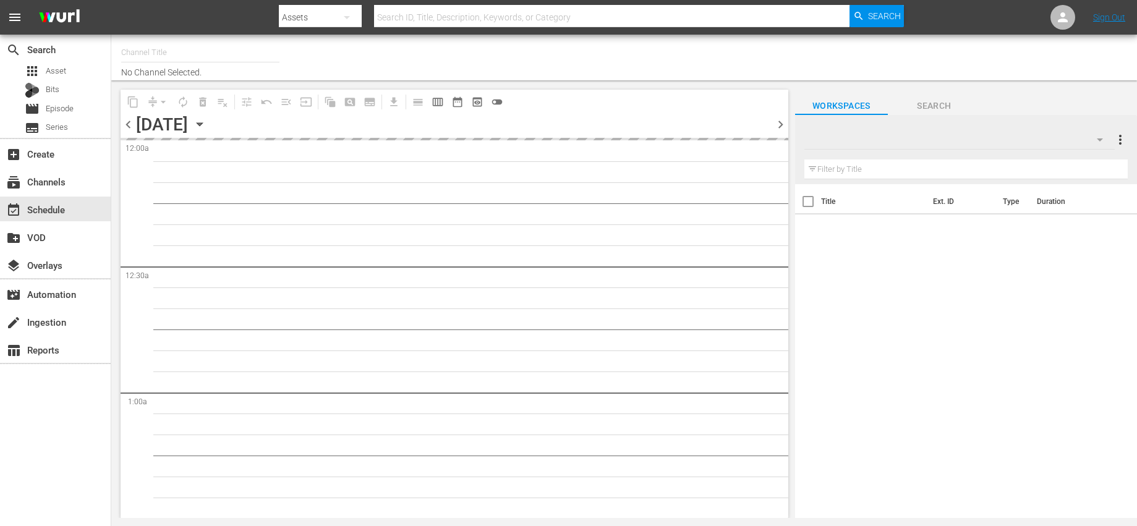
type input "YG TV (900)"
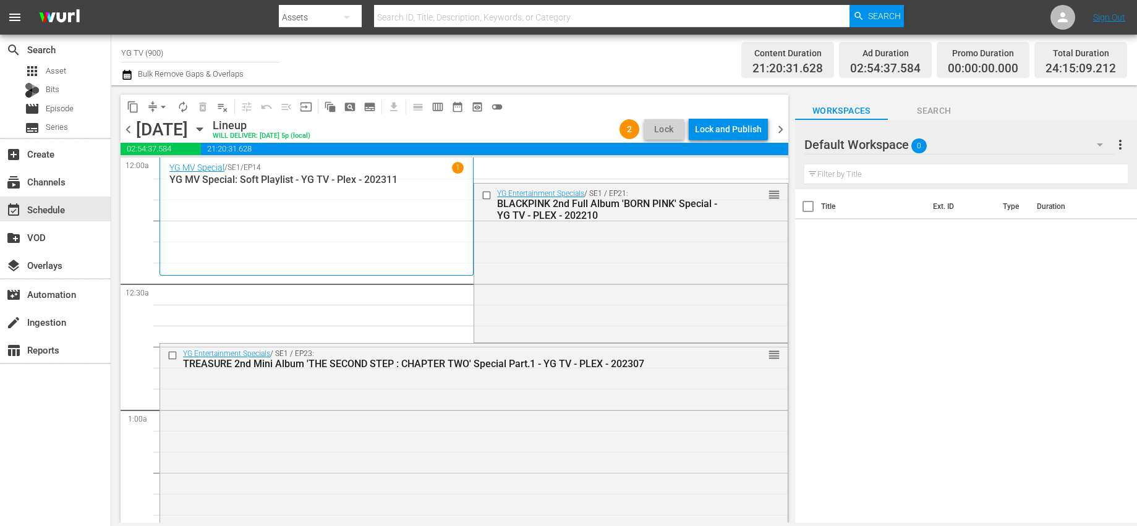
click at [158, 101] on span "arrow_drop_down" at bounding box center [163, 107] width 12 height 12
click at [158, 175] on li "Align to End of Previous Day" at bounding box center [164, 173] width 130 height 20
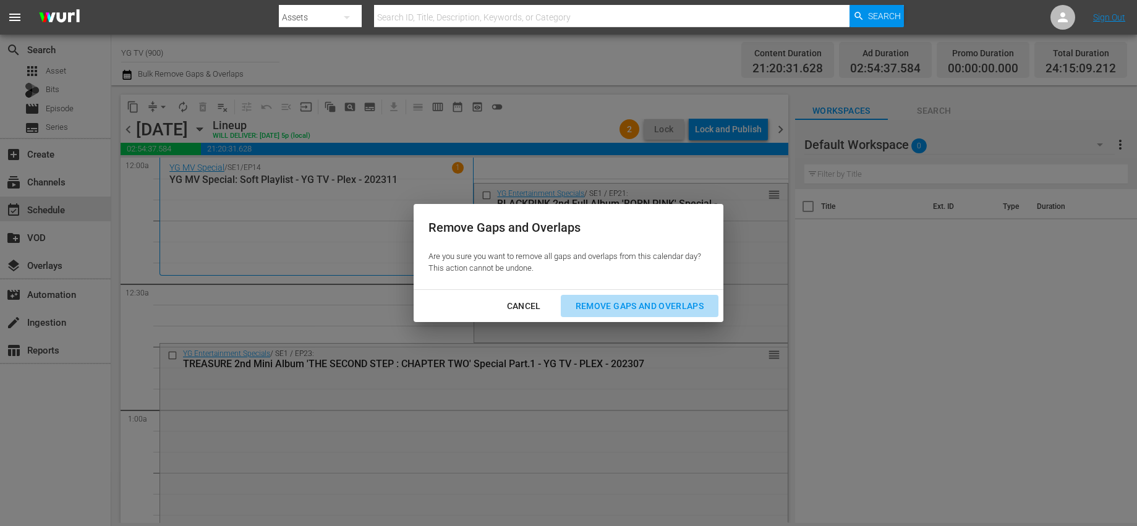
click at [608, 308] on div "Remove Gaps and Overlaps" at bounding box center [640, 306] width 148 height 15
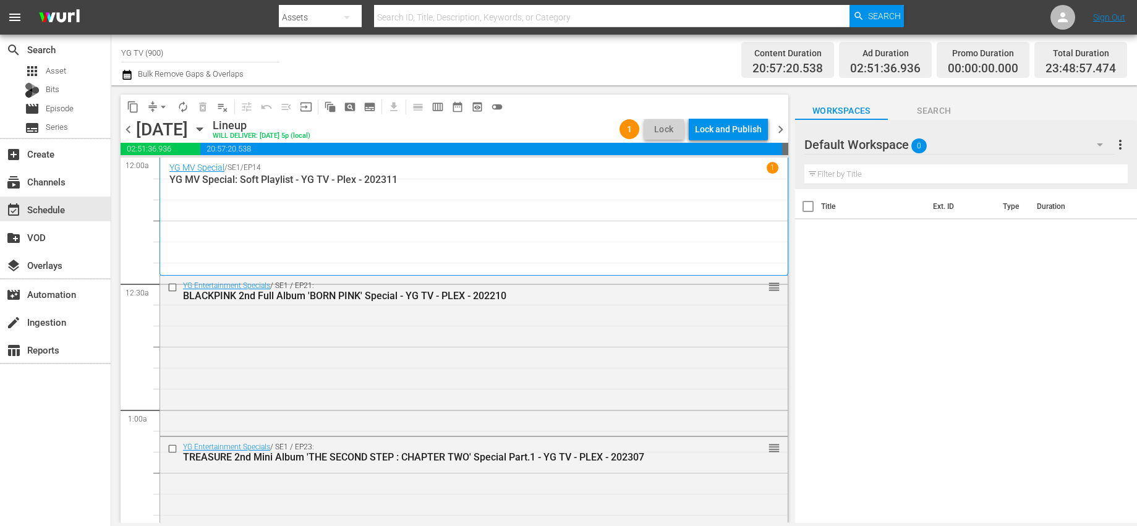
click at [713, 134] on div "Lock and Publish" at bounding box center [728, 129] width 67 height 22
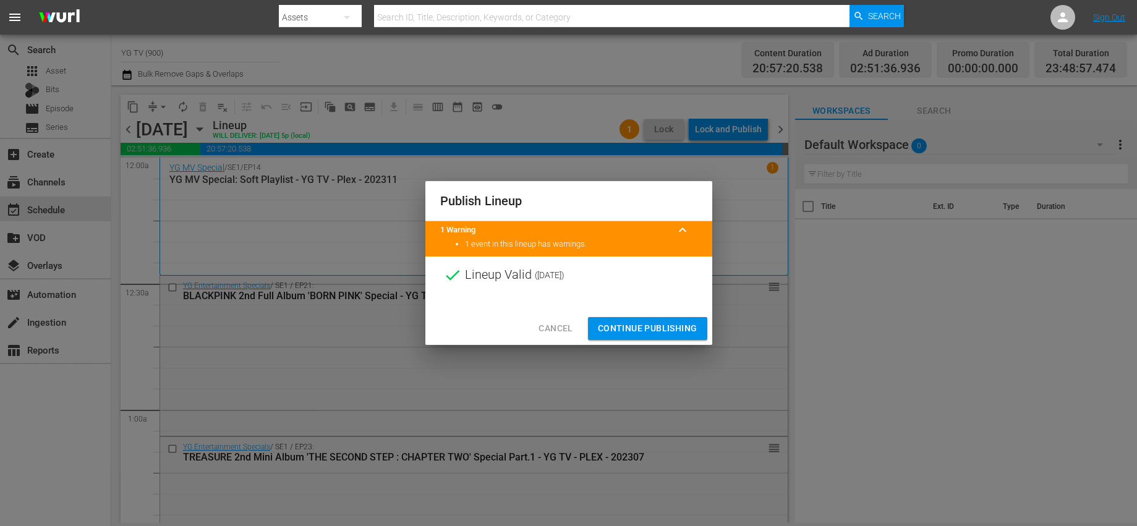
click at [655, 325] on span "Continue Publishing" at bounding box center [648, 328] width 100 height 15
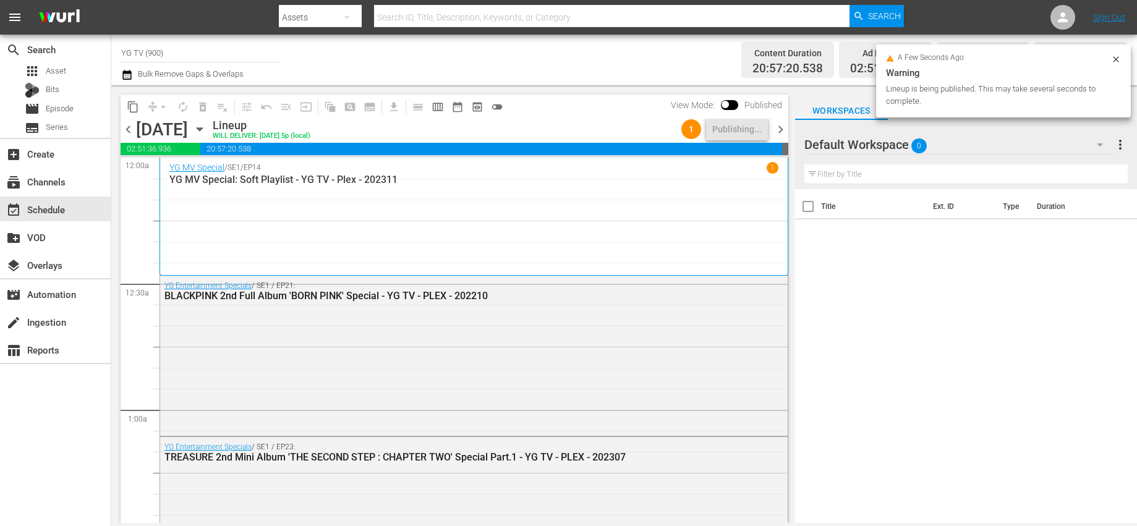
click at [784, 127] on span "chevron_right" at bounding box center [780, 129] width 15 height 15
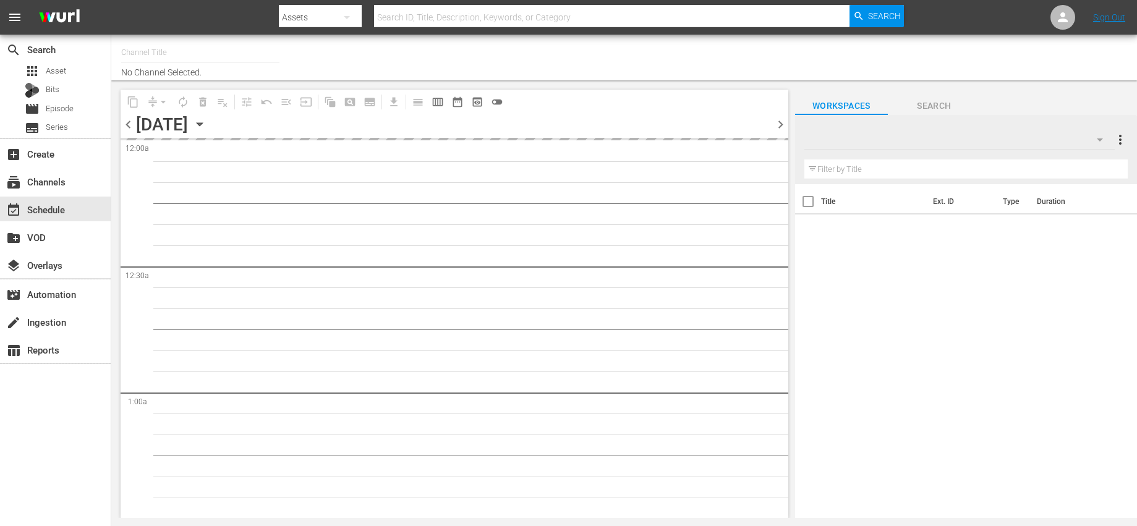
type input "YG TV (900)"
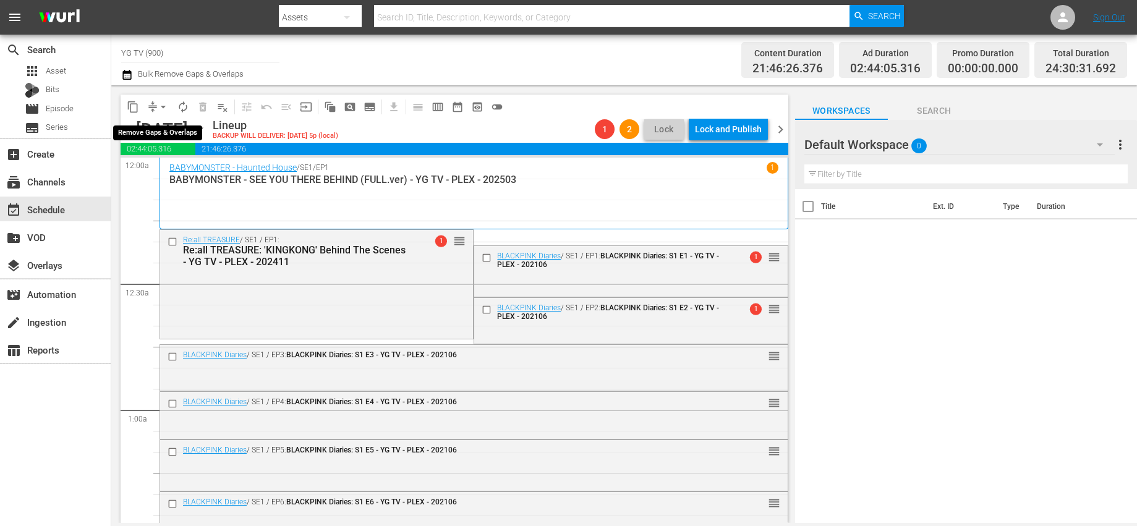
click at [160, 105] on span "arrow_drop_down" at bounding box center [163, 107] width 12 height 12
click at [146, 173] on li "Align to End of Previous Day" at bounding box center [164, 173] width 130 height 20
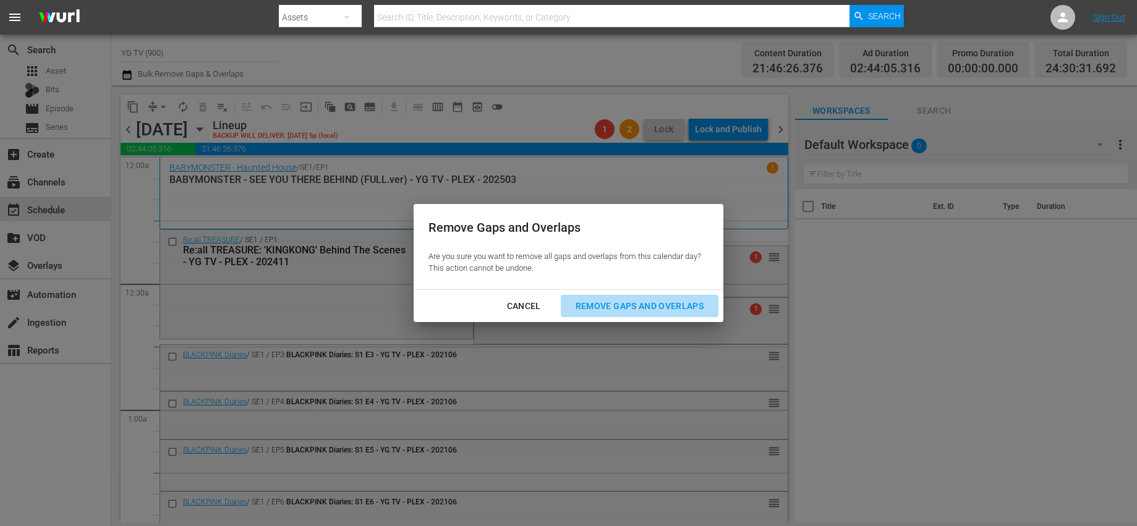
click at [638, 311] on div "Remove Gaps and Overlaps" at bounding box center [640, 306] width 148 height 15
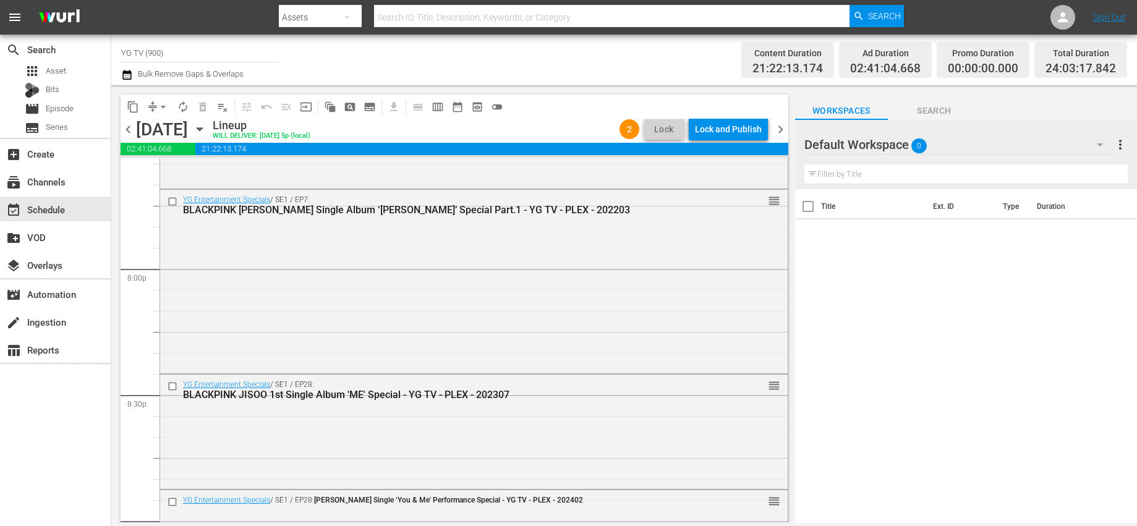
scroll to position [5772, 0]
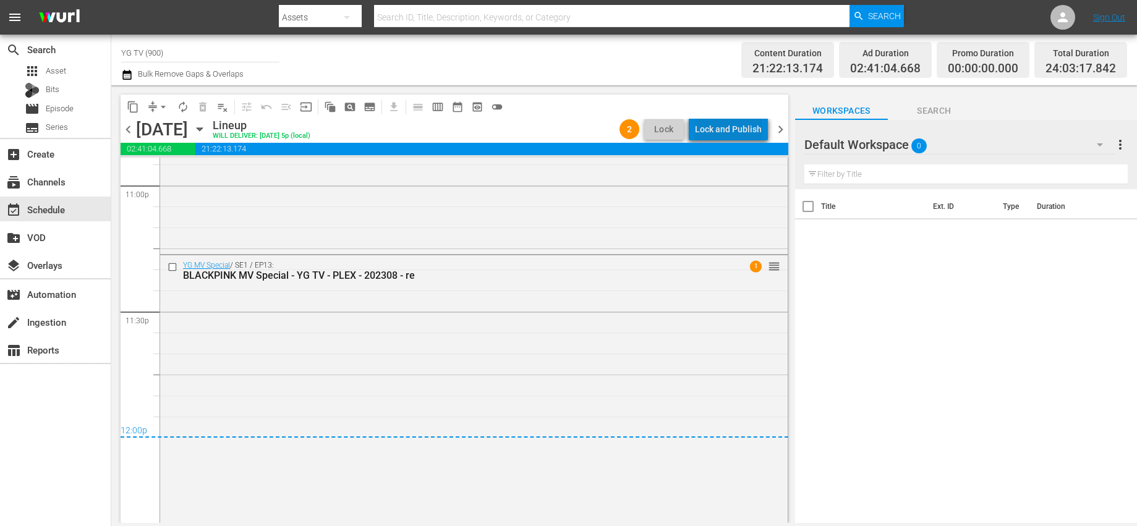
click at [753, 120] on div "Lock and Publish" at bounding box center [728, 129] width 67 height 22
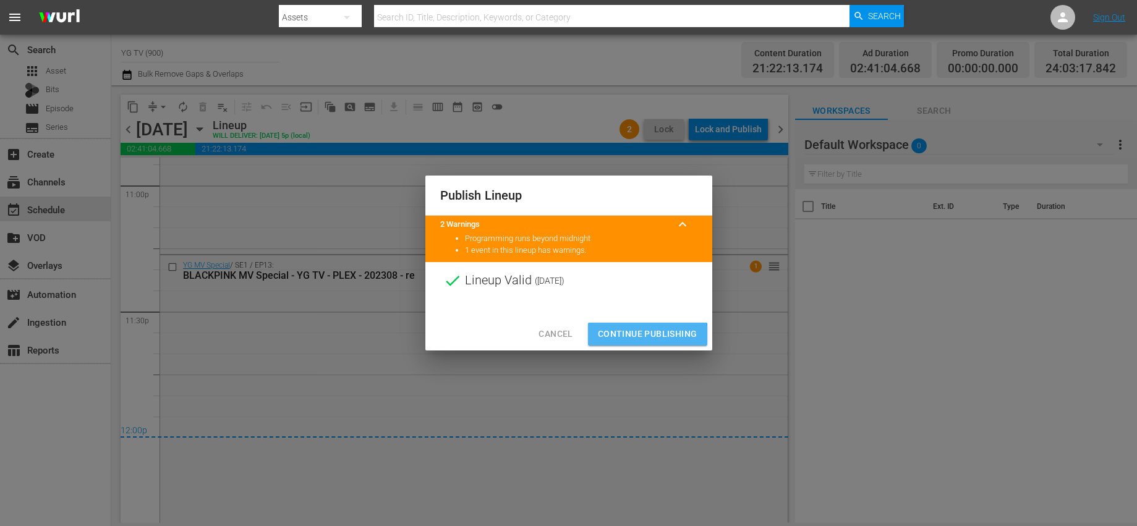
click at [633, 342] on button "Continue Publishing" at bounding box center [647, 334] width 119 height 23
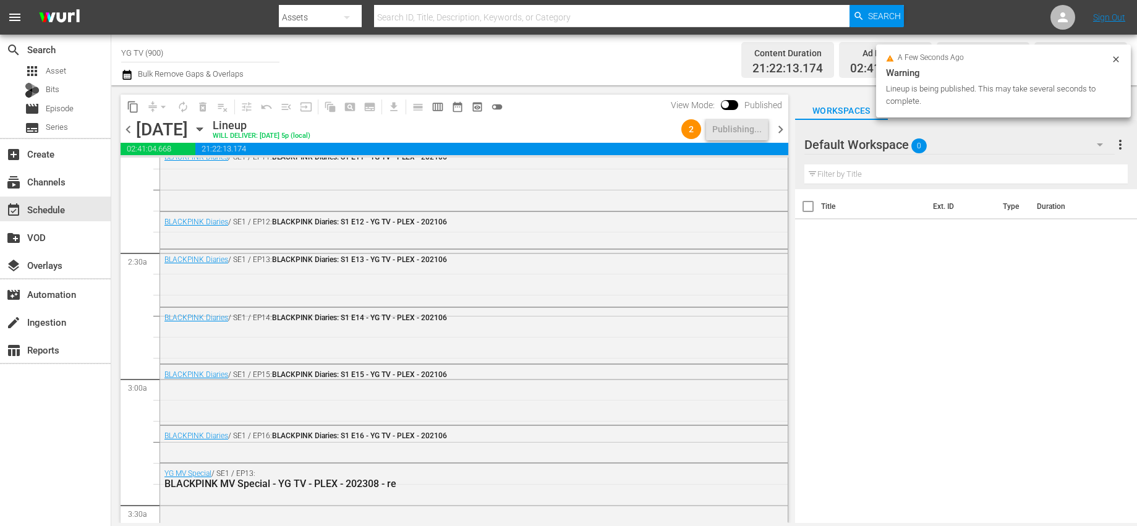
scroll to position [0, 0]
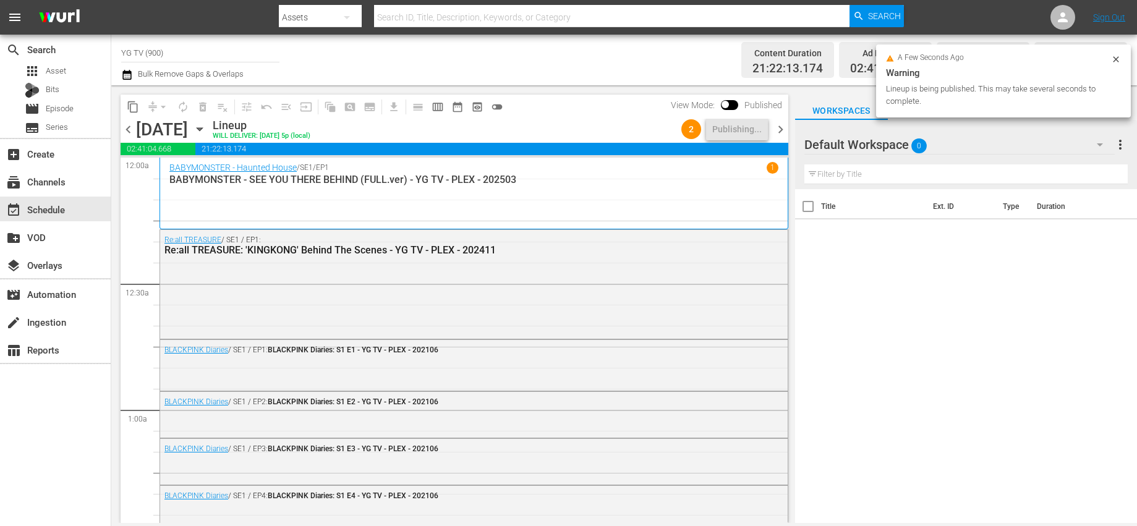
click at [784, 125] on span "chevron_right" at bounding box center [780, 129] width 15 height 15
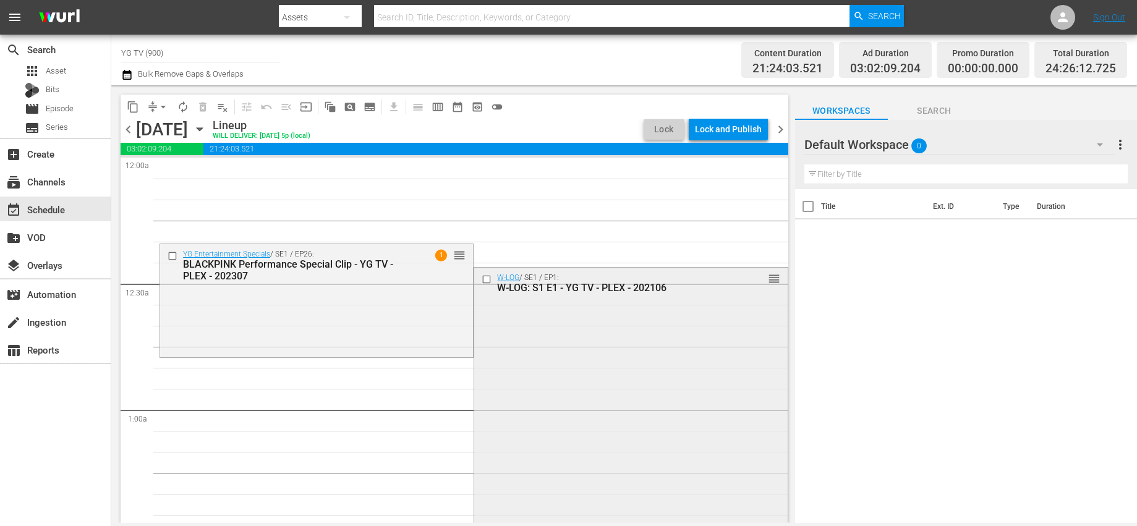
click at [664, 384] on div "W-LOG / SE1 / EP1: W-LOG: S1 E1 - YG TV - PLEX - 202106 reorder" at bounding box center [630, 438] width 313 height 340
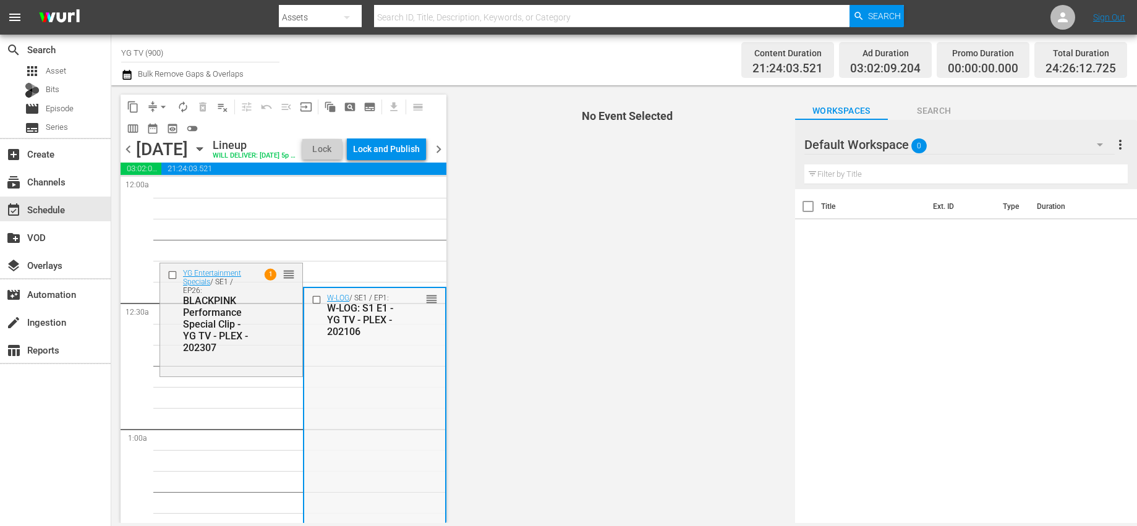
scroll to position [314, 0]
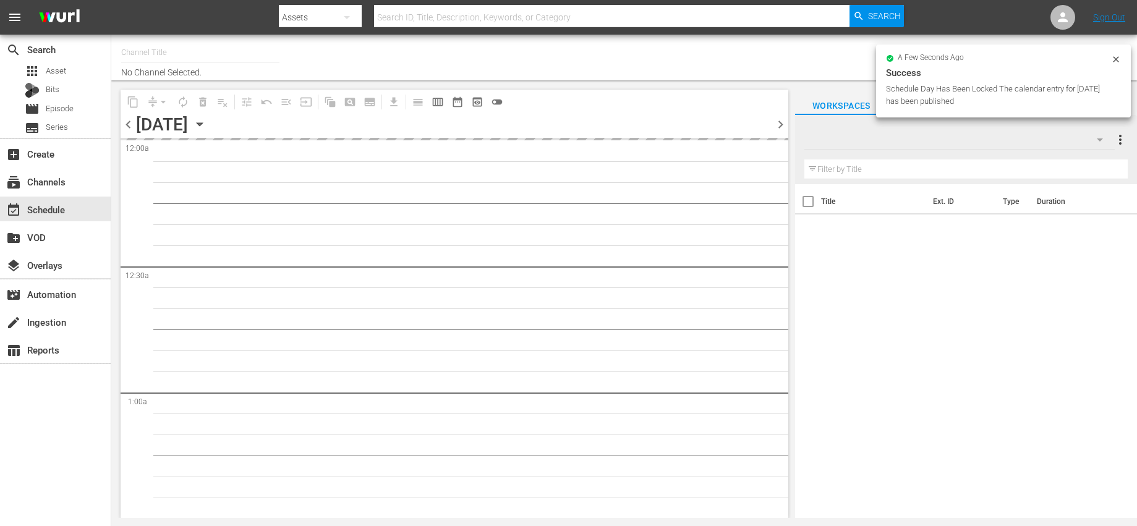
type input "YG TV (900)"
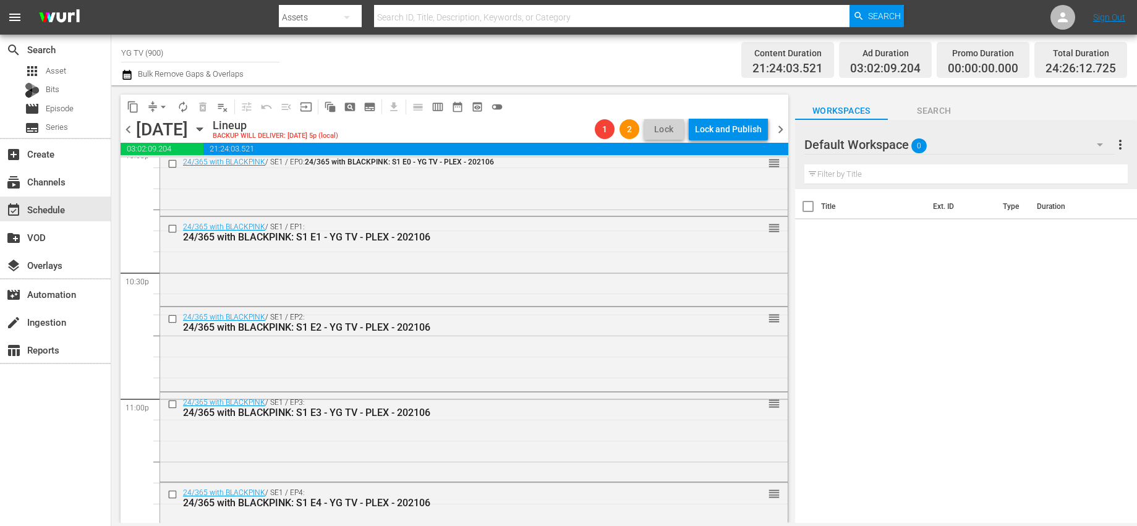
scroll to position [5791, 0]
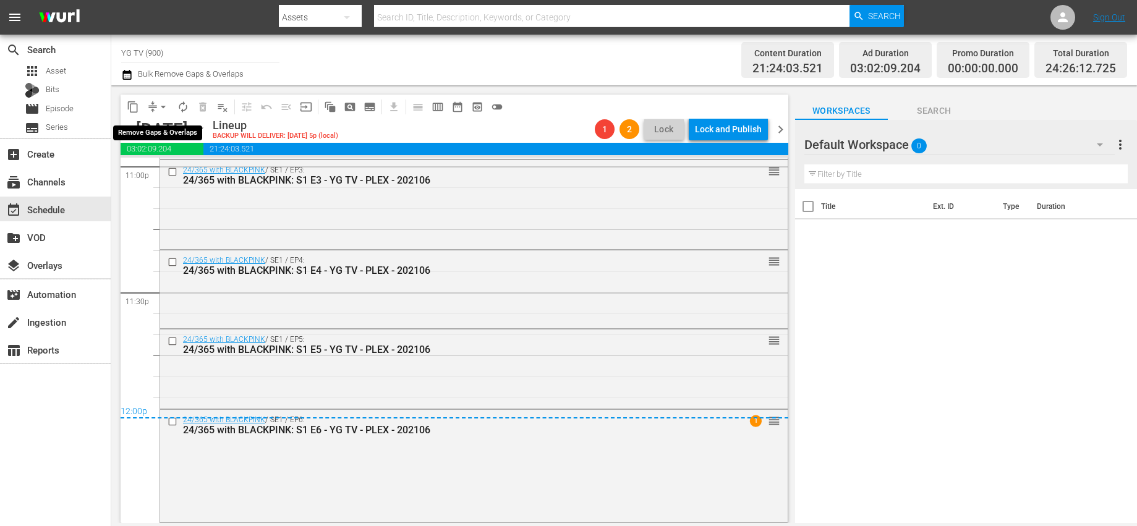
click at [166, 105] on span "arrow_drop_down" at bounding box center [163, 107] width 12 height 12
click at [176, 174] on li "Align to End of Previous Day" at bounding box center [164, 173] width 130 height 20
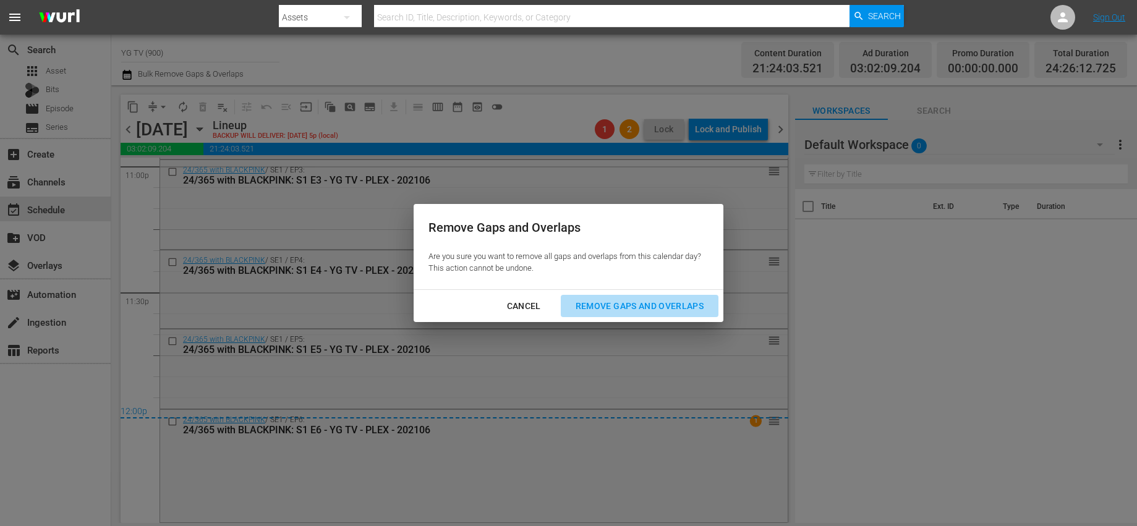
drag, startPoint x: 626, startPoint y: 303, endPoint x: 616, endPoint y: 310, distance: 12.0
click at [626, 303] on div "Remove Gaps and Overlaps" at bounding box center [640, 306] width 148 height 15
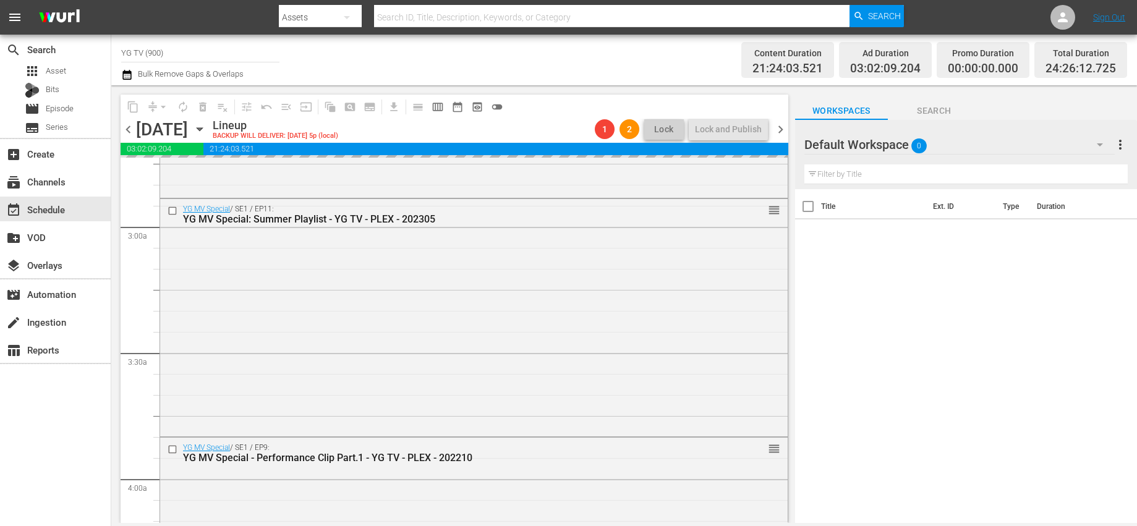
scroll to position [0, 0]
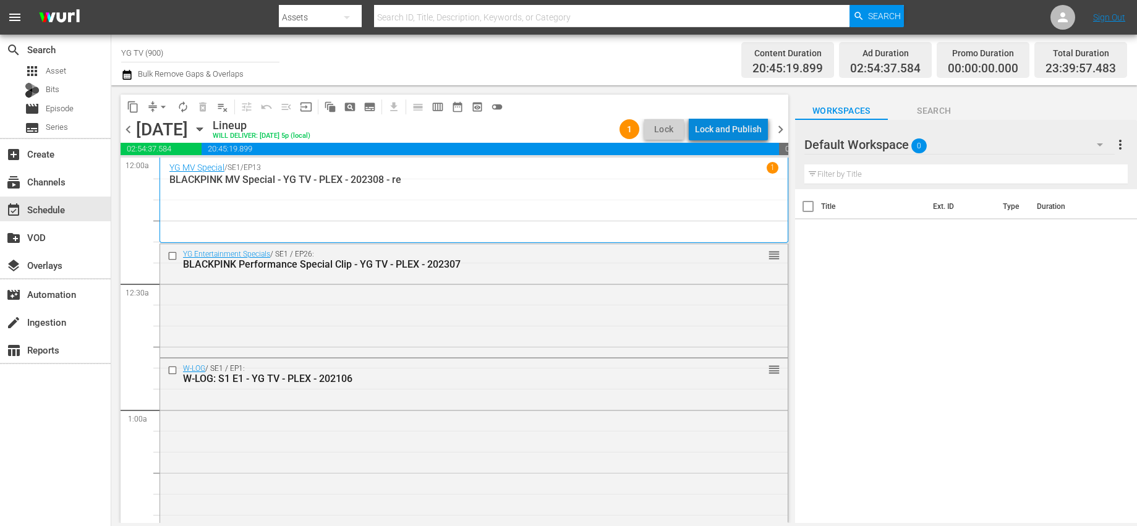
click at [748, 136] on div "Lock and Publish" at bounding box center [728, 129] width 67 height 22
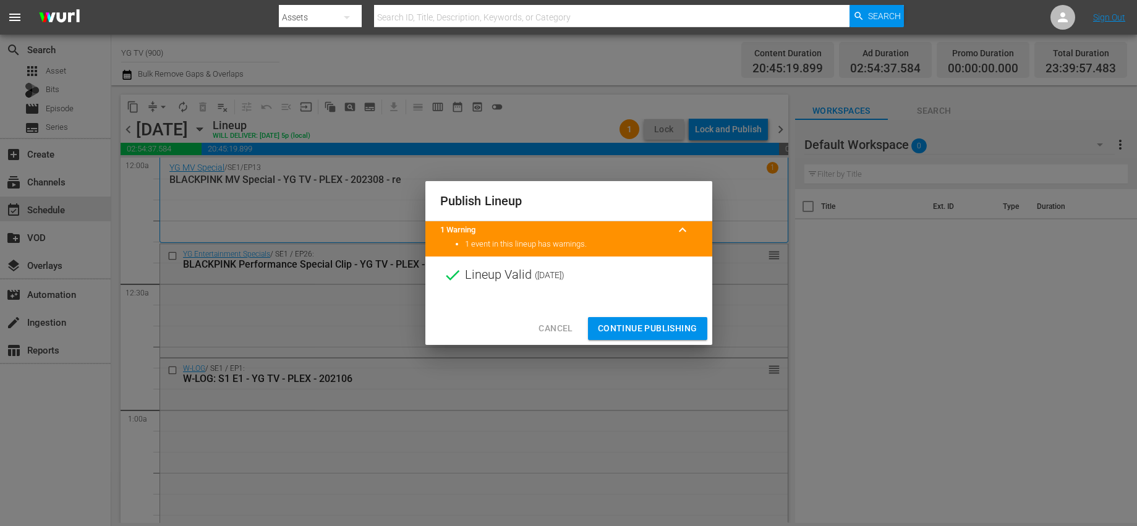
click at [643, 329] on span "Continue Publishing" at bounding box center [648, 328] width 100 height 15
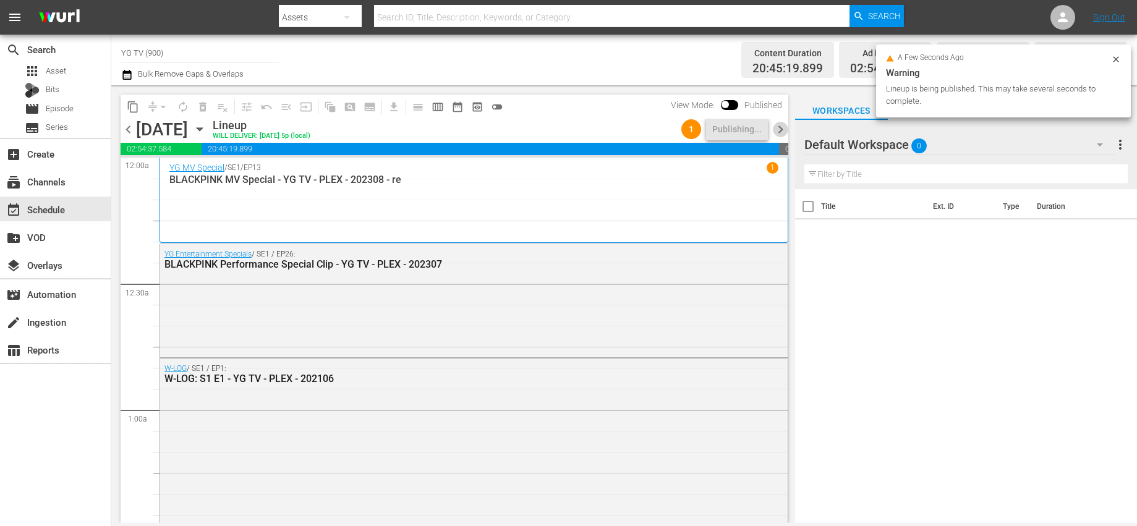
click at [773, 127] on span "chevron_right" at bounding box center [780, 129] width 15 height 15
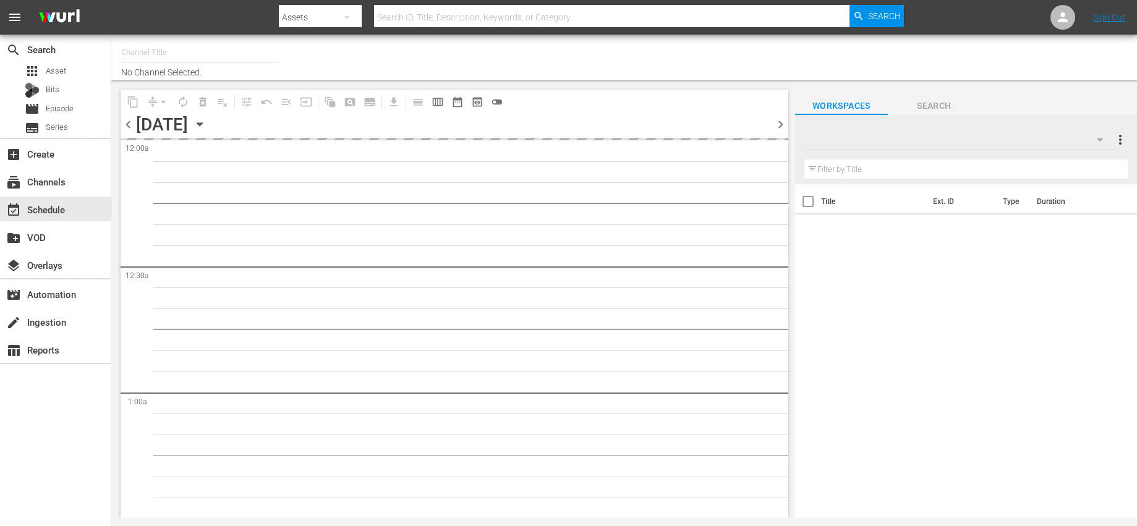
type input "YG TV (900)"
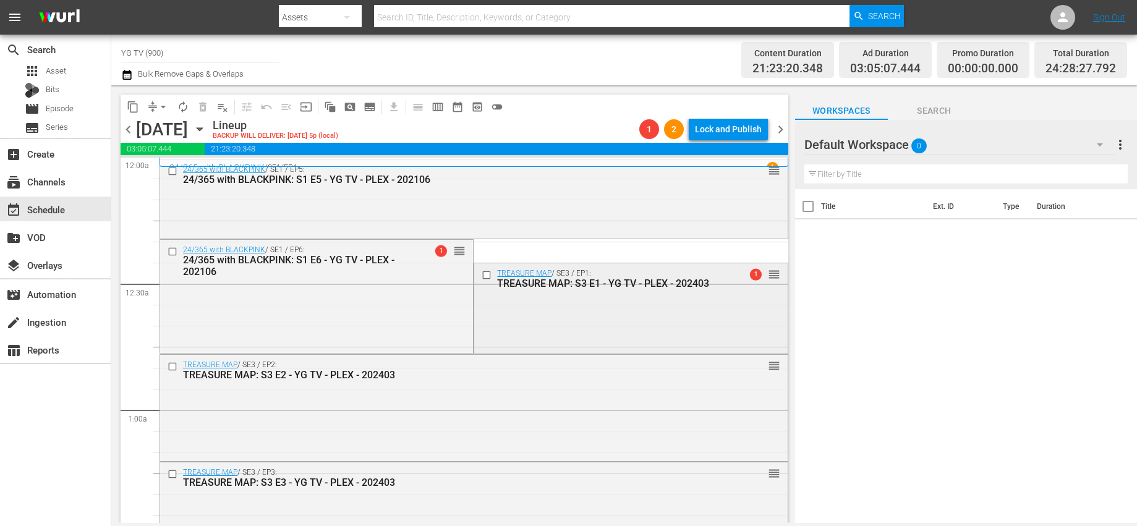
click at [476, 326] on div "TREASURE MAP / SE3 / EP1: TREASURE MAP: S3 E1 - YG TV - PLEX - 202403 1 reorder" at bounding box center [630, 307] width 313 height 88
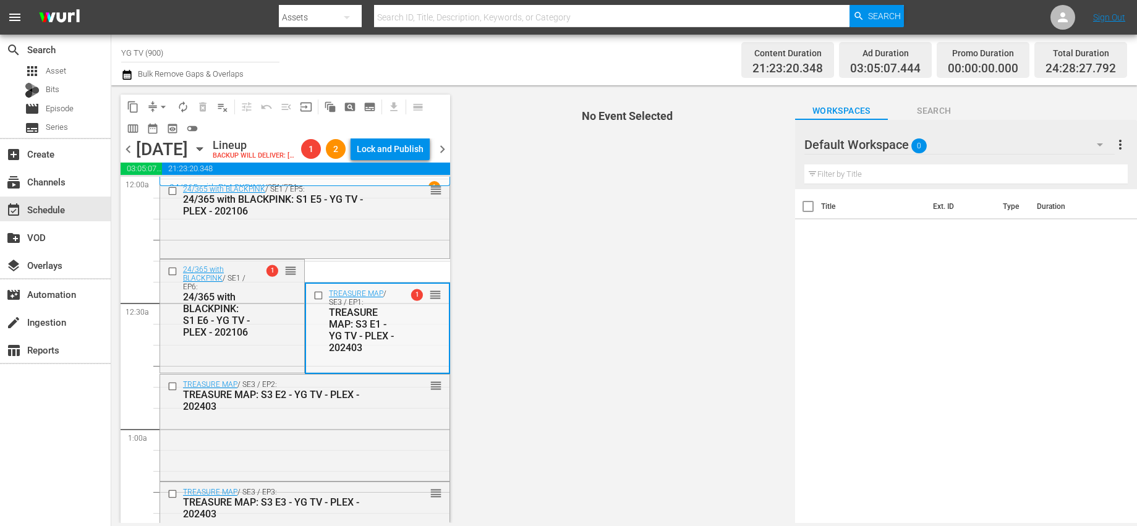
click at [391, 313] on div "TREASURE MAP / SE3 / EP1: TREASURE MAP: S3 E1 - YG TV - PLEX - 202403" at bounding box center [363, 321] width 69 height 64
click at [266, 326] on div "24/365 with BLACKPINK / SE1 / EP6: 24/365 with BLACKPINK: S1 E6 - YG TV - PLEX …" at bounding box center [232, 301] width 144 height 83
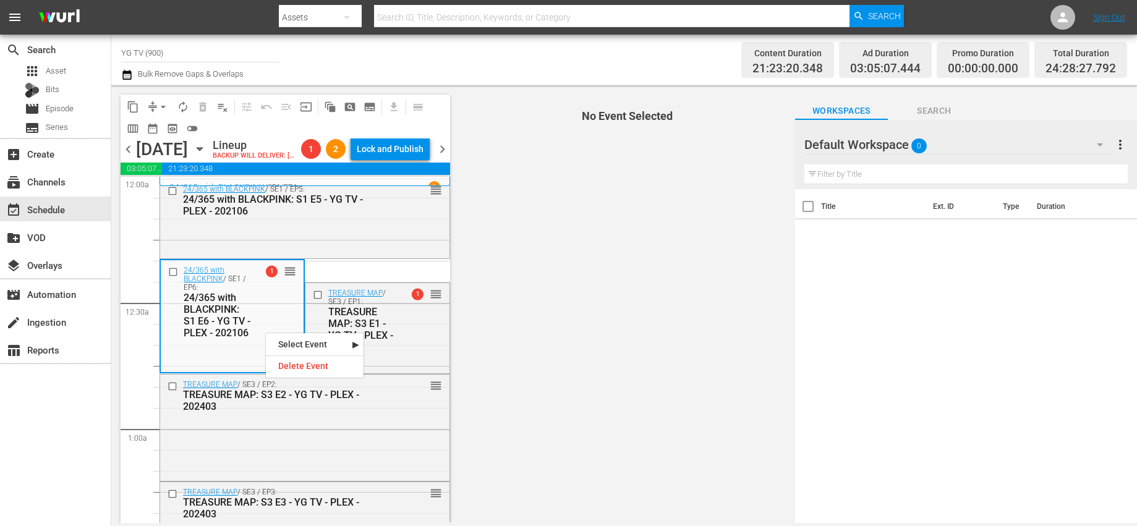
click at [450, 351] on div "content_copy compress arrow_drop_down autorenew_outlined delete_forever_outline…" at bounding box center [282, 304] width 342 height 438
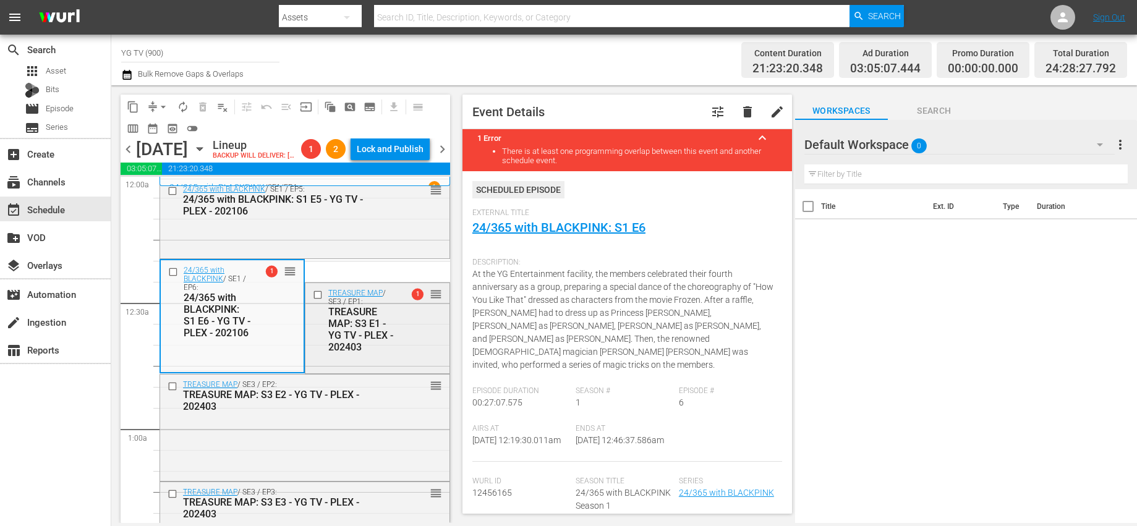
scroll to position [2, 0]
click at [310, 375] on div "Delete Event" at bounding box center [322, 371] width 98 height 17
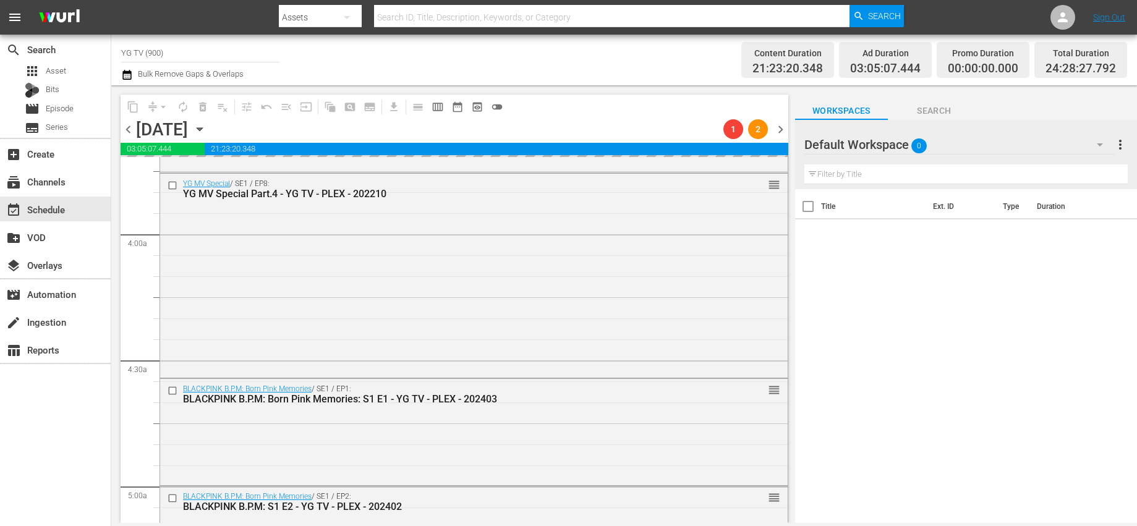
scroll to position [0, 0]
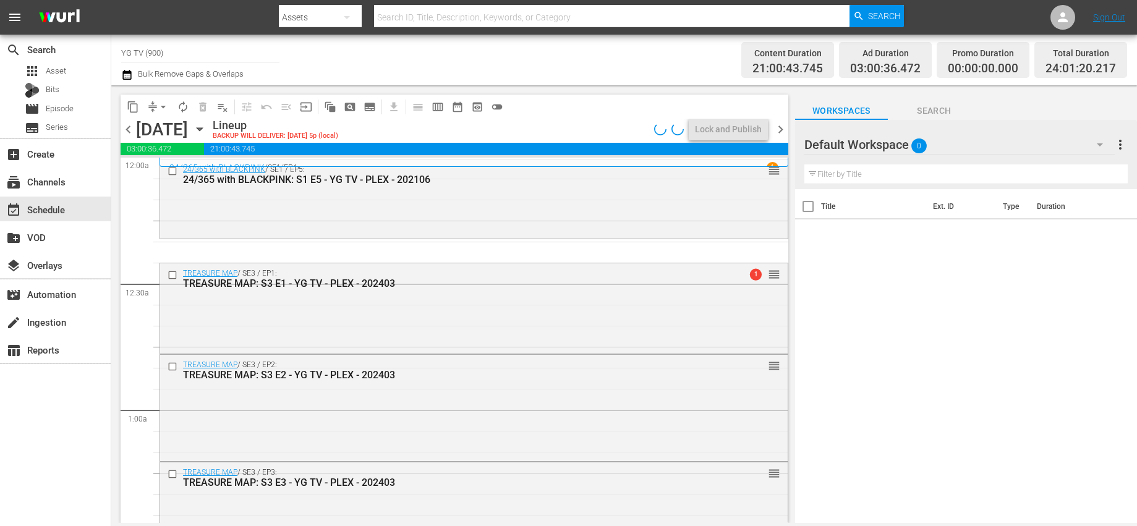
click at [166, 106] on span "arrow_drop_down" at bounding box center [163, 107] width 12 height 12
click at [167, 177] on li "Align to End of Previous Day" at bounding box center [164, 173] width 130 height 20
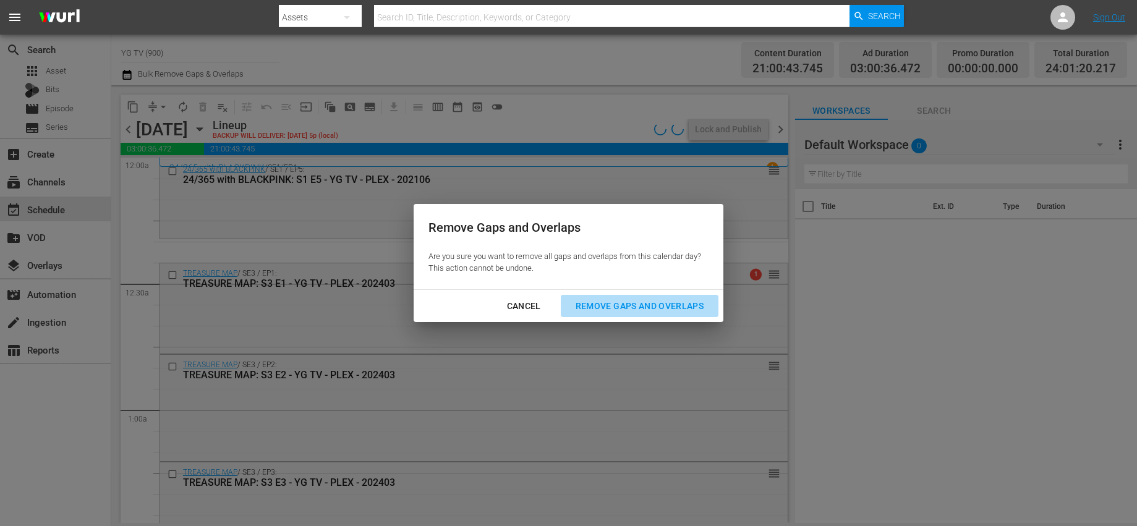
click at [636, 302] on div "Remove Gaps and Overlaps" at bounding box center [640, 306] width 148 height 15
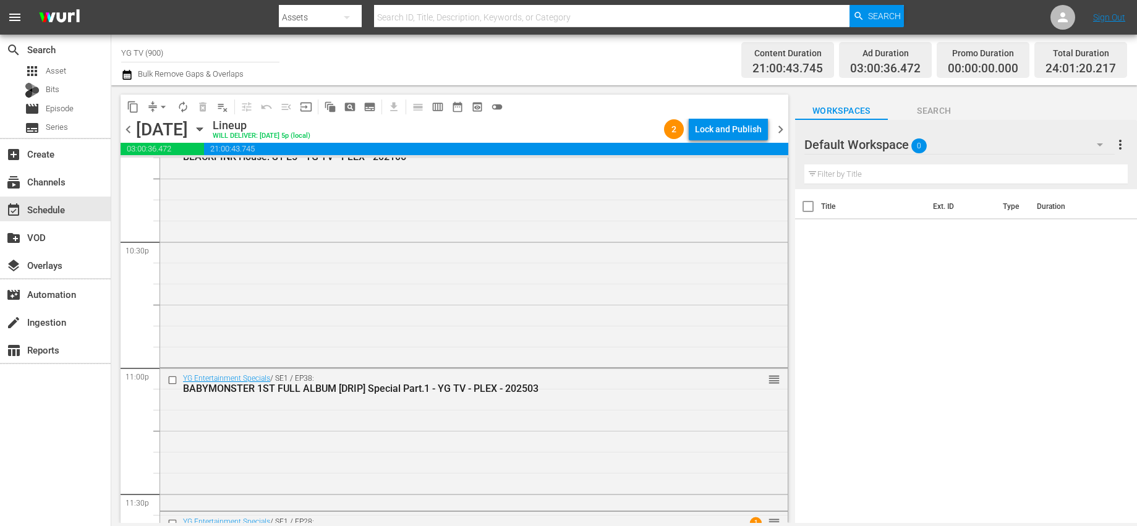
scroll to position [5693, 0]
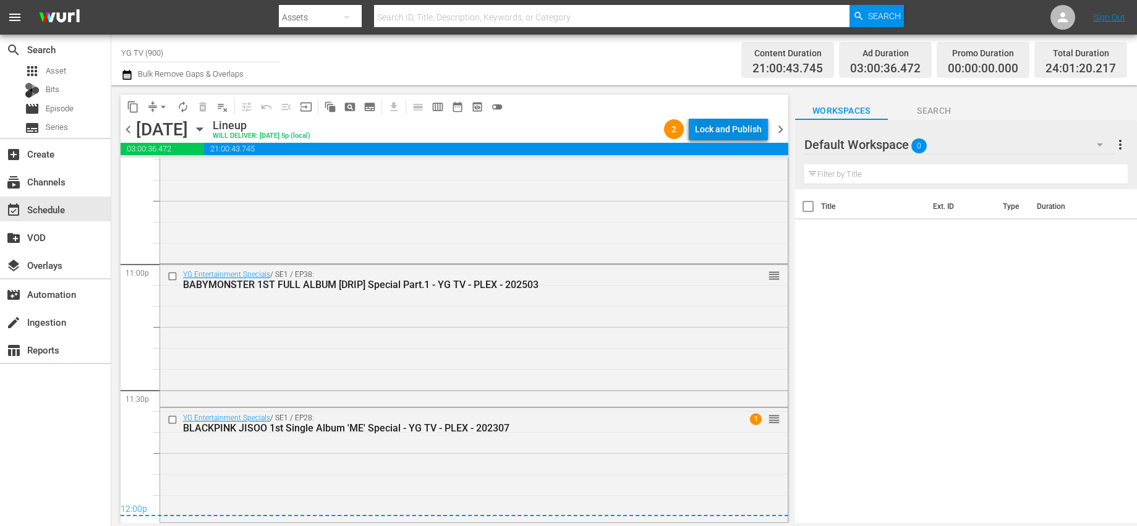
click at [735, 122] on div "Lock and Publish" at bounding box center [728, 129] width 67 height 22
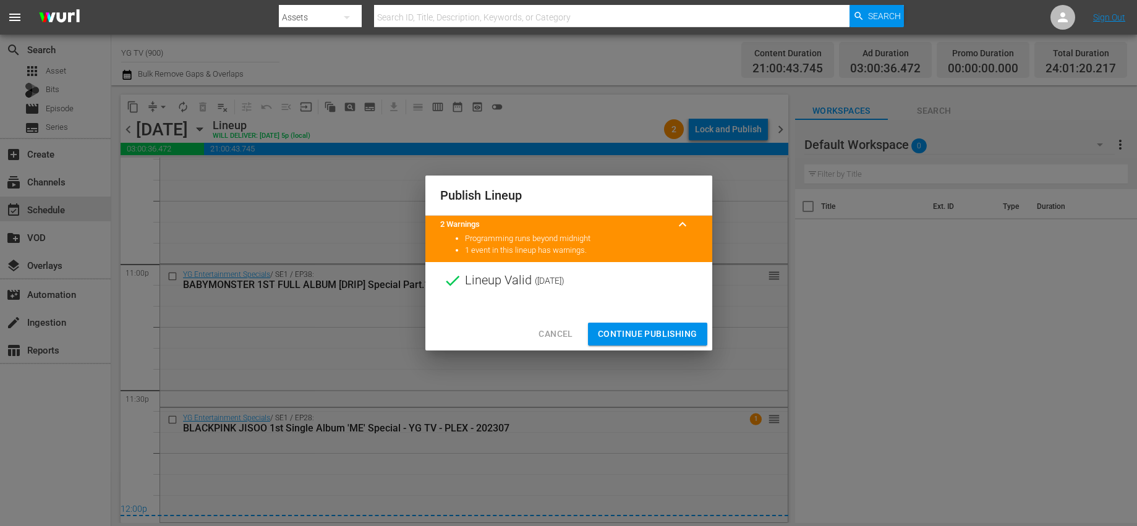
click at [606, 326] on button "Continue Publishing" at bounding box center [647, 334] width 119 height 23
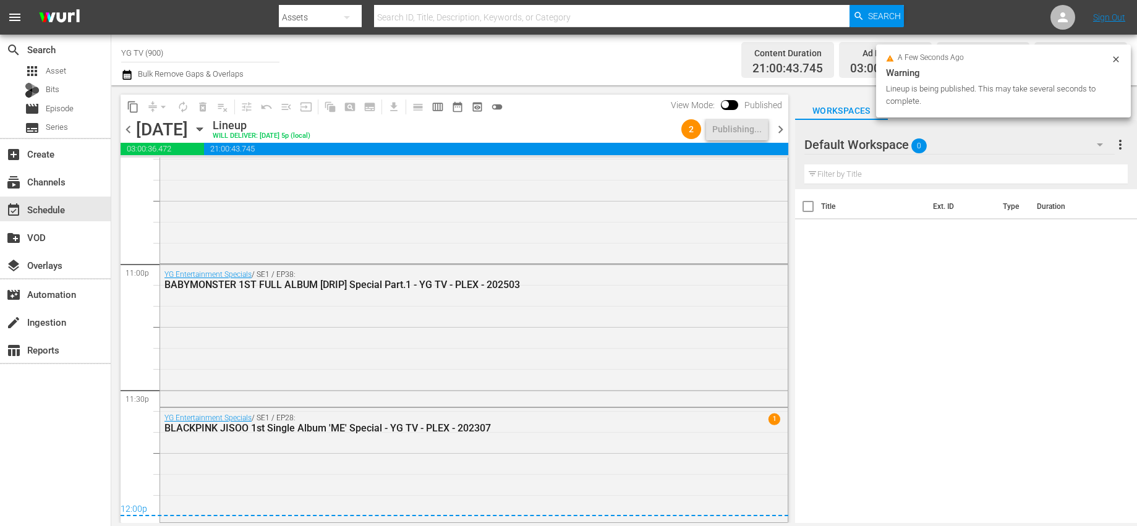
click at [778, 132] on span "chevron_right" at bounding box center [780, 129] width 15 height 15
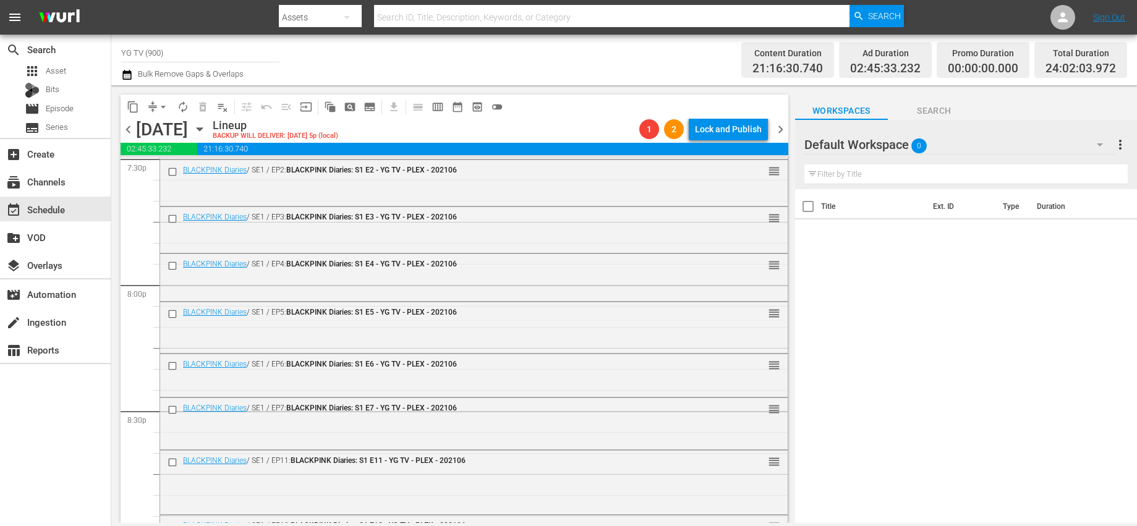
scroll to position [5724, 0]
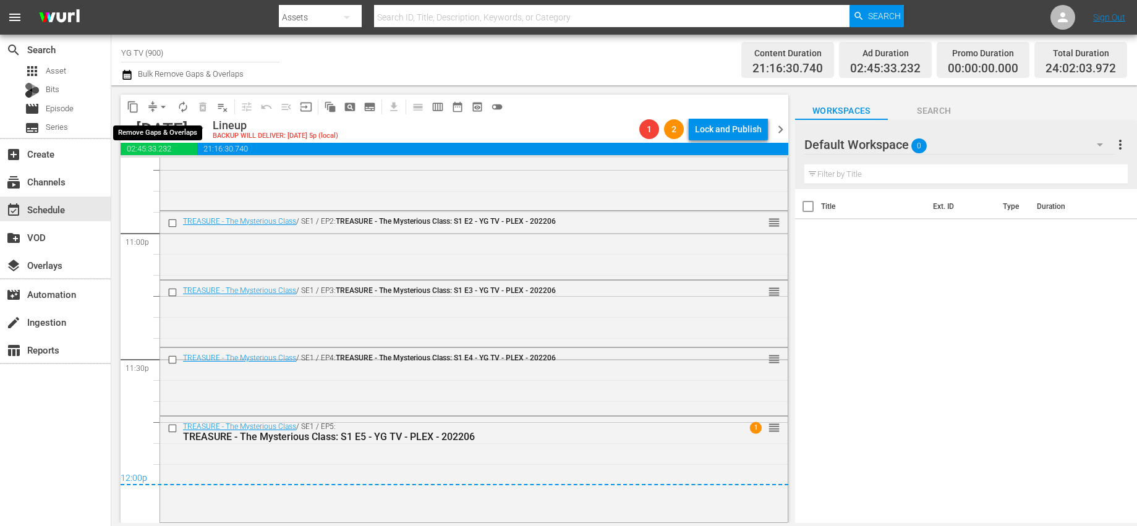
click at [158, 108] on span "arrow_drop_down" at bounding box center [163, 107] width 12 height 12
click at [160, 173] on li "Align to End of Previous Day" at bounding box center [164, 173] width 130 height 20
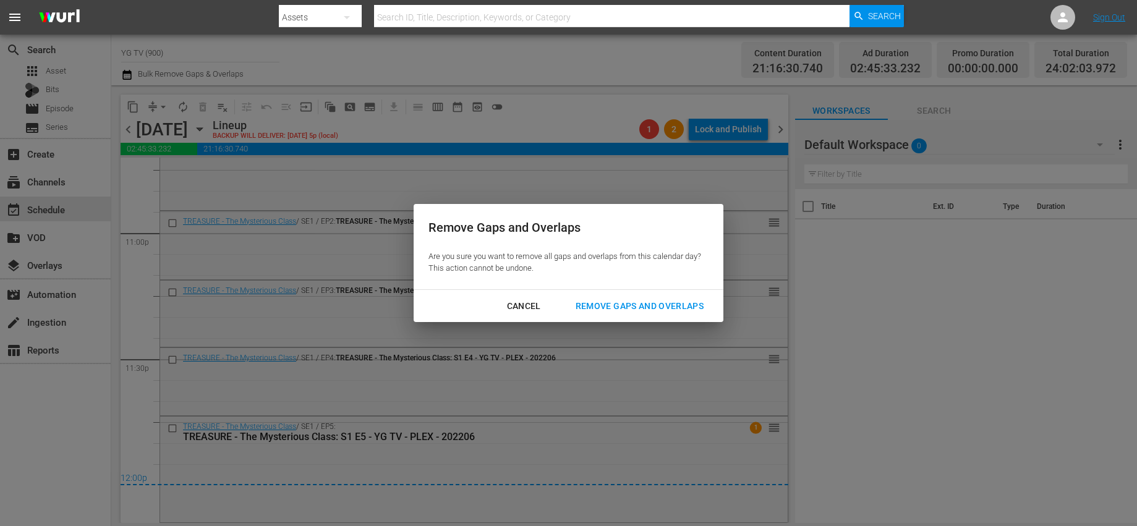
click at [611, 299] on div "Remove Gaps and Overlaps" at bounding box center [640, 306] width 148 height 15
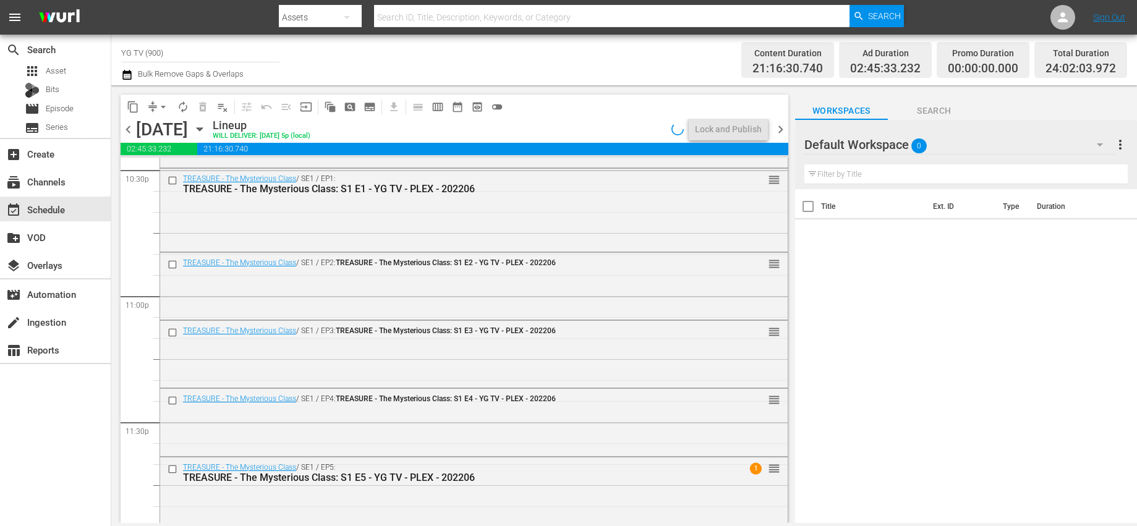
scroll to position [5702, 0]
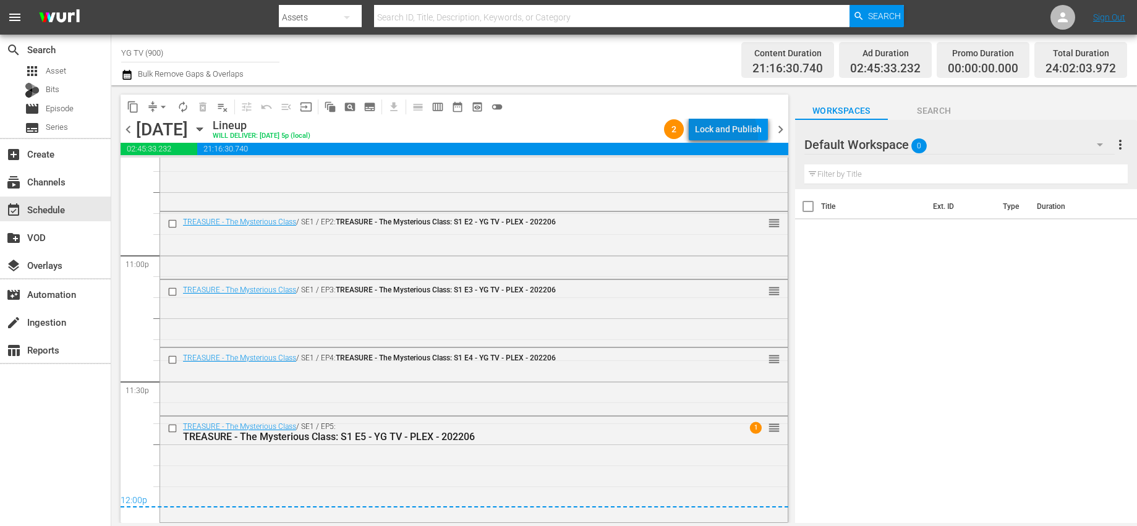
click at [718, 135] on div "Lock and Publish" at bounding box center [728, 129] width 67 height 22
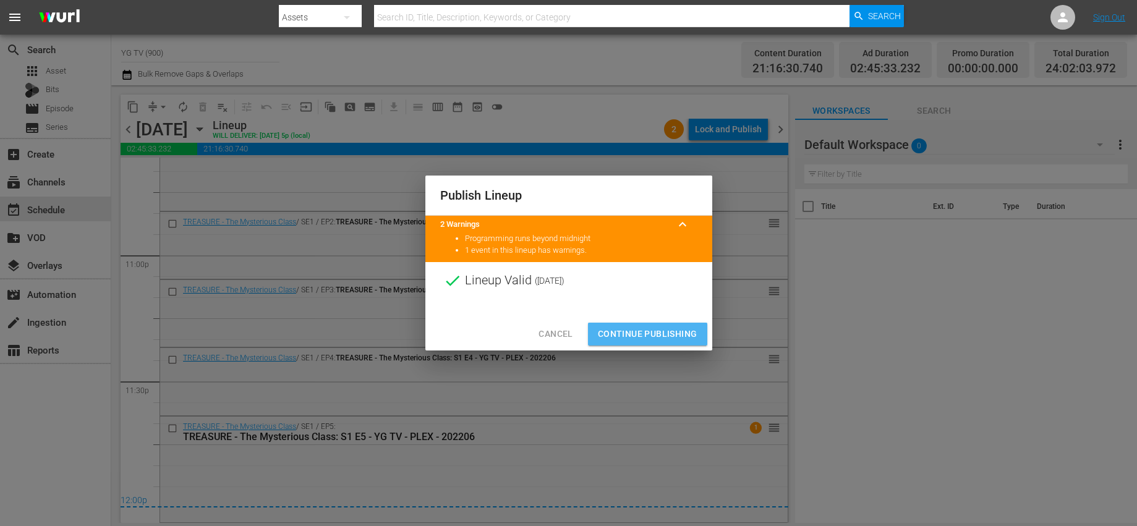
click at [657, 330] on span "Continue Publishing" at bounding box center [648, 333] width 100 height 15
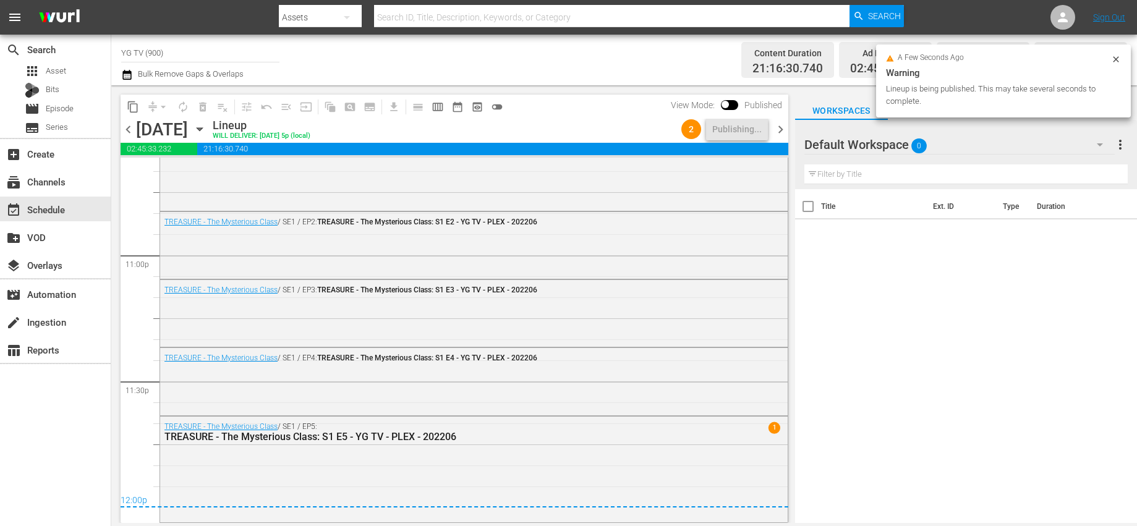
click at [779, 134] on span "chevron_right" at bounding box center [780, 129] width 15 height 15
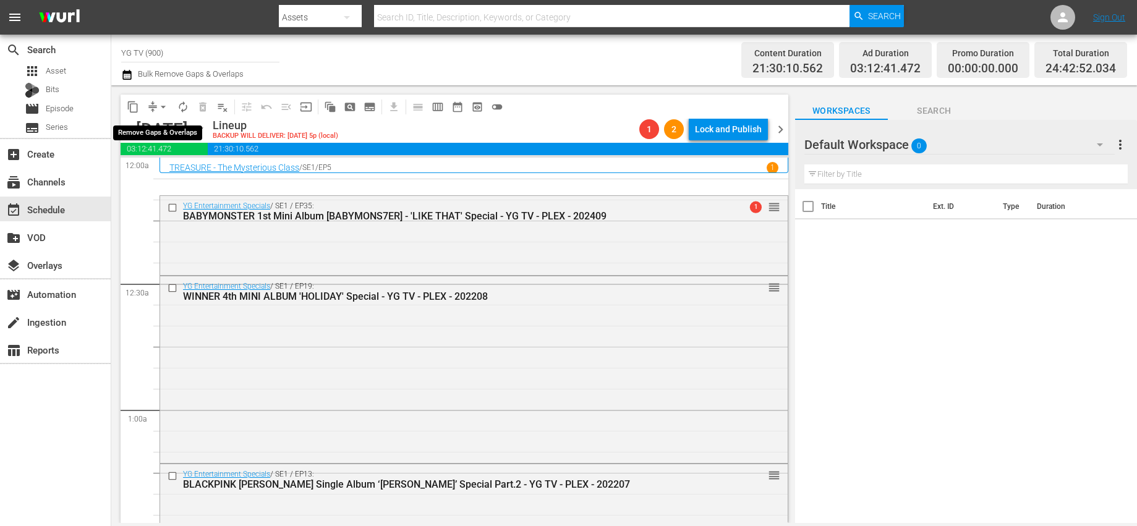
click at [158, 103] on span "arrow_drop_down" at bounding box center [163, 107] width 12 height 12
click at [161, 166] on li "Align to End of Previous Day" at bounding box center [164, 173] width 130 height 20
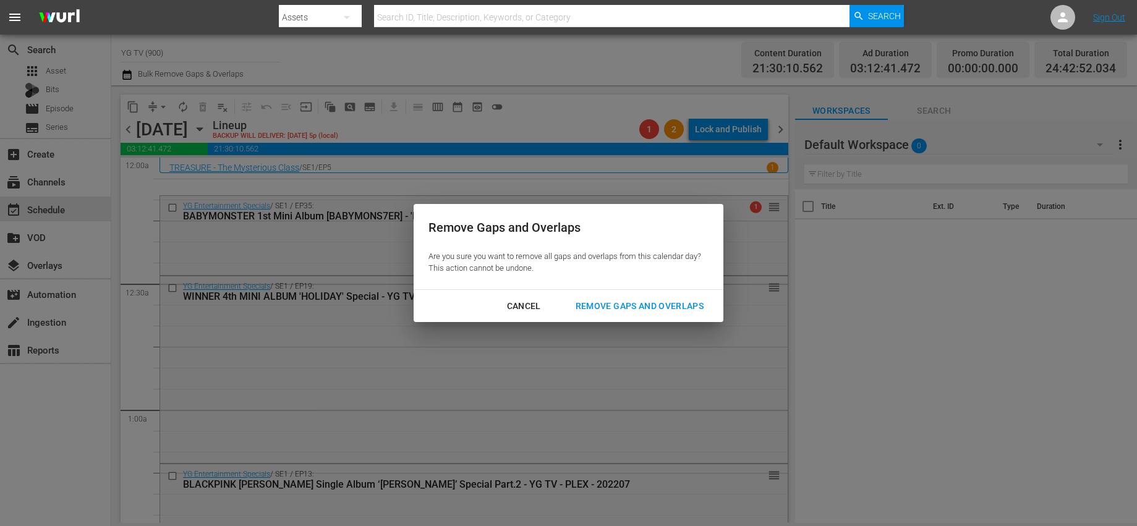
click at [676, 303] on div "Remove Gaps and Overlaps" at bounding box center [640, 306] width 148 height 15
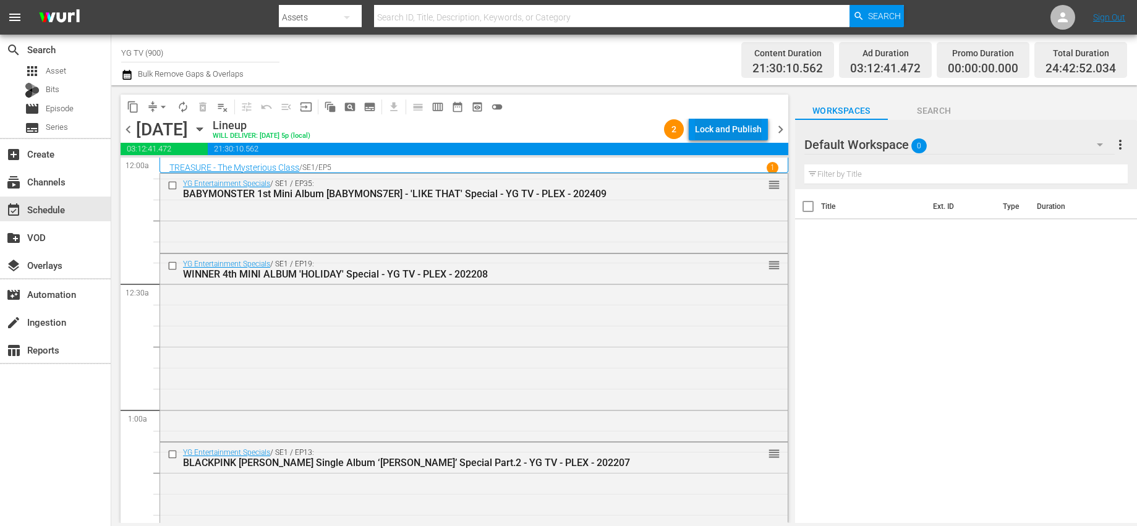
click at [744, 133] on div "Lock and Publish" at bounding box center [728, 129] width 67 height 22
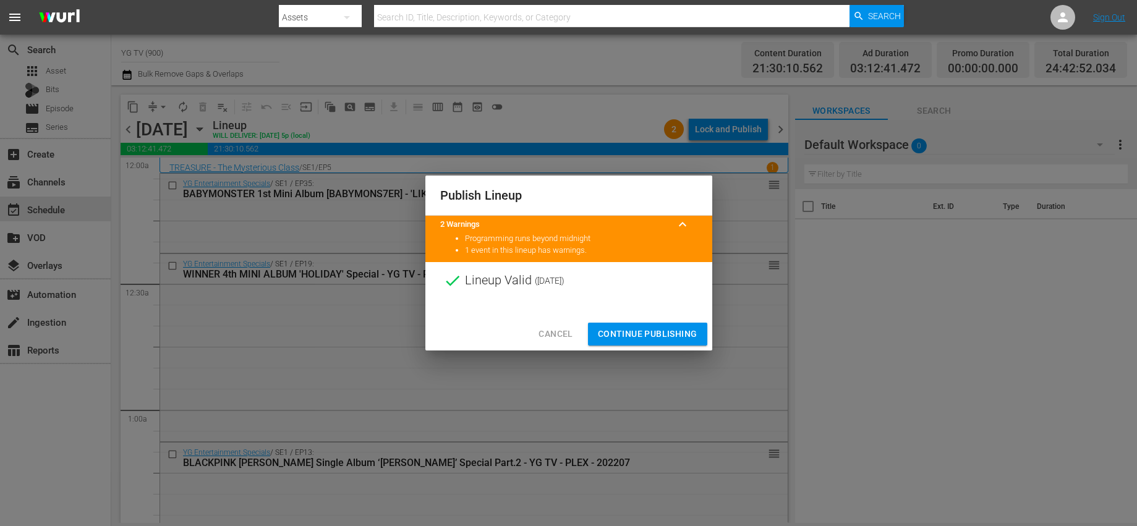
drag, startPoint x: 625, startPoint y: 334, endPoint x: 631, endPoint y: 324, distance: 11.7
click at [625, 334] on span "Continue Publishing" at bounding box center [648, 333] width 100 height 15
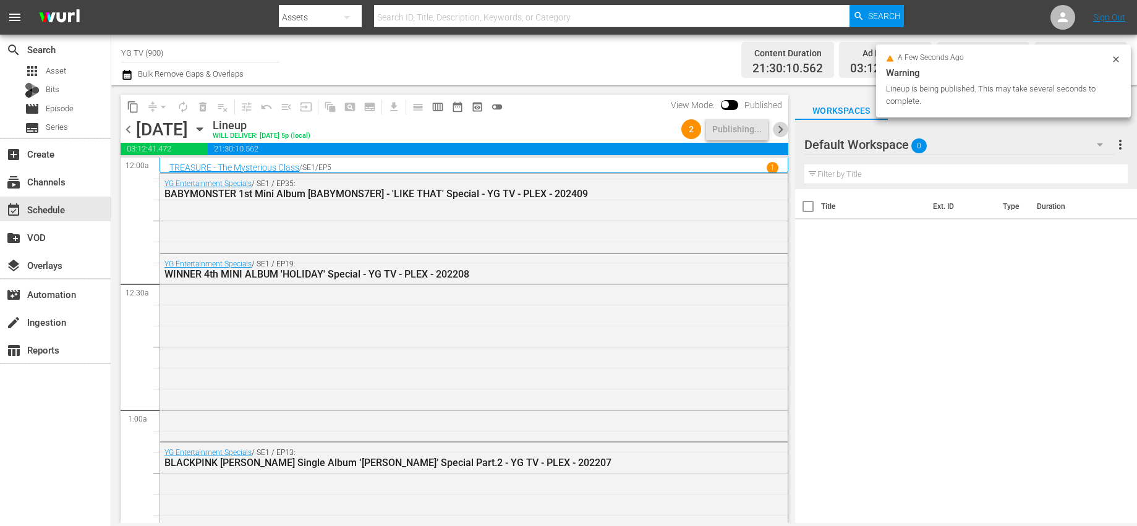
click at [781, 128] on span "chevron_right" at bounding box center [780, 129] width 15 height 15
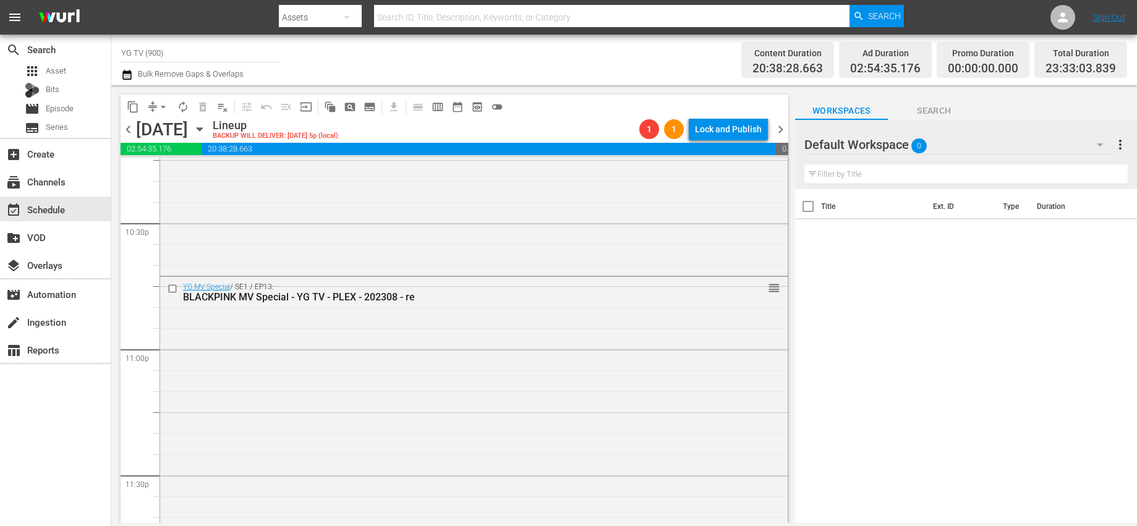
scroll to position [5792, 0]
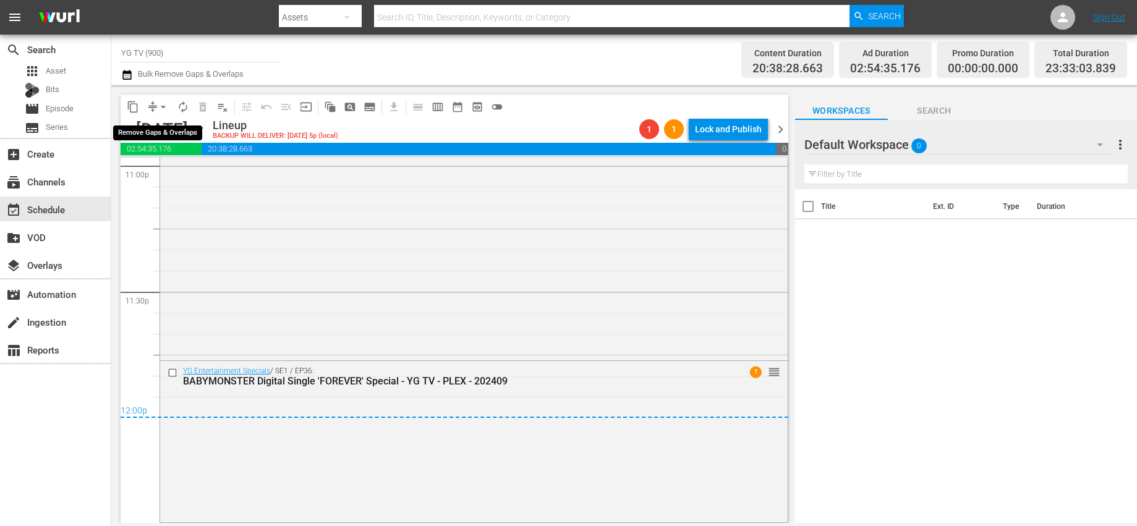
click at [165, 108] on span "arrow_drop_down" at bounding box center [163, 107] width 12 height 12
click at [172, 163] on li "Align to End of Previous Day" at bounding box center [164, 173] width 130 height 20
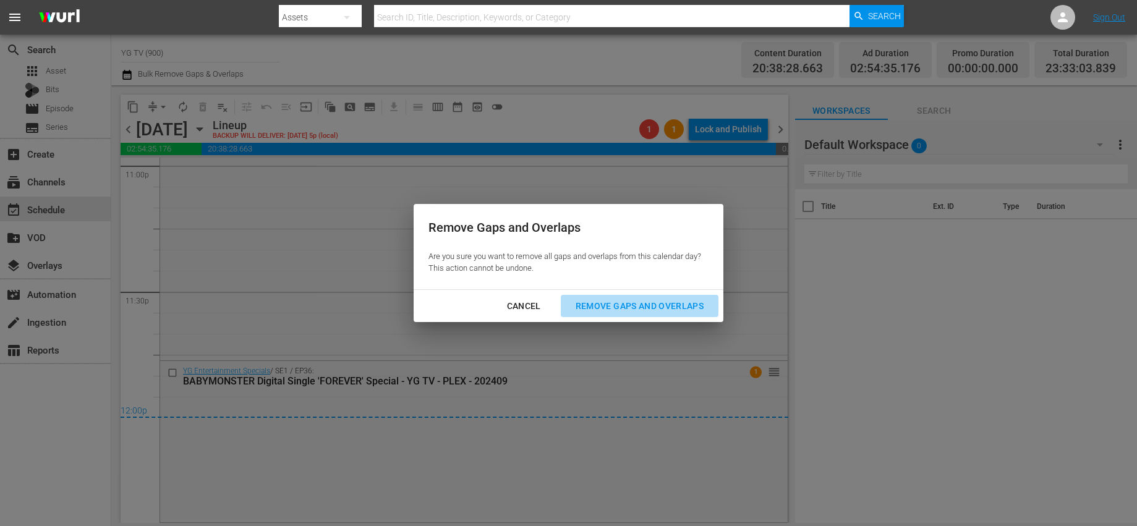
click at [633, 307] on div "Remove Gaps and Overlaps" at bounding box center [640, 306] width 148 height 15
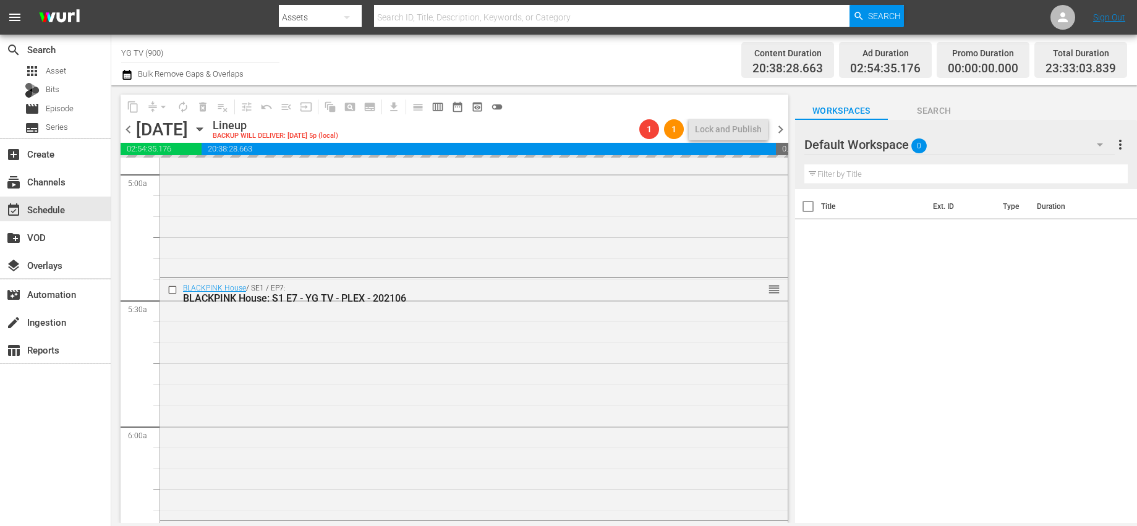
scroll to position [0, 0]
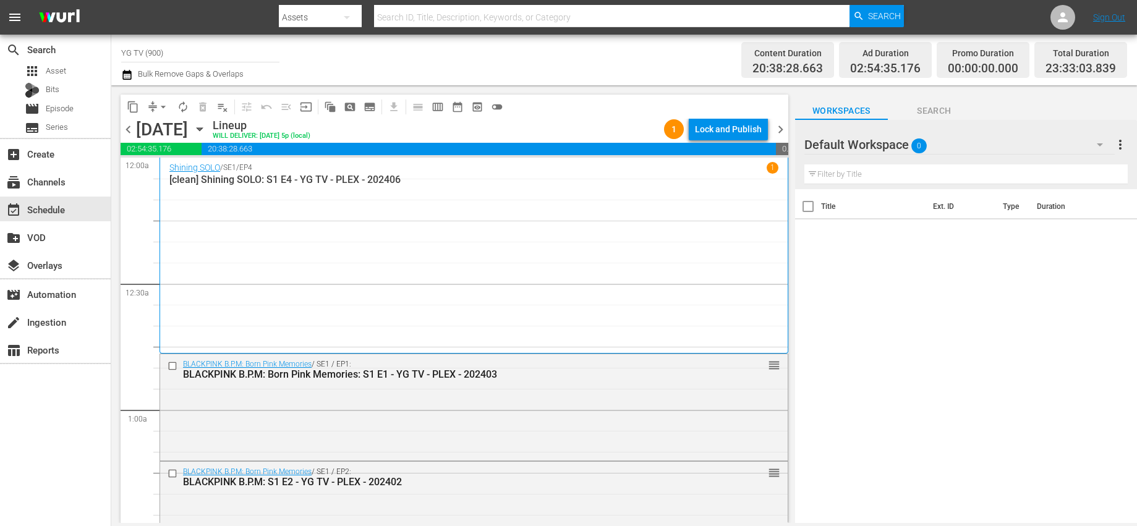
click at [341, 253] on div "Shining SOLO / SE1 / EP4 1 [clean] Shining SOLO: S1 E4 - YG TV - PLEX - 202406" at bounding box center [473, 255] width 609 height 187
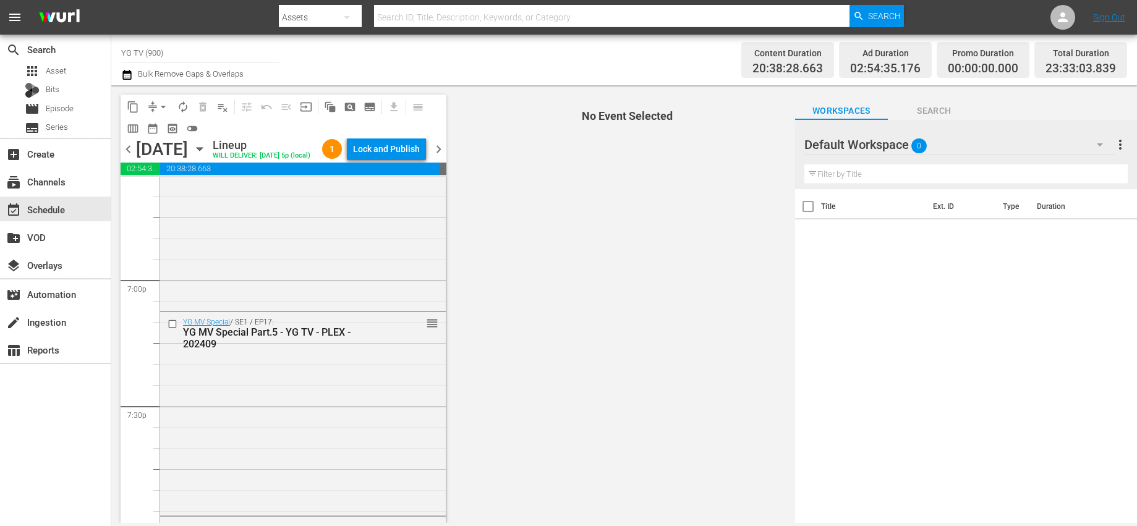
scroll to position [5808, 0]
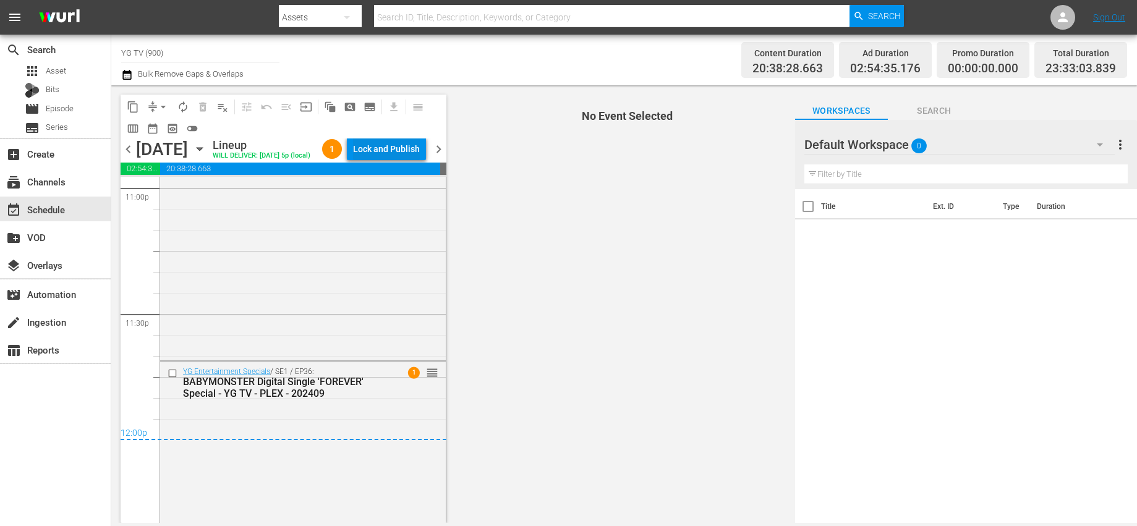
click at [405, 149] on div "Lock and Publish" at bounding box center [386, 149] width 67 height 22
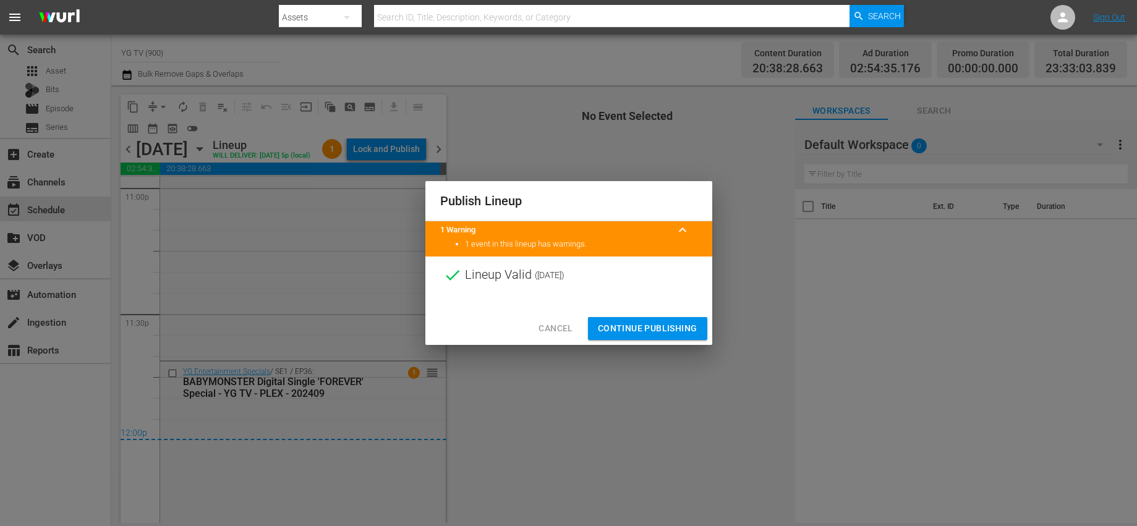
drag, startPoint x: 637, startPoint y: 326, endPoint x: 472, endPoint y: 311, distance: 166.4
click at [637, 326] on span "Continue Publishing" at bounding box center [648, 328] width 100 height 15
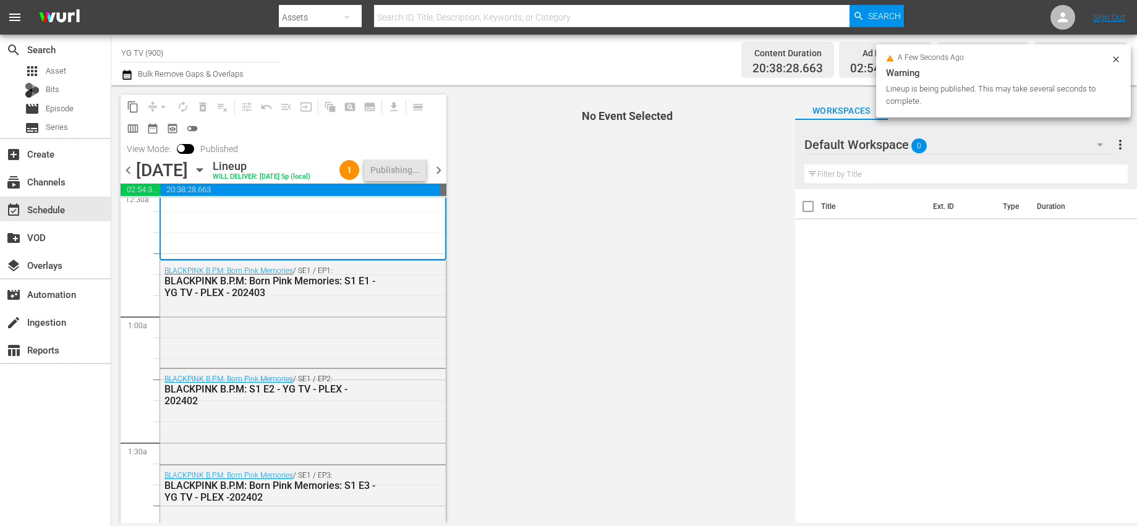
scroll to position [0, 0]
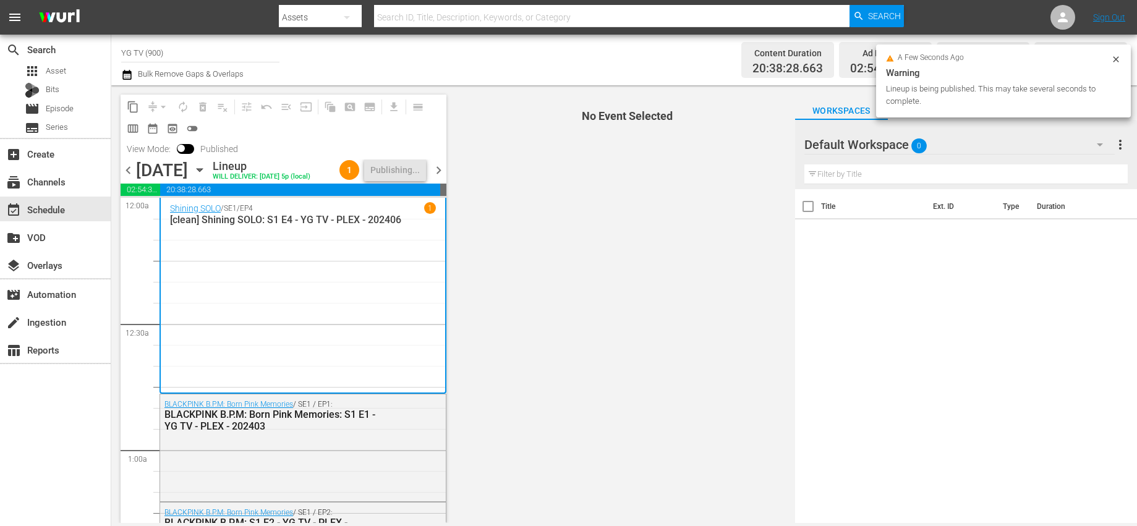
click at [435, 170] on span "chevron_right" at bounding box center [438, 170] width 15 height 15
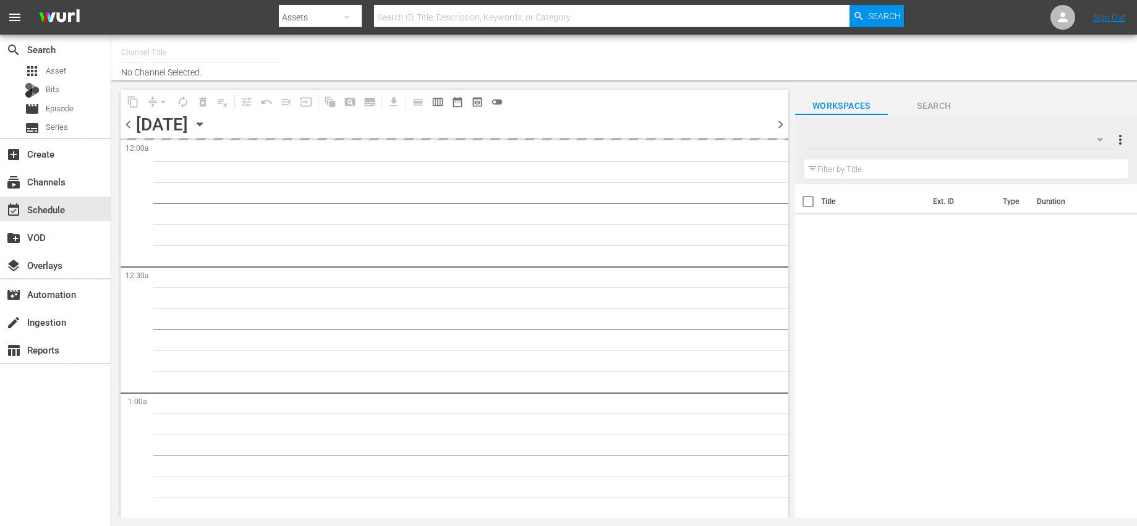
type input "YG TV (900)"
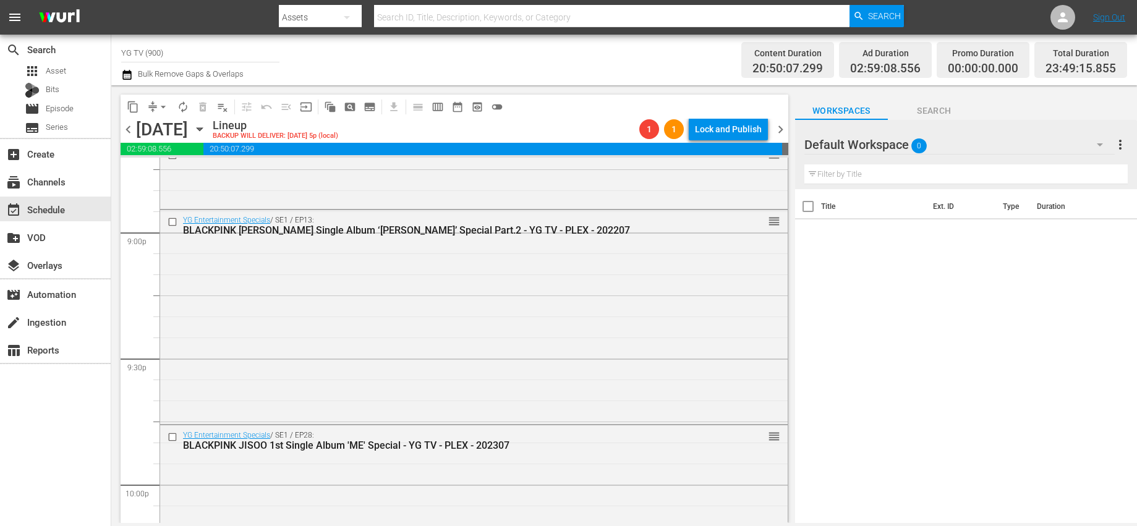
scroll to position [5746, 0]
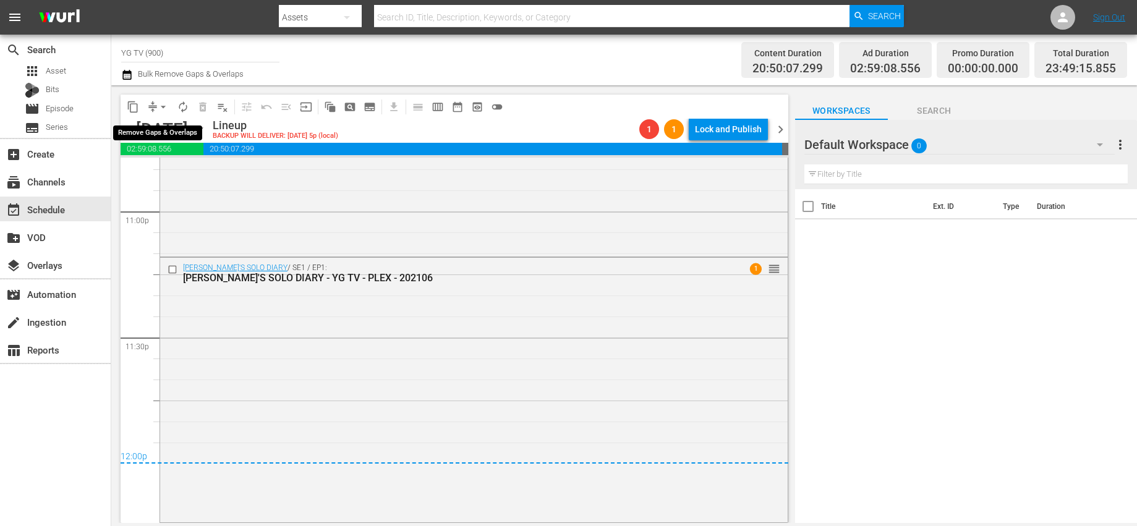
click at [162, 109] on span "arrow_drop_down" at bounding box center [163, 107] width 12 height 12
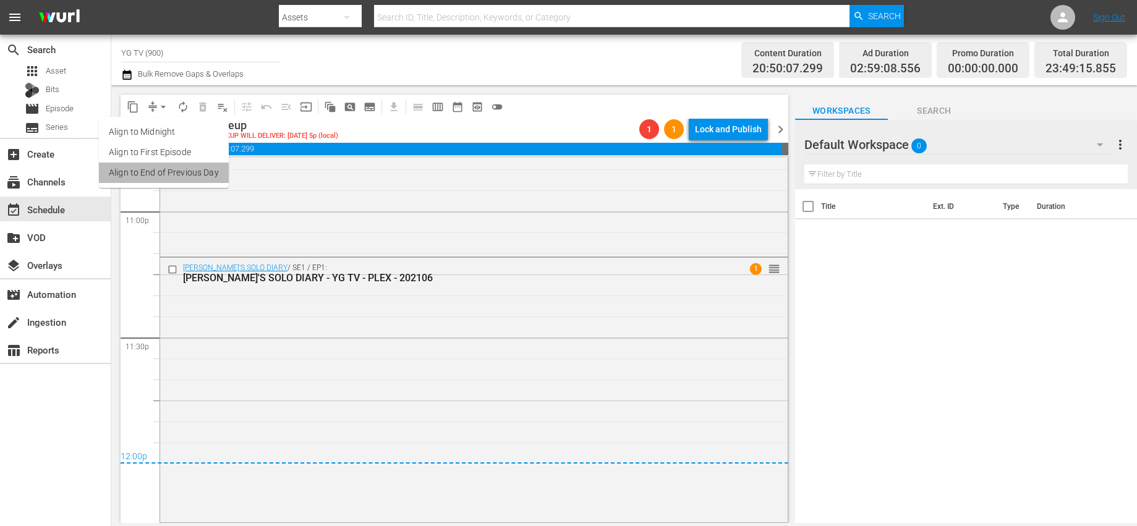
click at [212, 171] on li "Align to End of Previous Day" at bounding box center [164, 173] width 130 height 20
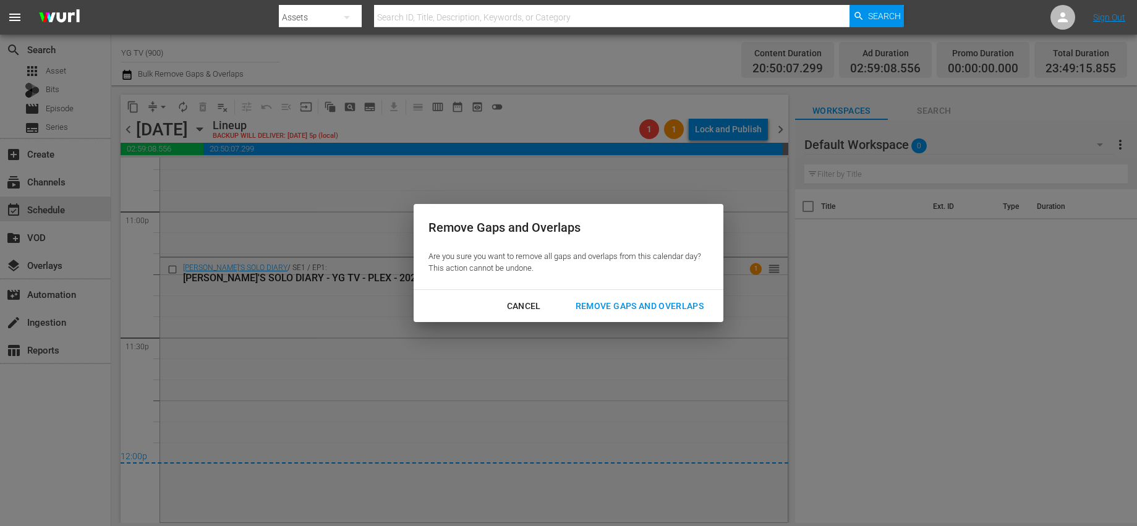
click at [629, 302] on div "Remove Gaps and Overlaps" at bounding box center [640, 306] width 148 height 15
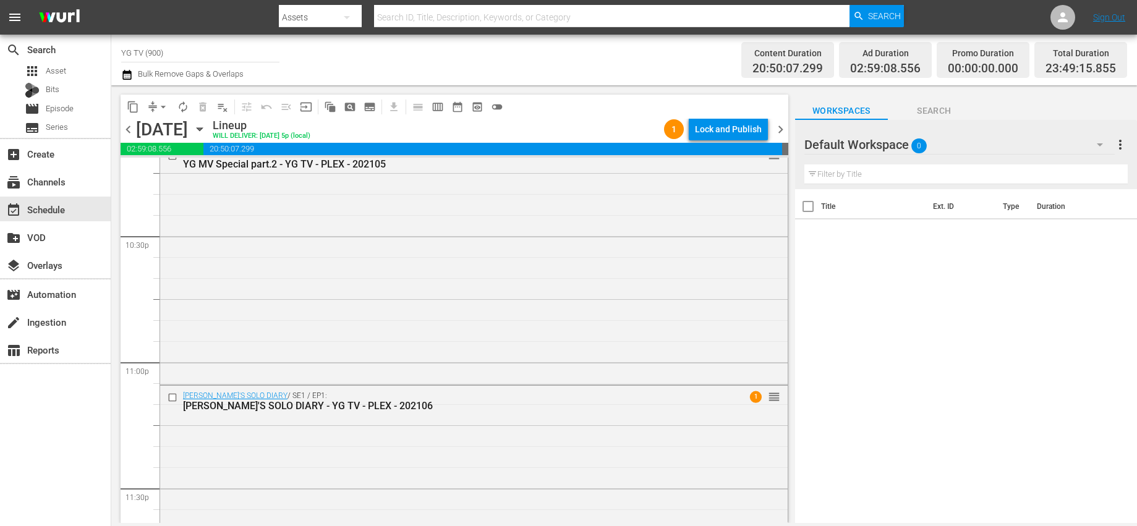
scroll to position [5724, 0]
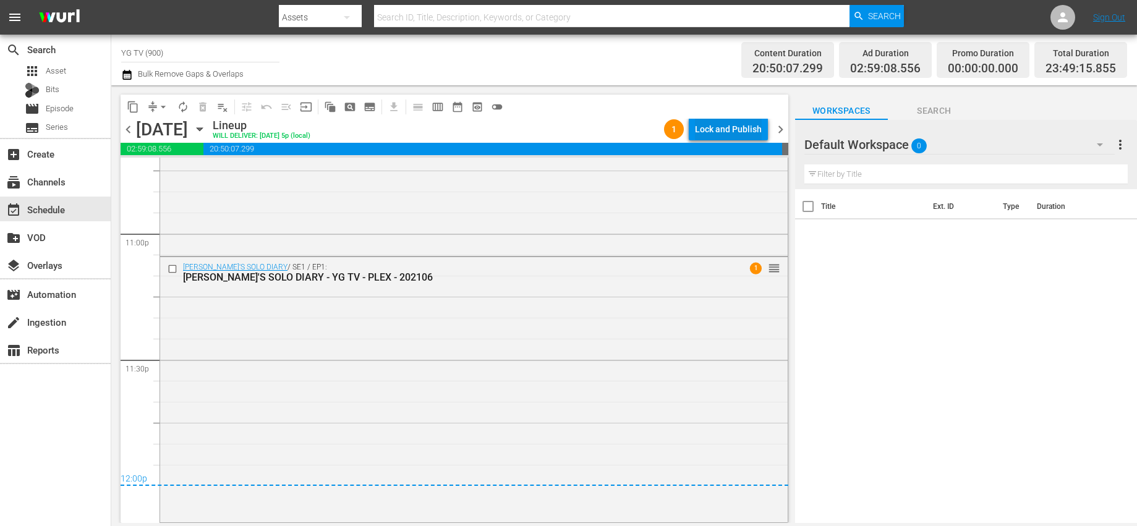
click at [711, 125] on div "Lock and Publish" at bounding box center [728, 129] width 67 height 22
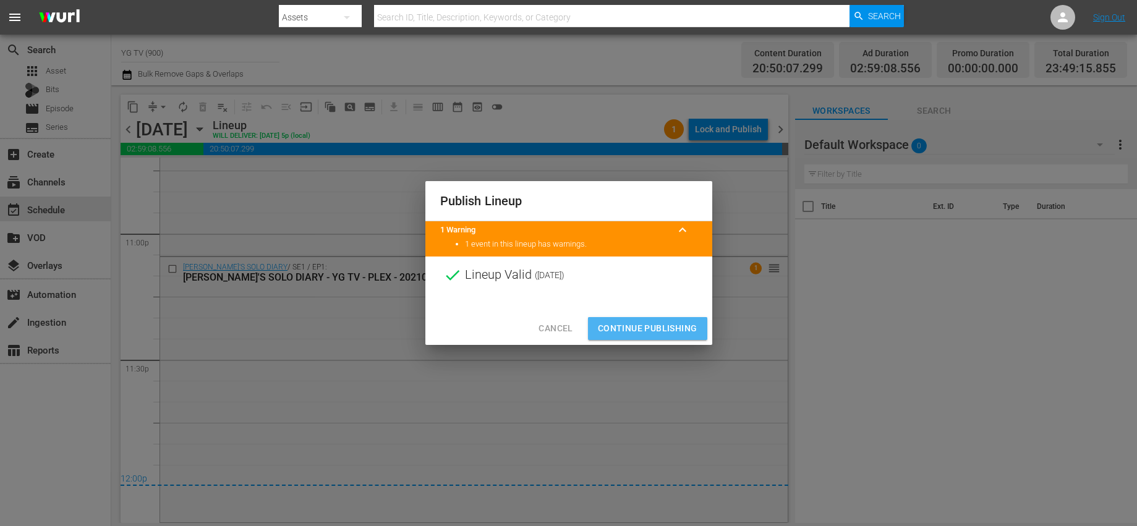
click at [681, 333] on span "Continue Publishing" at bounding box center [648, 328] width 100 height 15
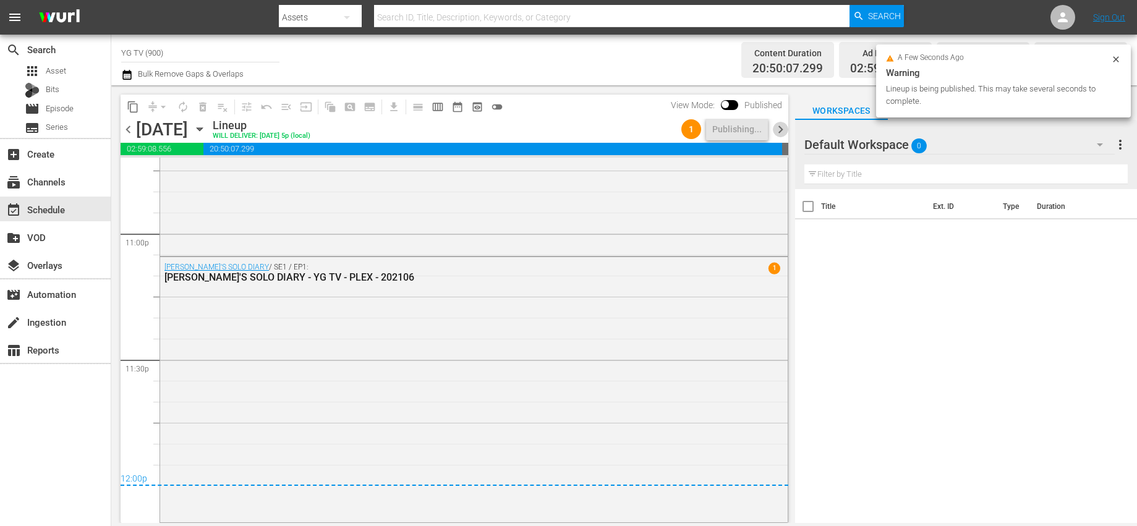
click at [784, 126] on span "chevron_right" at bounding box center [780, 129] width 15 height 15
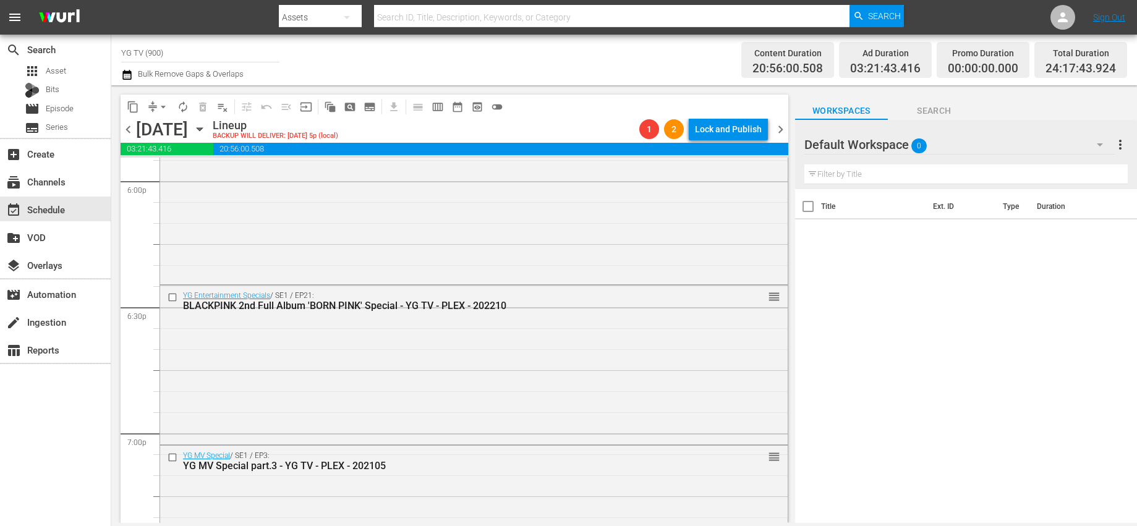
scroll to position [5820, 0]
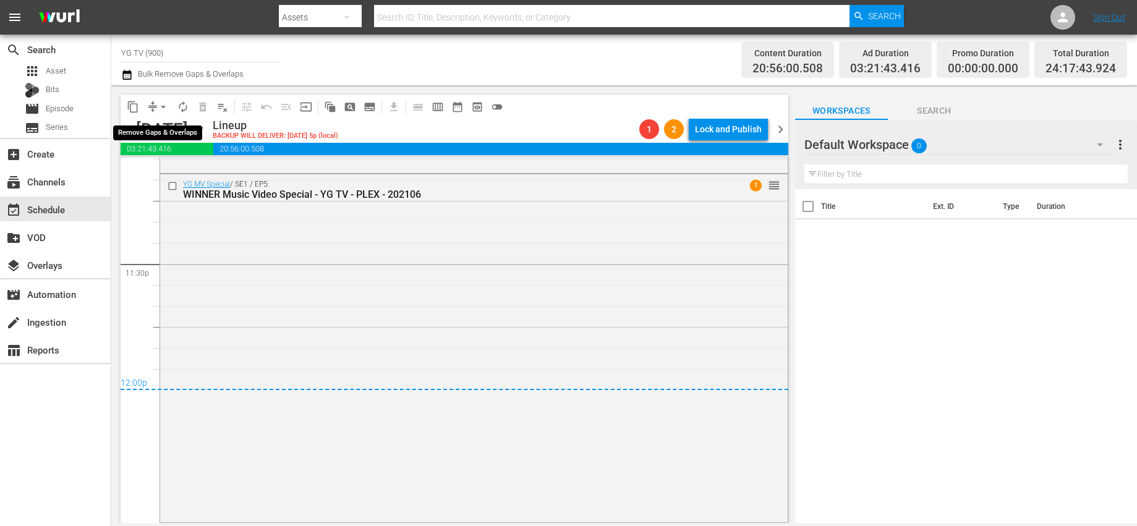
click at [158, 105] on span "arrow_drop_down" at bounding box center [163, 107] width 12 height 12
click at [153, 176] on li "Align to End of Previous Day" at bounding box center [164, 173] width 130 height 20
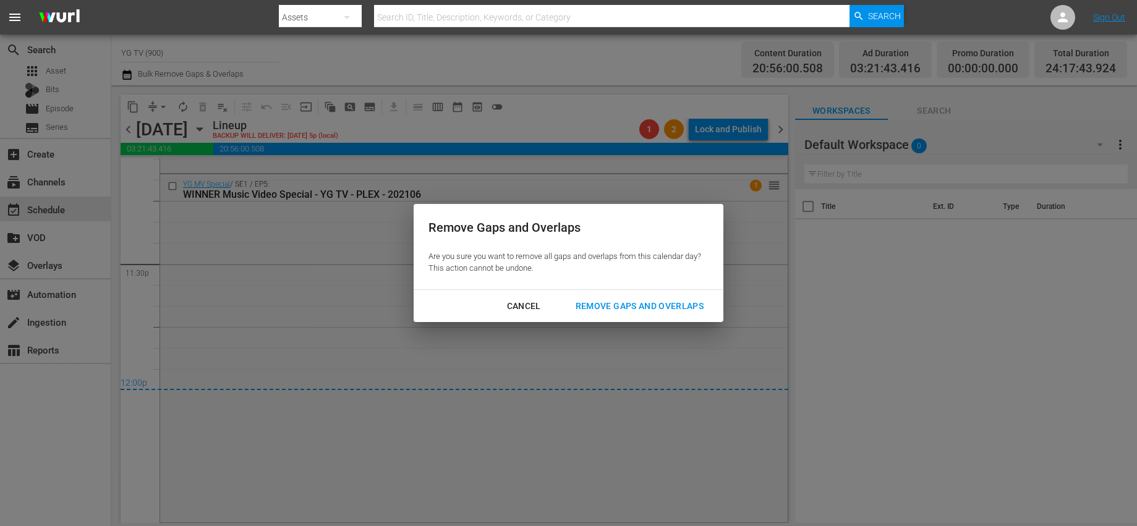
click at [598, 300] on div "Remove Gaps and Overlaps" at bounding box center [640, 306] width 148 height 15
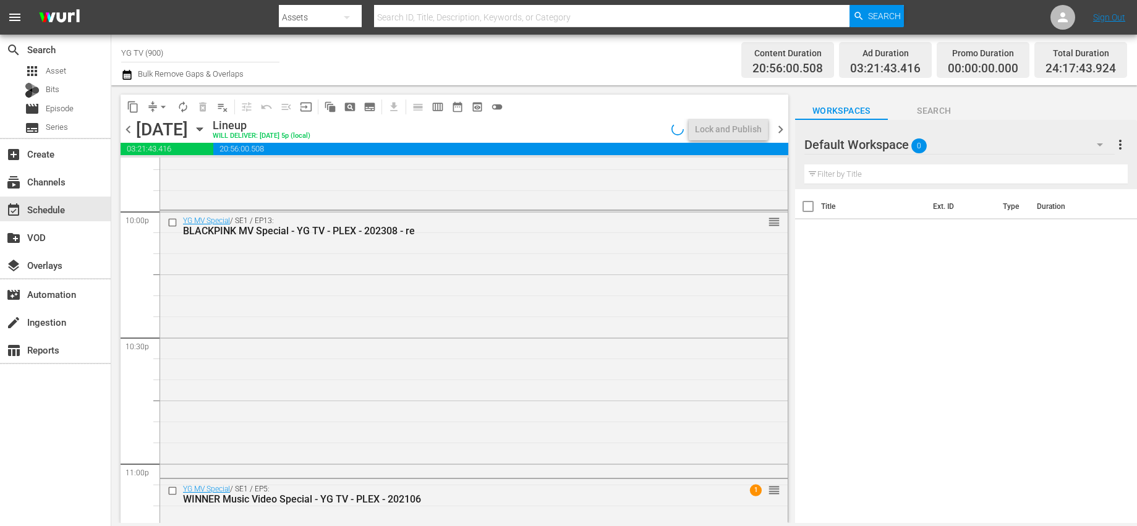
scroll to position [5798, 0]
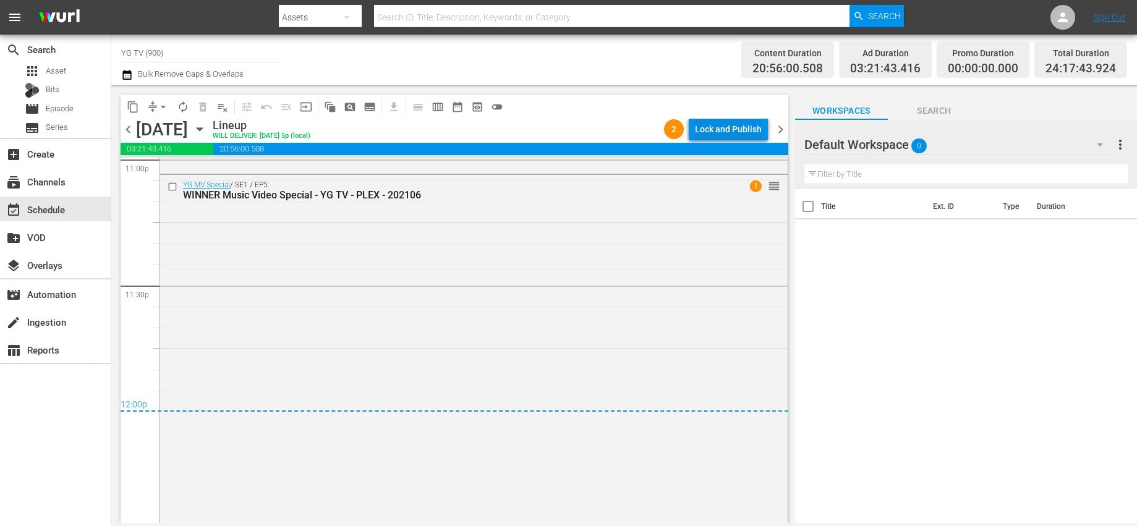
click at [732, 134] on div "Lock and Publish" at bounding box center [728, 129] width 67 height 22
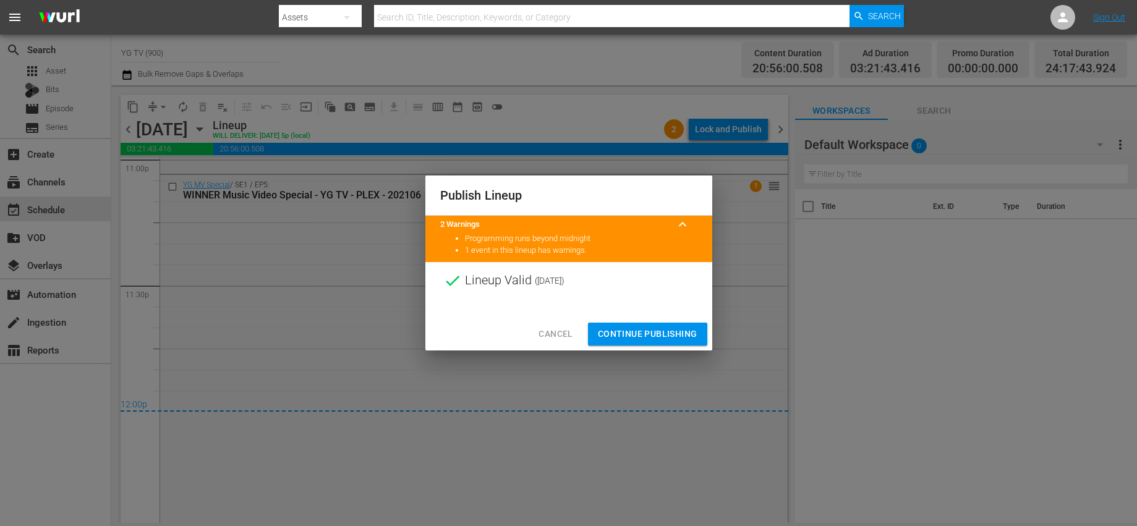
drag, startPoint x: 641, startPoint y: 341, endPoint x: 590, endPoint y: 396, distance: 74.3
click at [641, 341] on span "Continue Publishing" at bounding box center [648, 333] width 100 height 15
